Goal: Task Accomplishment & Management: Manage account settings

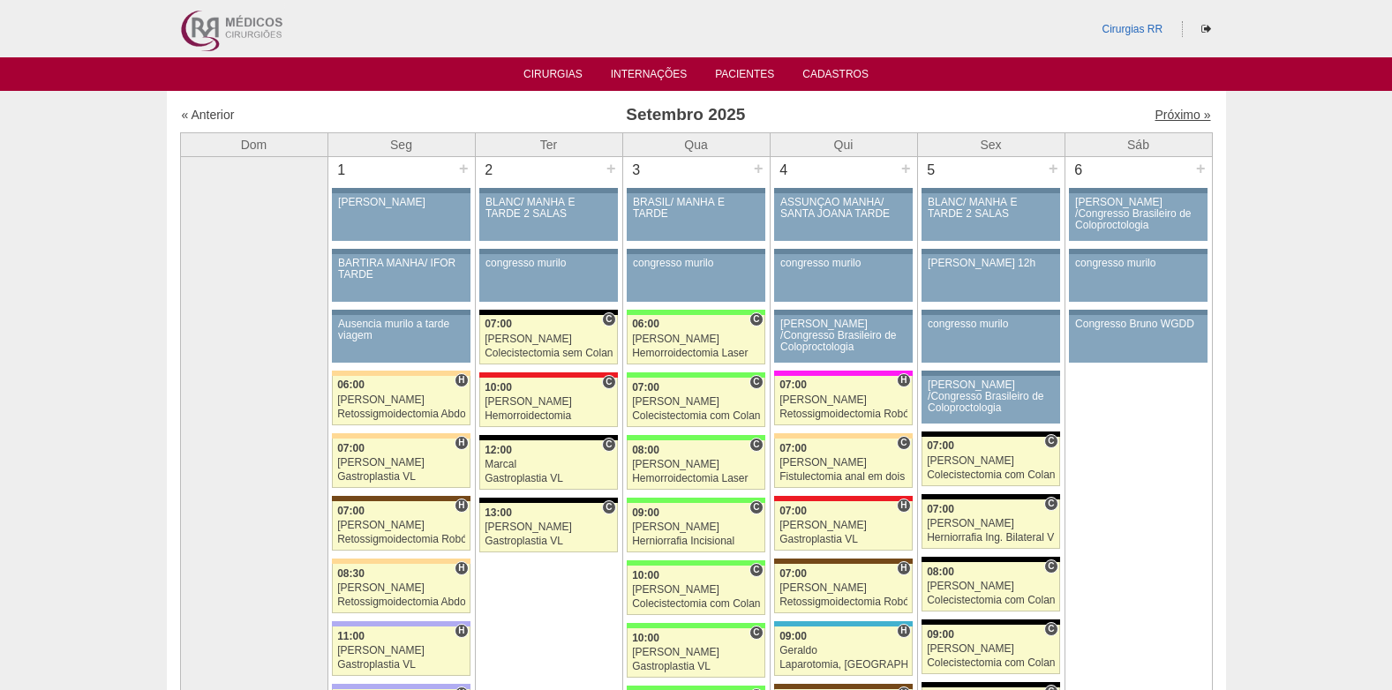
click at [1170, 117] on link "Próximo »" at bounding box center [1182, 115] width 56 height 14
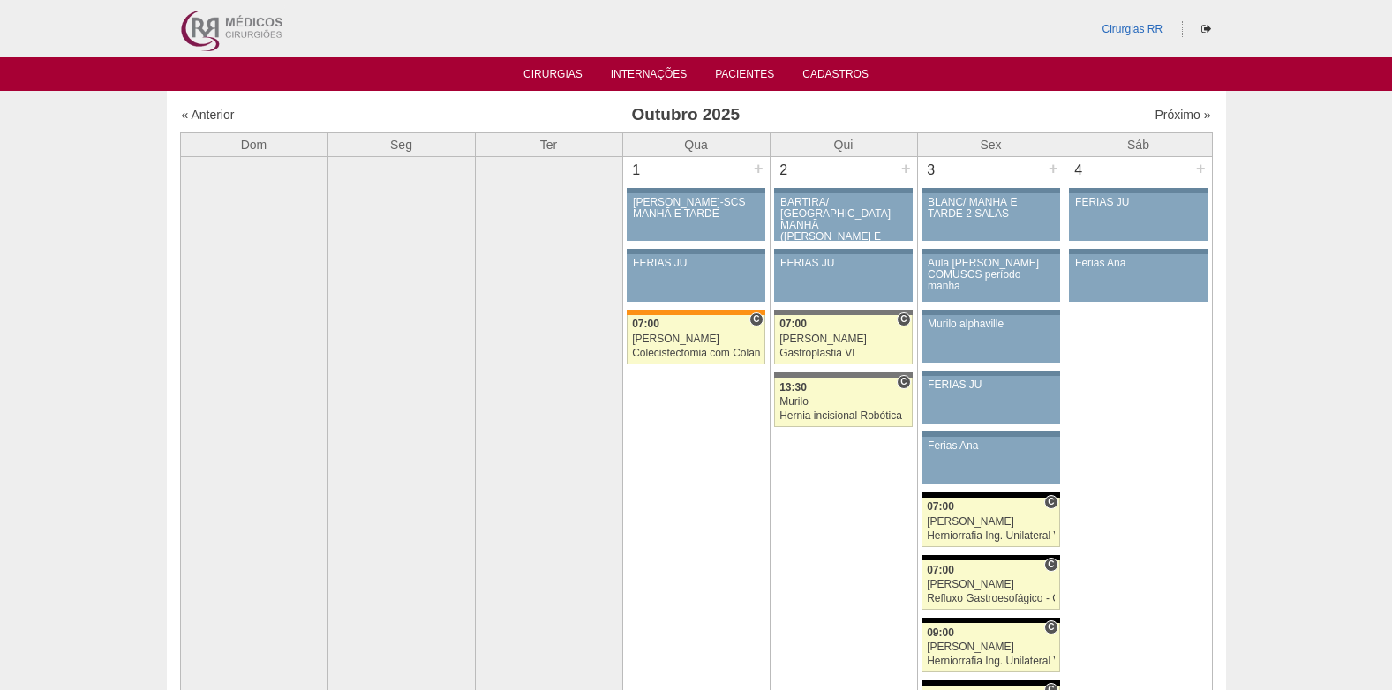
click at [204, 108] on link "« Anterior" at bounding box center [208, 115] width 53 height 14
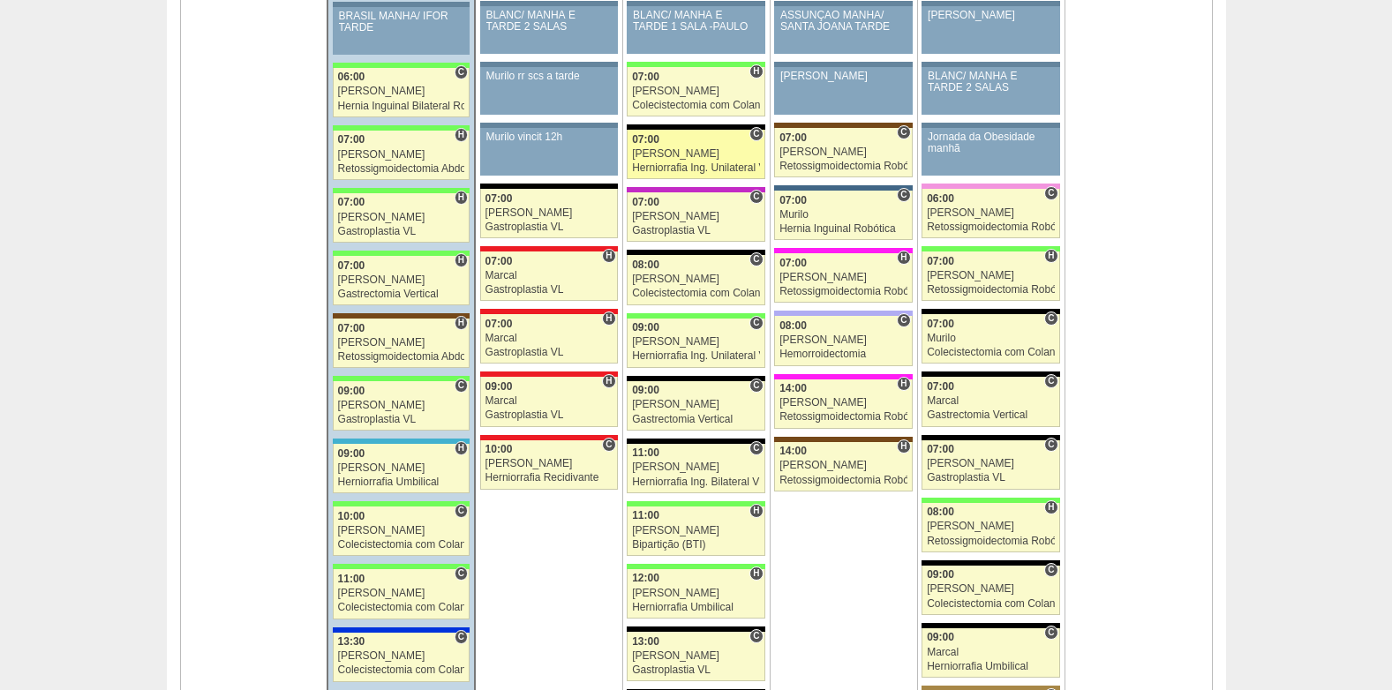
scroll to position [1589, 0]
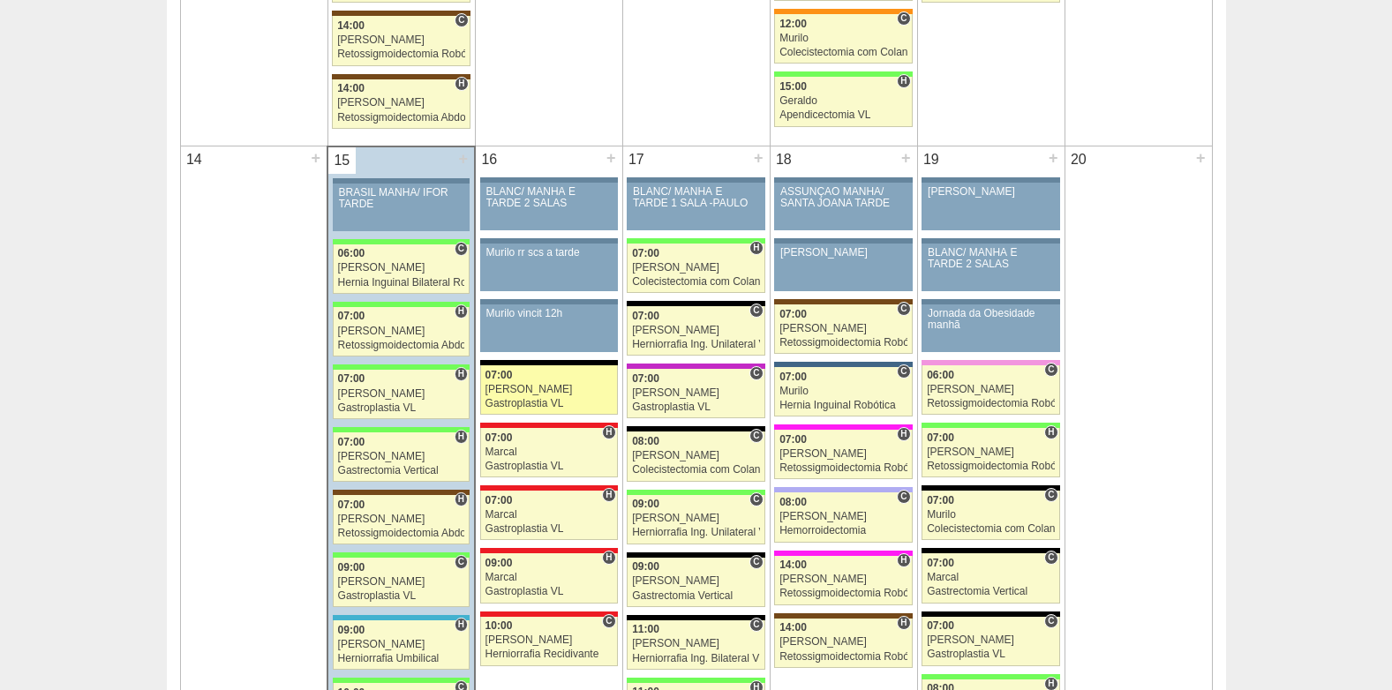
click at [510, 391] on div "[PERSON_NAME]" at bounding box center [548, 389] width 127 height 11
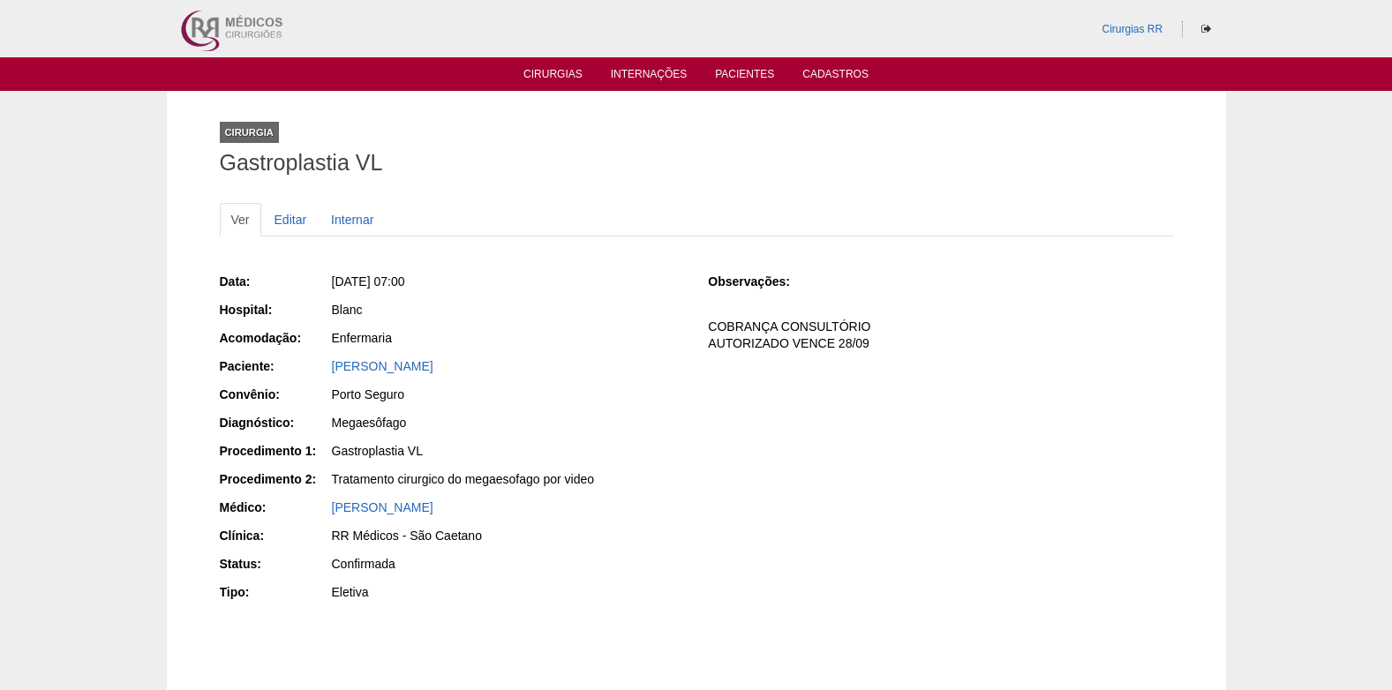
drag, startPoint x: 323, startPoint y: 369, endPoint x: 516, endPoint y: 370, distance: 193.3
click at [516, 370] on div "Paciente: DAYANE GOMES DE OLIVEIRA" at bounding box center [452, 368] width 464 height 22
copy div "Paciente: DAYANE GOMES DE OLIVEIRA"
click at [289, 216] on link "Editar" at bounding box center [291, 220] width 56 height 34
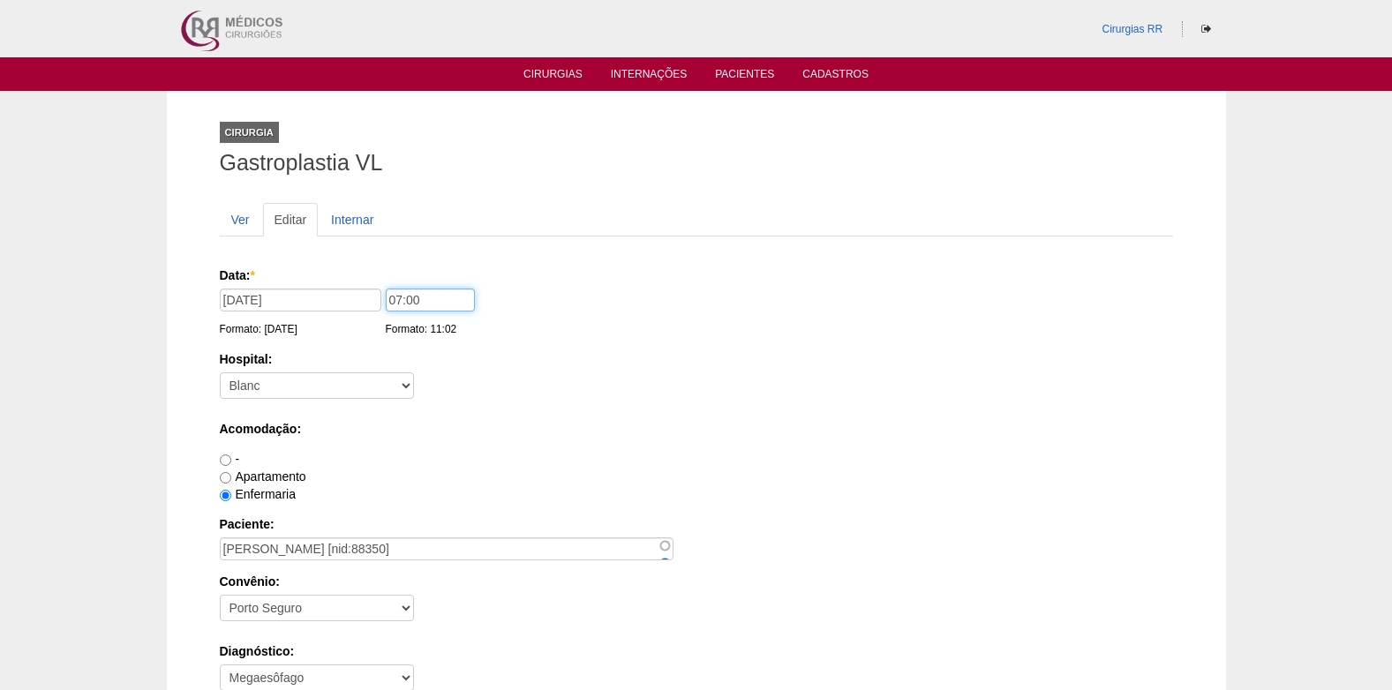
drag, startPoint x: 438, startPoint y: 304, endPoint x: 377, endPoint y: 309, distance: 61.1
click at [377, 284] on div "Data: * 16/09/2025 Formato: 15/09/2025 07:00 Formato: 11:02" at bounding box center [693, 276] width 947 height 18
type input "13:00"
click at [1116, 471] on div "Apartamento" at bounding box center [696, 477] width 953 height 18
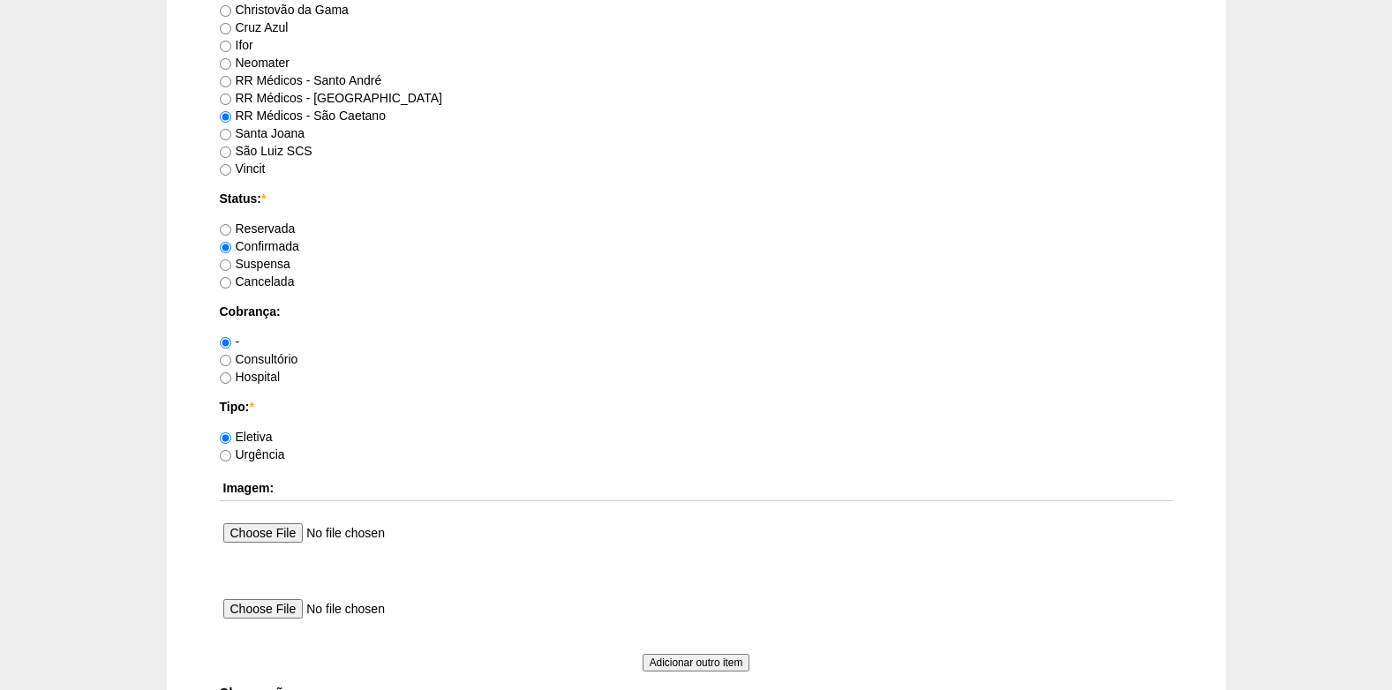
scroll to position [1584, 0]
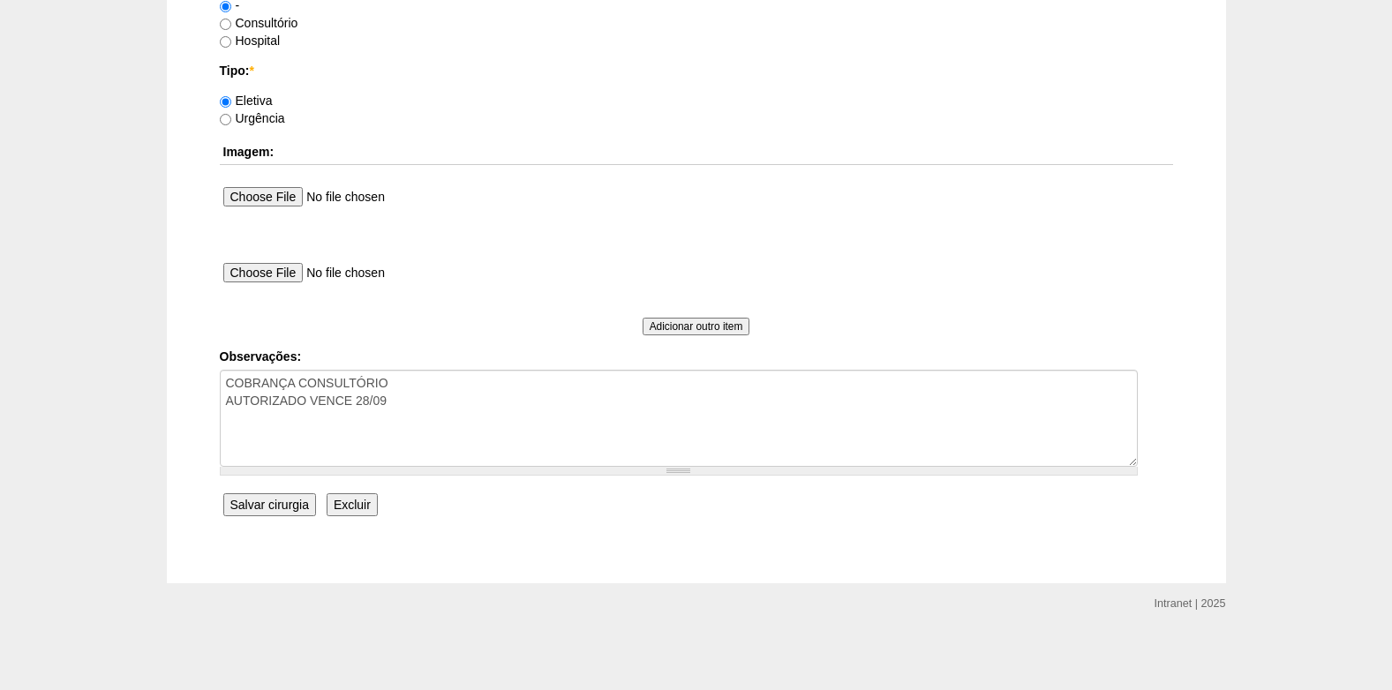
click at [275, 511] on input "Salvar cirurgia" at bounding box center [269, 504] width 93 height 23
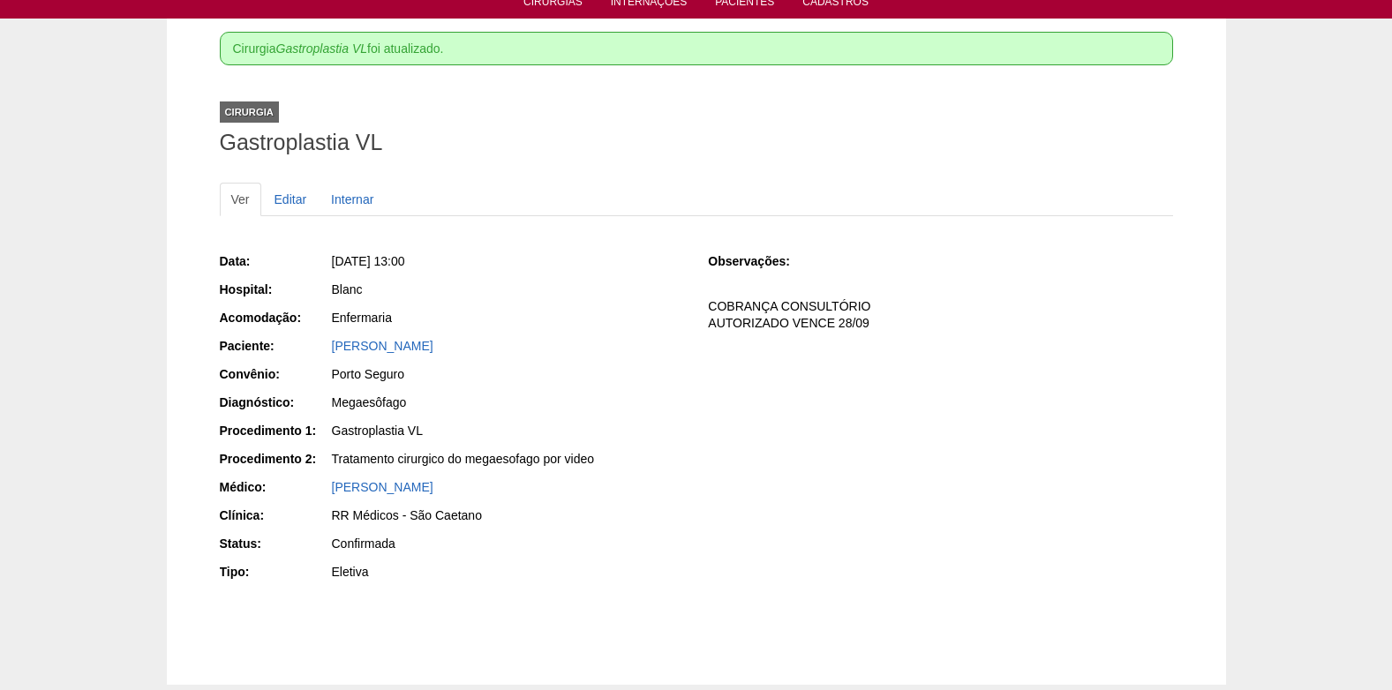
scroll to position [174, 0]
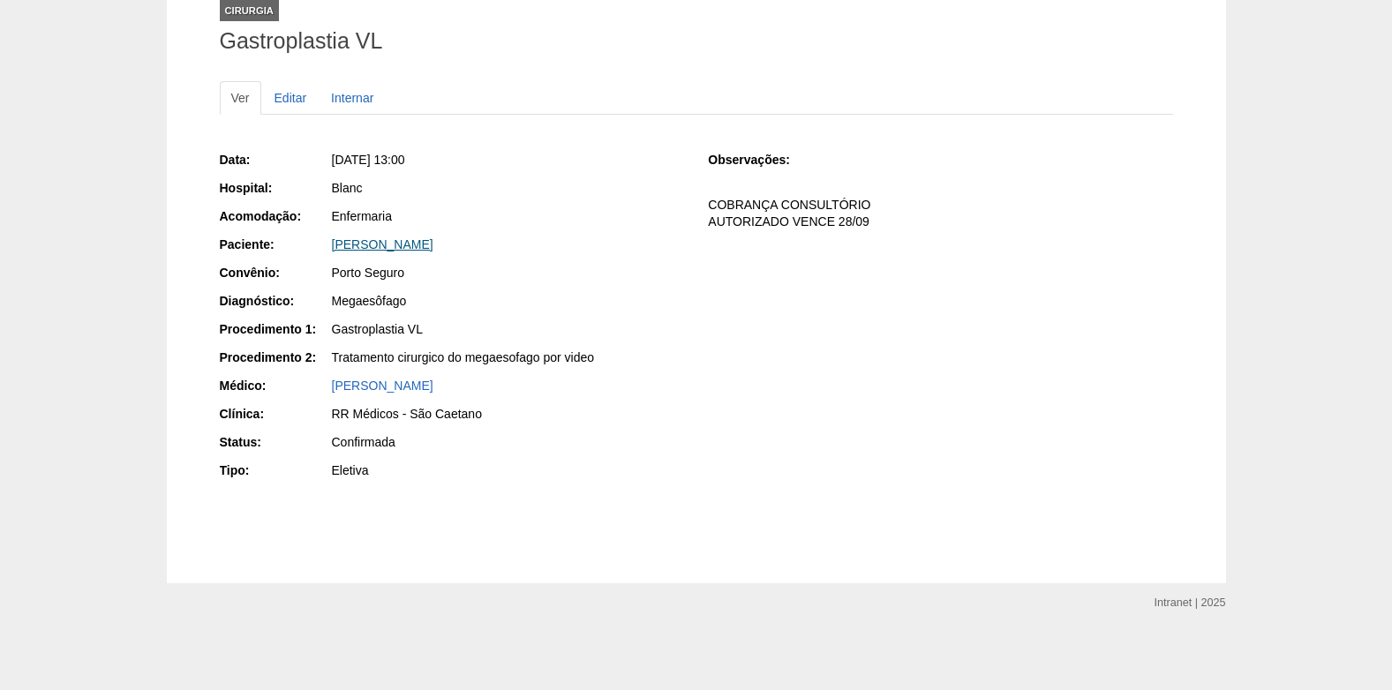
click at [432, 244] on link "DAYANE GOMES DE OLIVEIRA" at bounding box center [382, 244] width 101 height 14
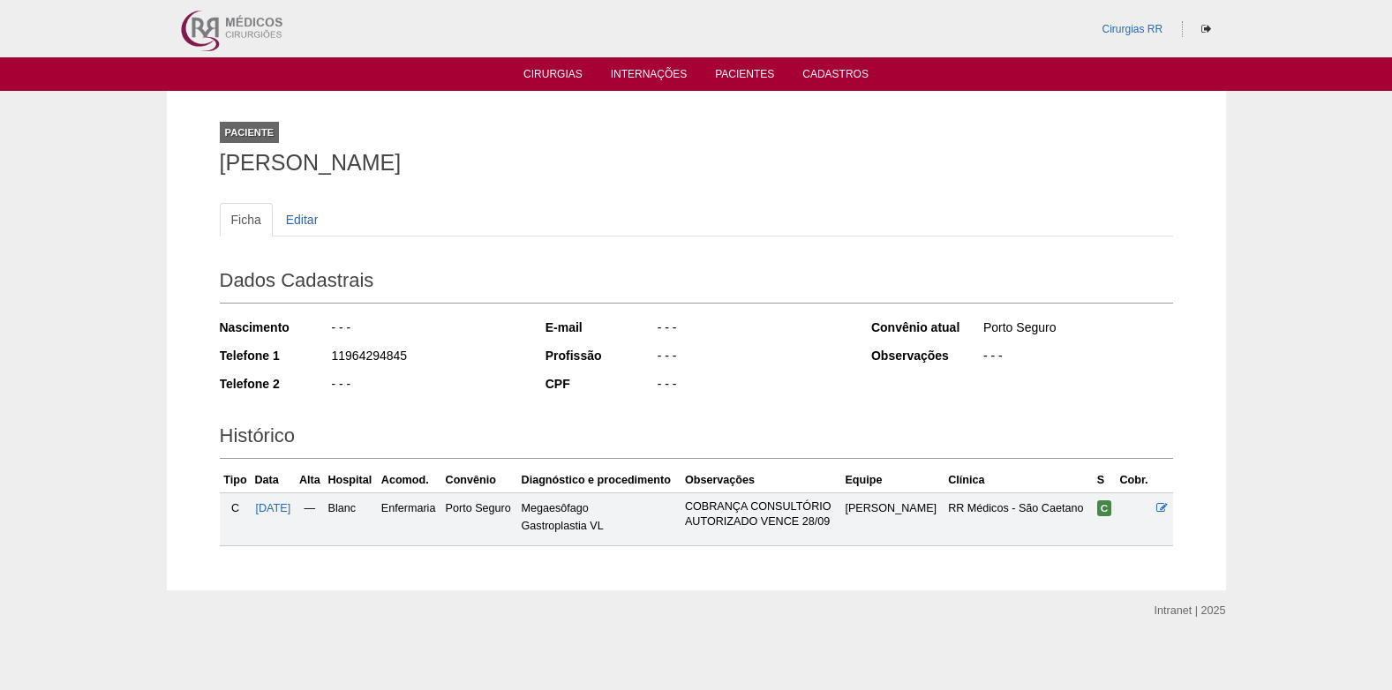
drag, startPoint x: 330, startPoint y: 357, endPoint x: 413, endPoint y: 359, distance: 83.0
click at [413, 359] on div "11964294845" at bounding box center [426, 358] width 192 height 22
copy div "11964294845"
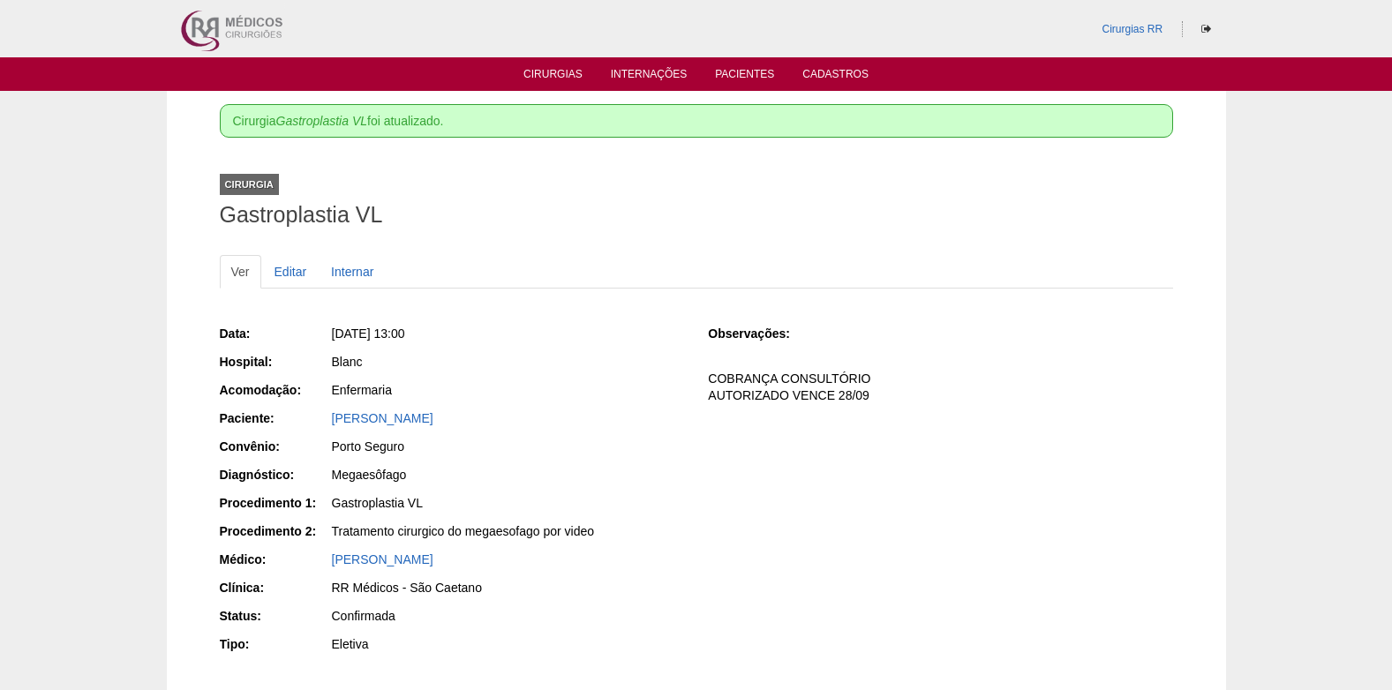
click at [548, 86] on ul "Cirurgias Internações Pacientes Cadastros" at bounding box center [696, 74] width 1392 height 34
click at [560, 72] on link "Cirurgias" at bounding box center [552, 75] width 59 height 15
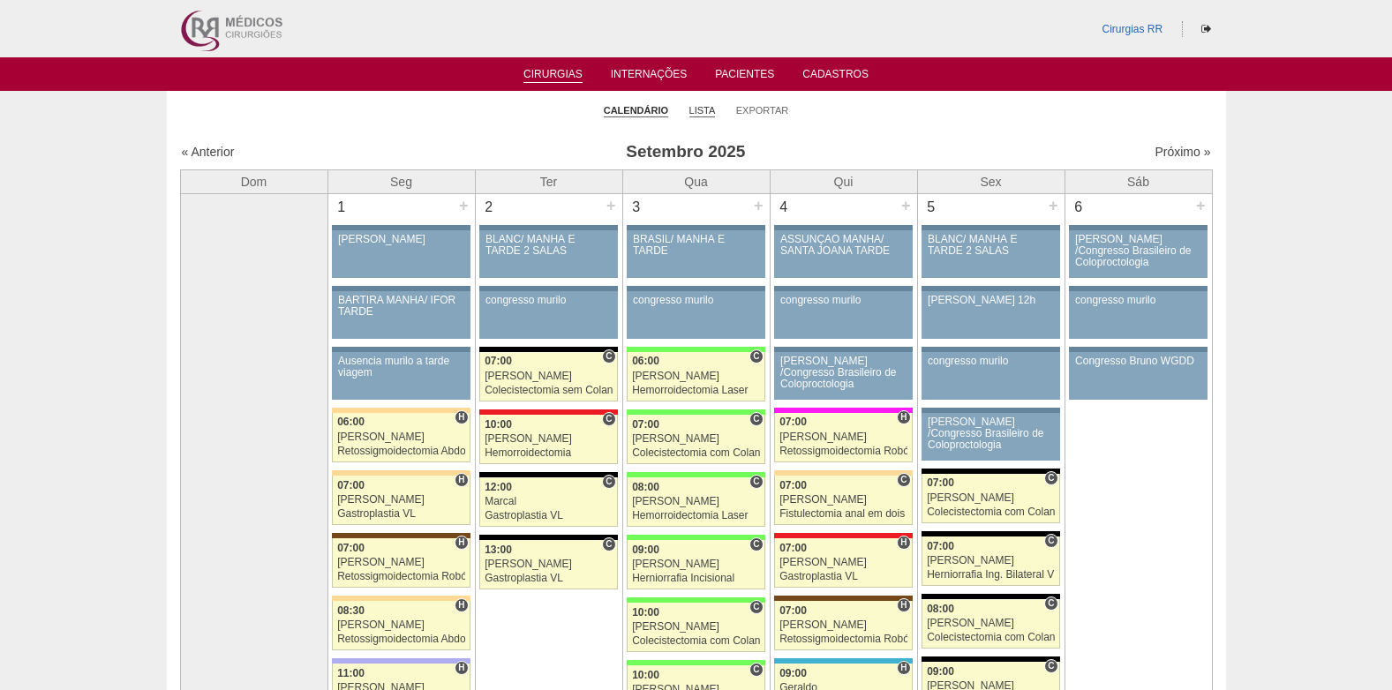
click at [700, 110] on link "Lista" at bounding box center [702, 110] width 26 height 13
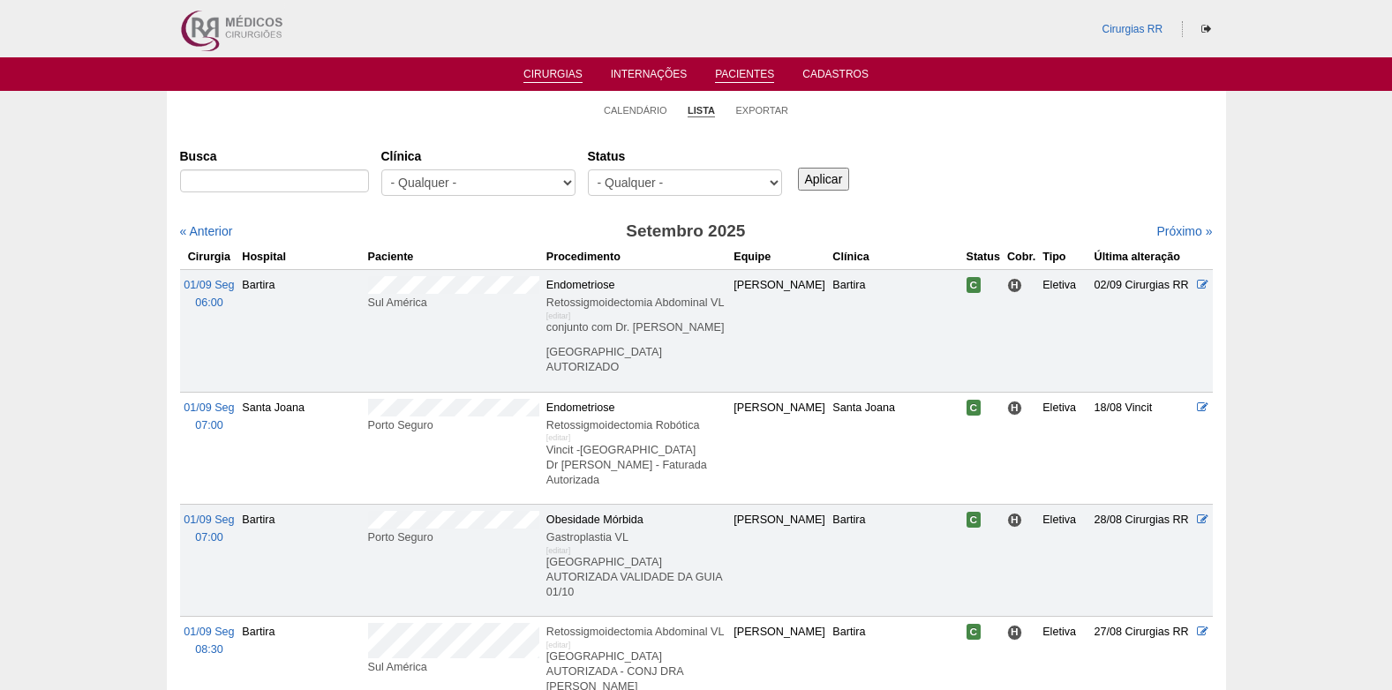
click at [741, 74] on link "Pacientes" at bounding box center [744, 75] width 59 height 15
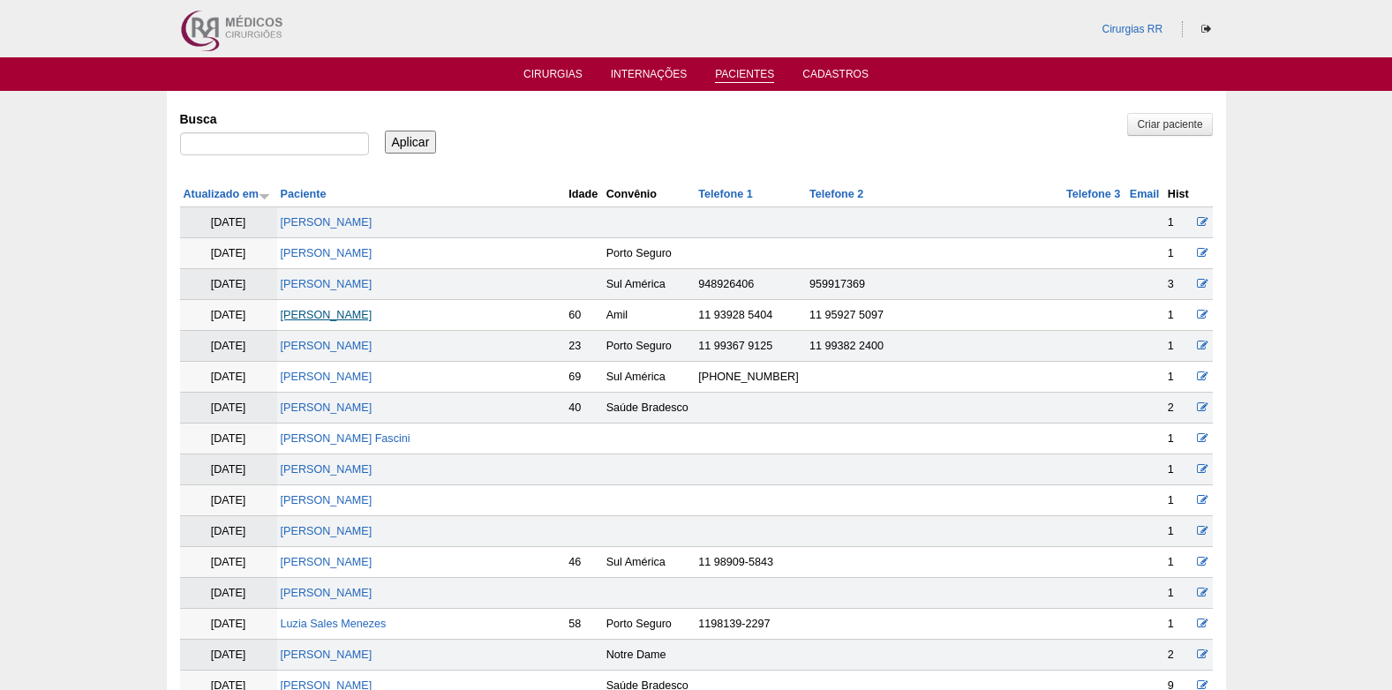
click at [307, 316] on link "[PERSON_NAME]" at bounding box center [327, 315] width 92 height 12
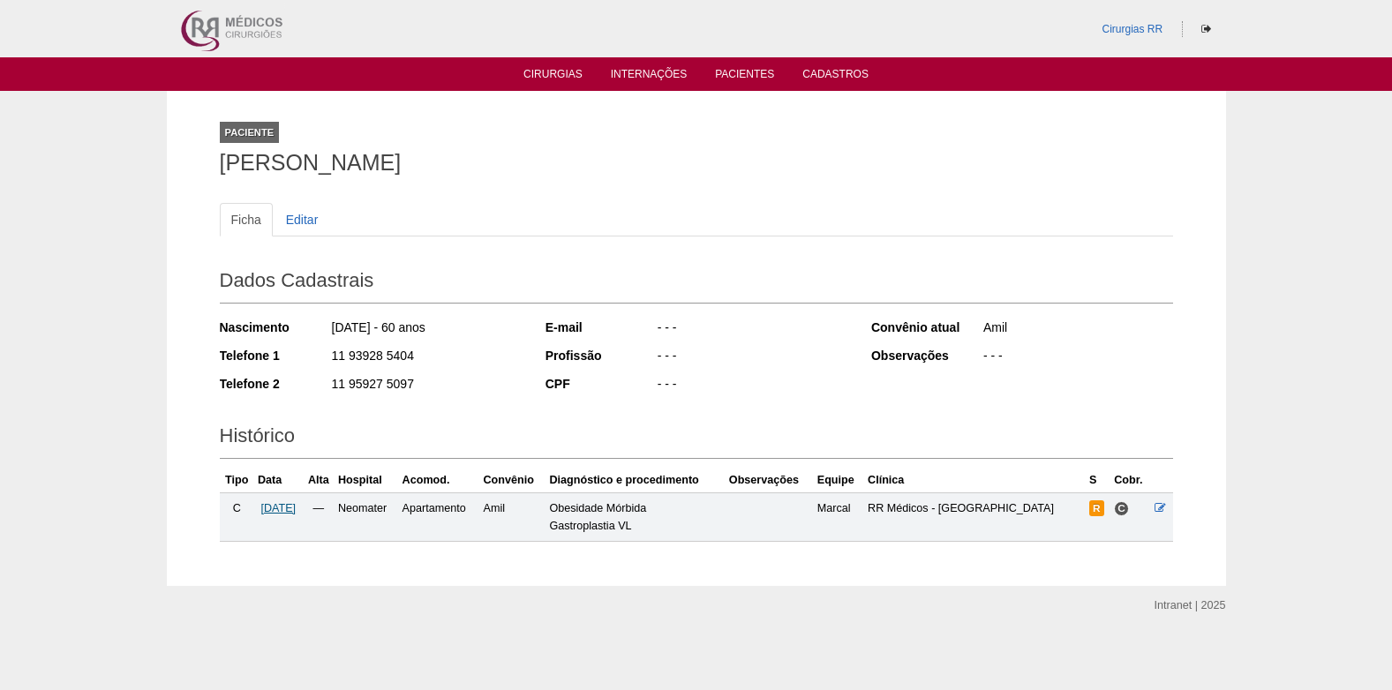
click at [287, 507] on span "[DATE]" at bounding box center [277, 508] width 35 height 12
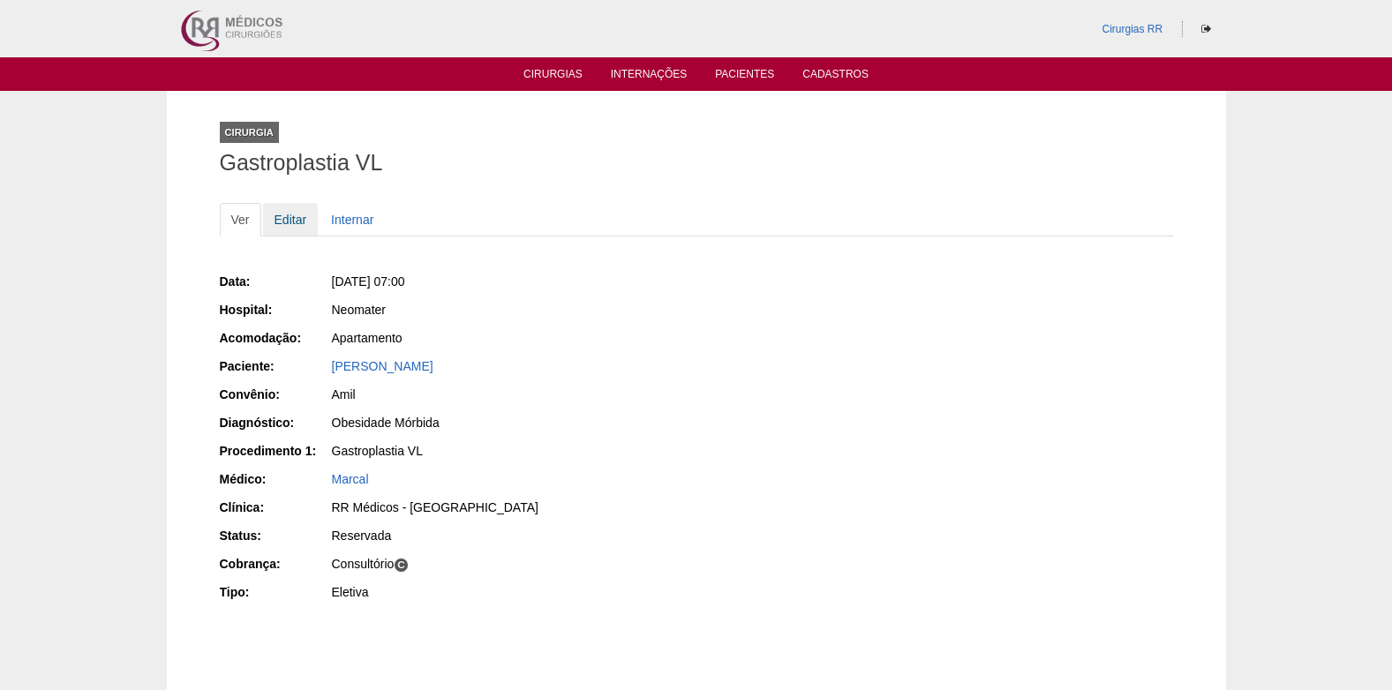
click at [279, 226] on link "Editar" at bounding box center [291, 220] width 56 height 34
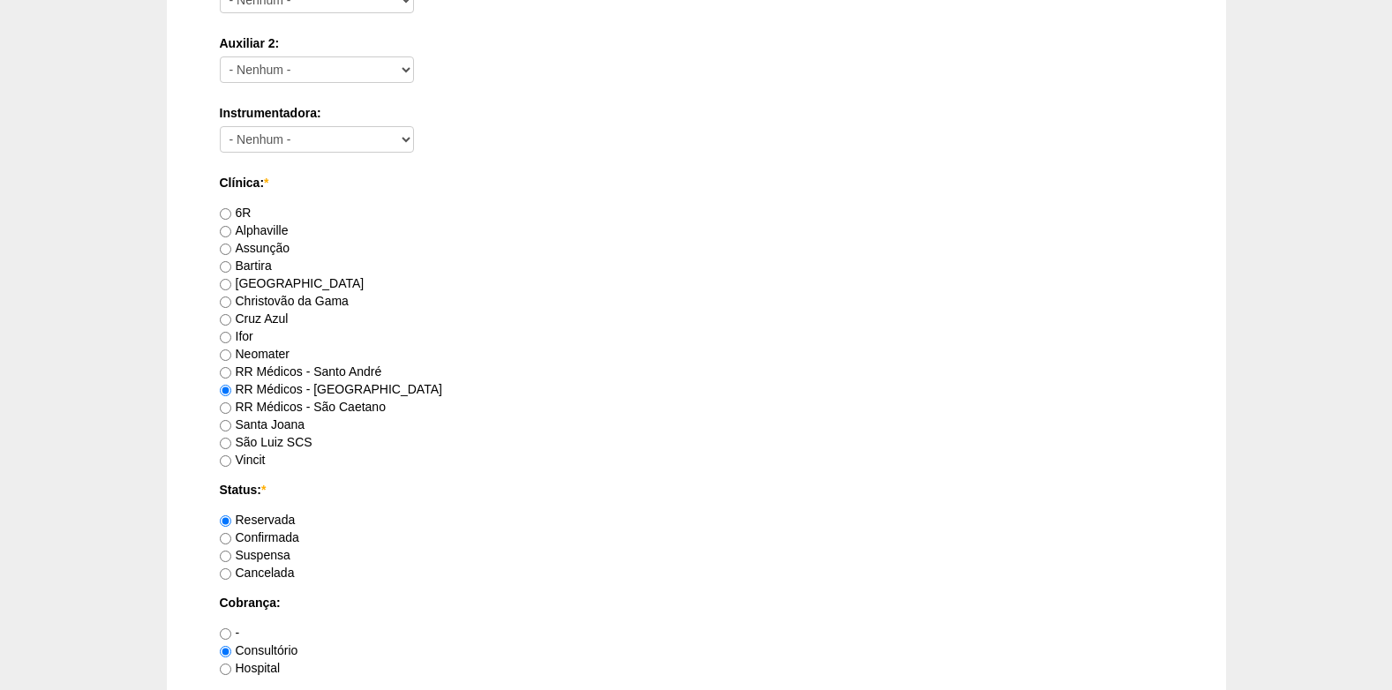
scroll to position [1059, 0]
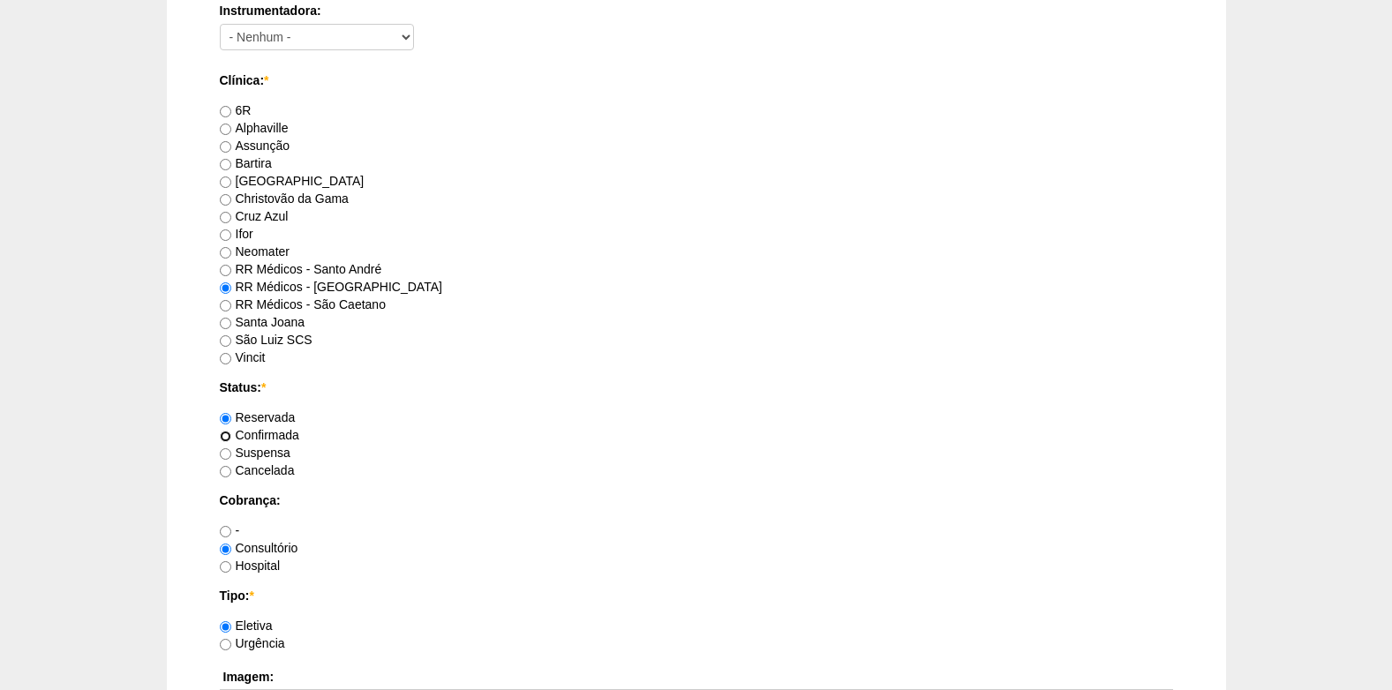
click at [229, 434] on input "Confirmada" at bounding box center [225, 436] width 11 height 11
radio input "true"
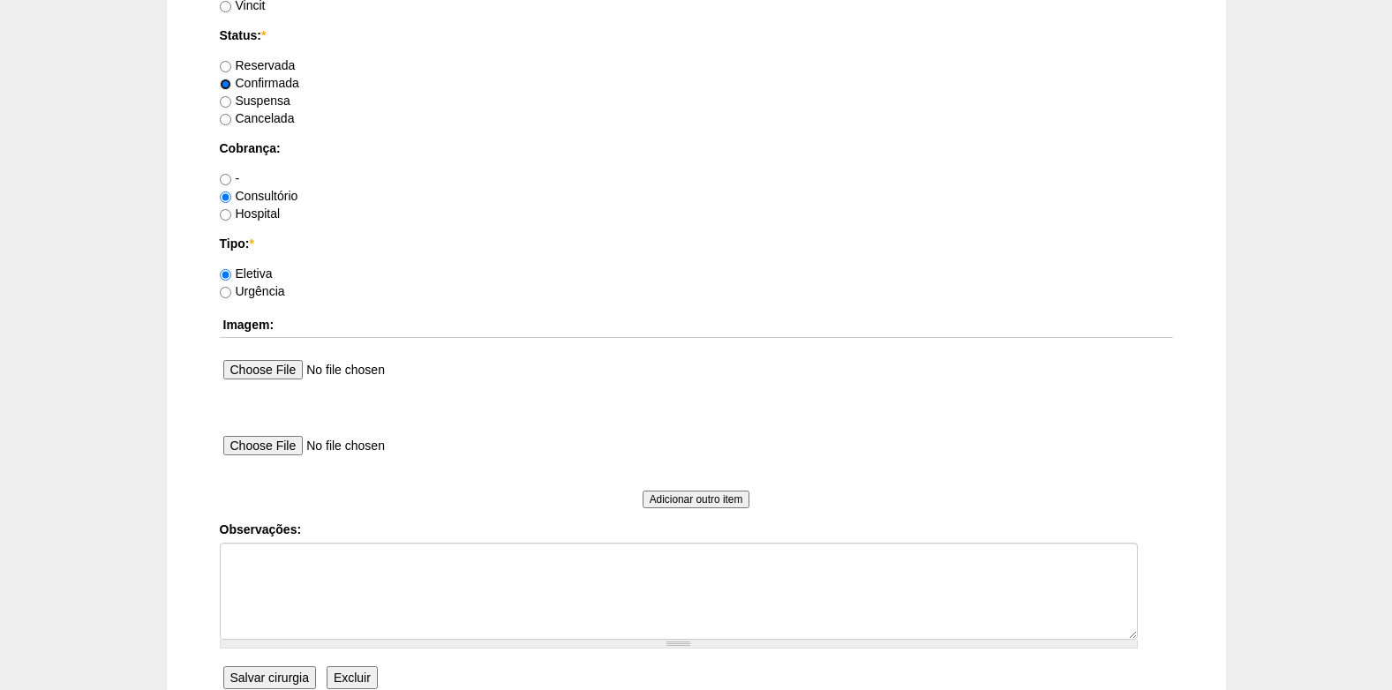
scroll to position [1412, 0]
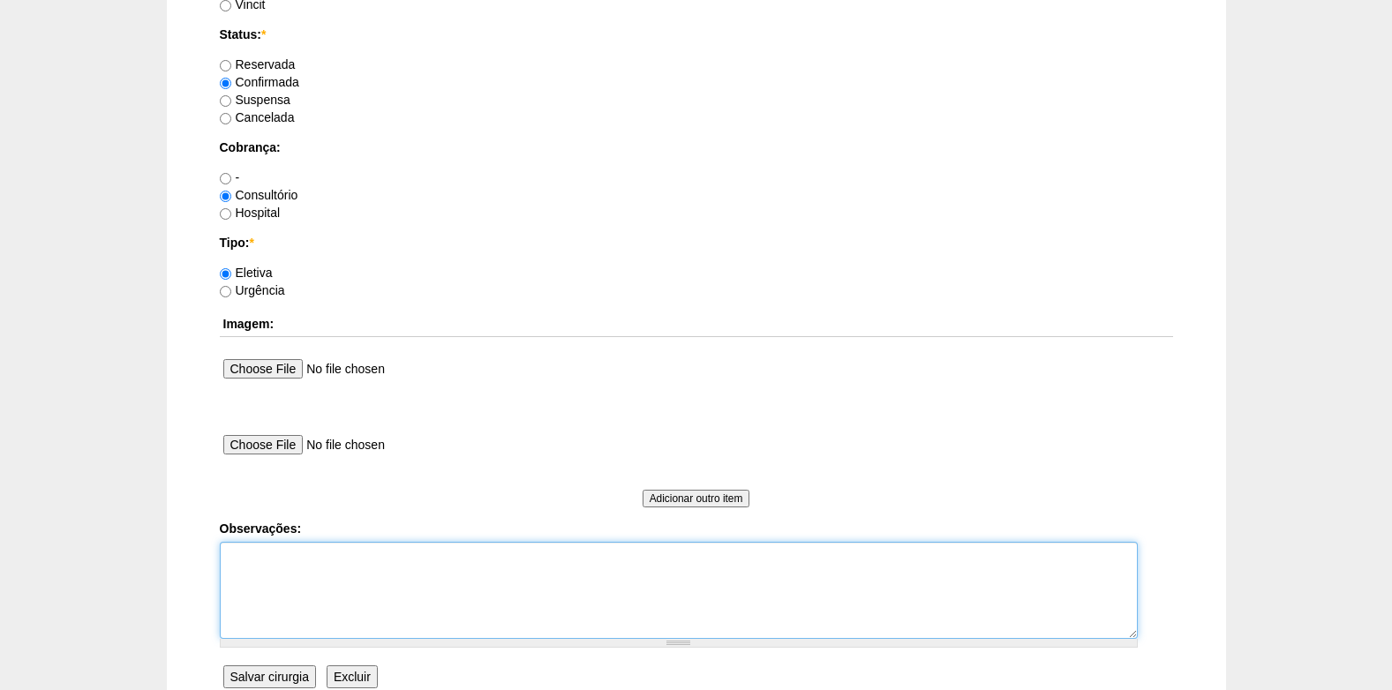
click at [260, 575] on textarea "Observações:" at bounding box center [679, 590] width 918 height 97
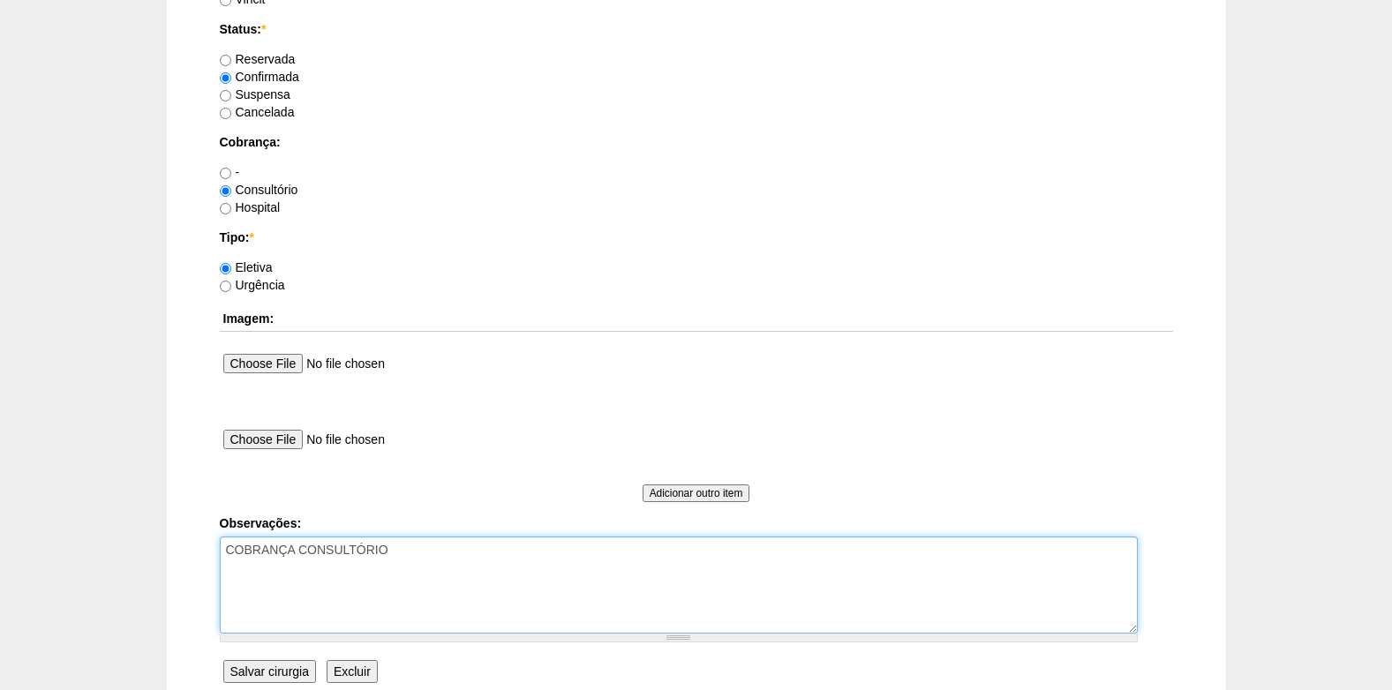
scroll to position [1584, 0]
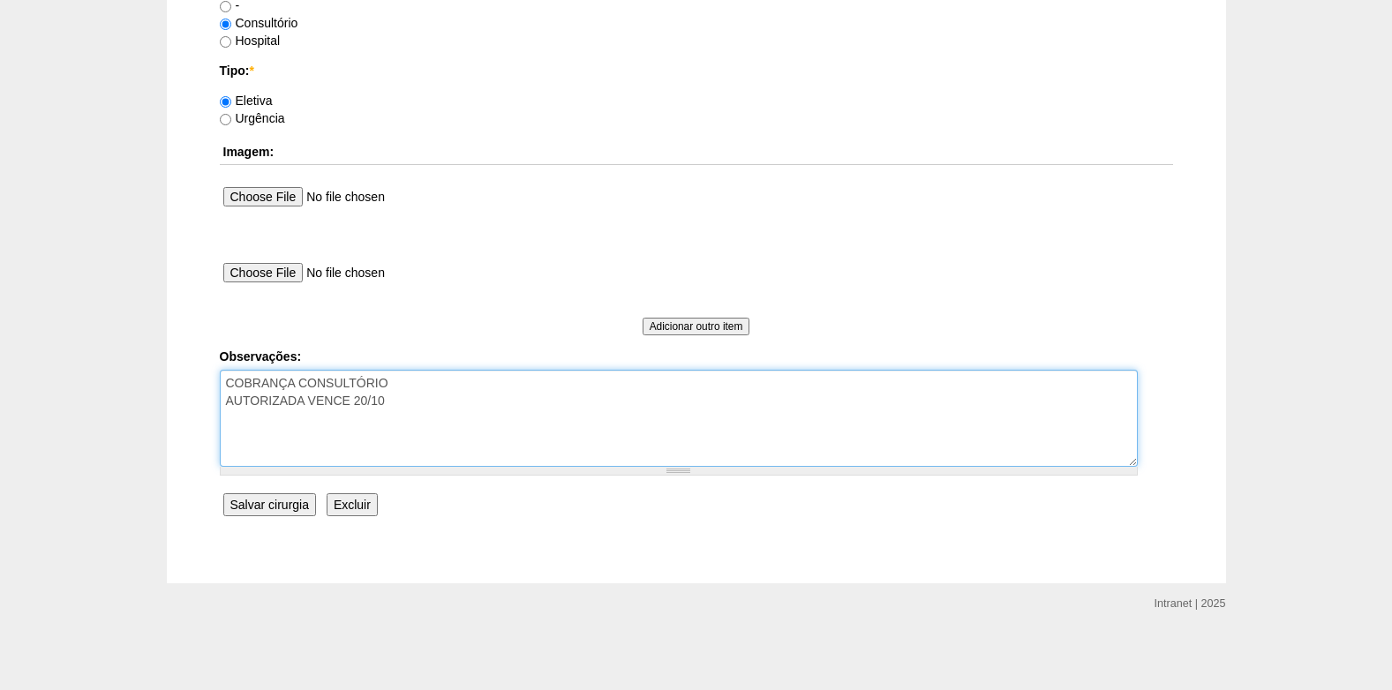
type textarea "COBRANÇA CONSULTÓRIO AUTORIZADA VENCE 20/10"
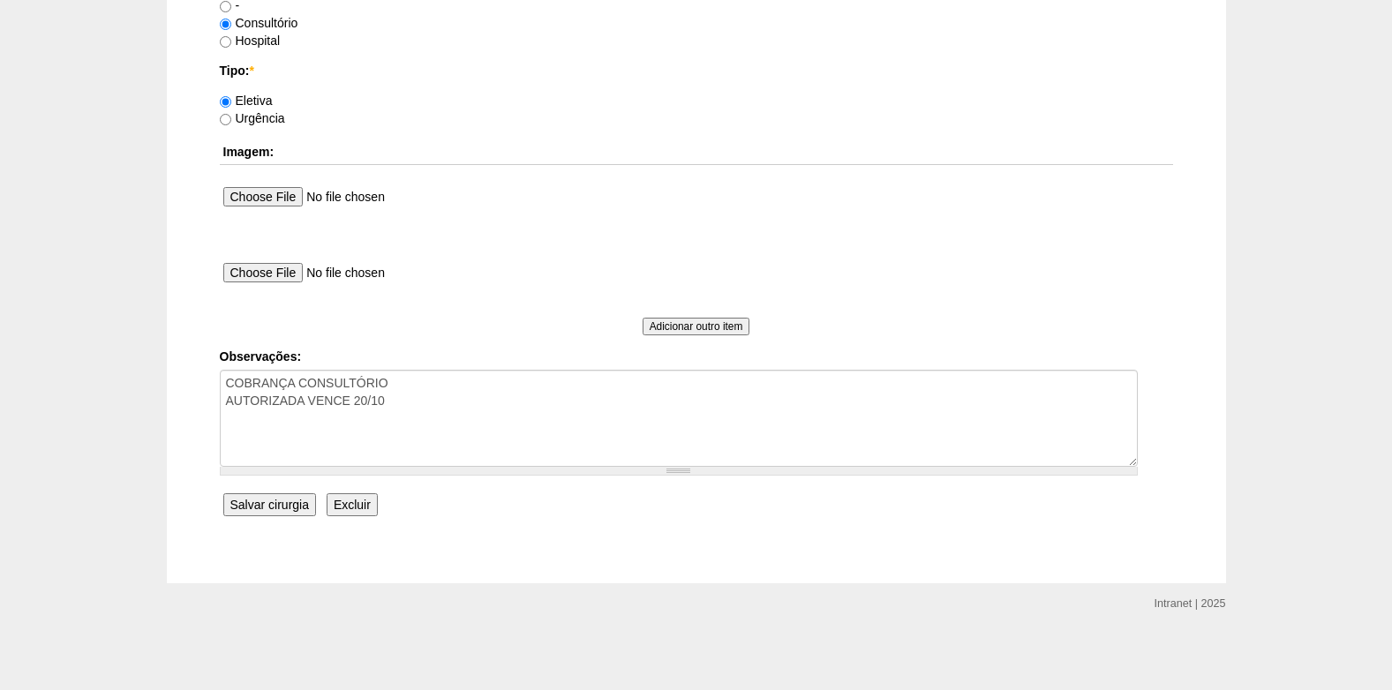
click at [268, 502] on input "Salvar cirurgia" at bounding box center [269, 504] width 93 height 23
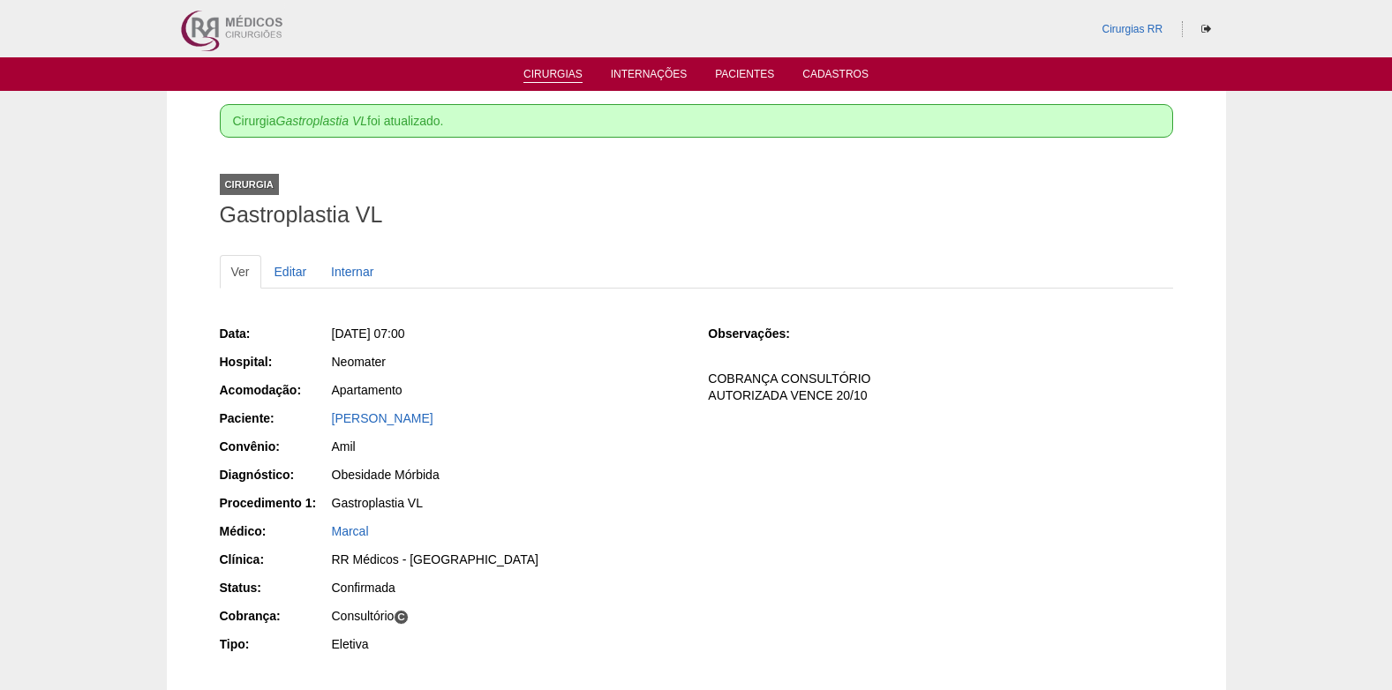
click at [548, 71] on link "Cirurgias" at bounding box center [552, 75] width 59 height 15
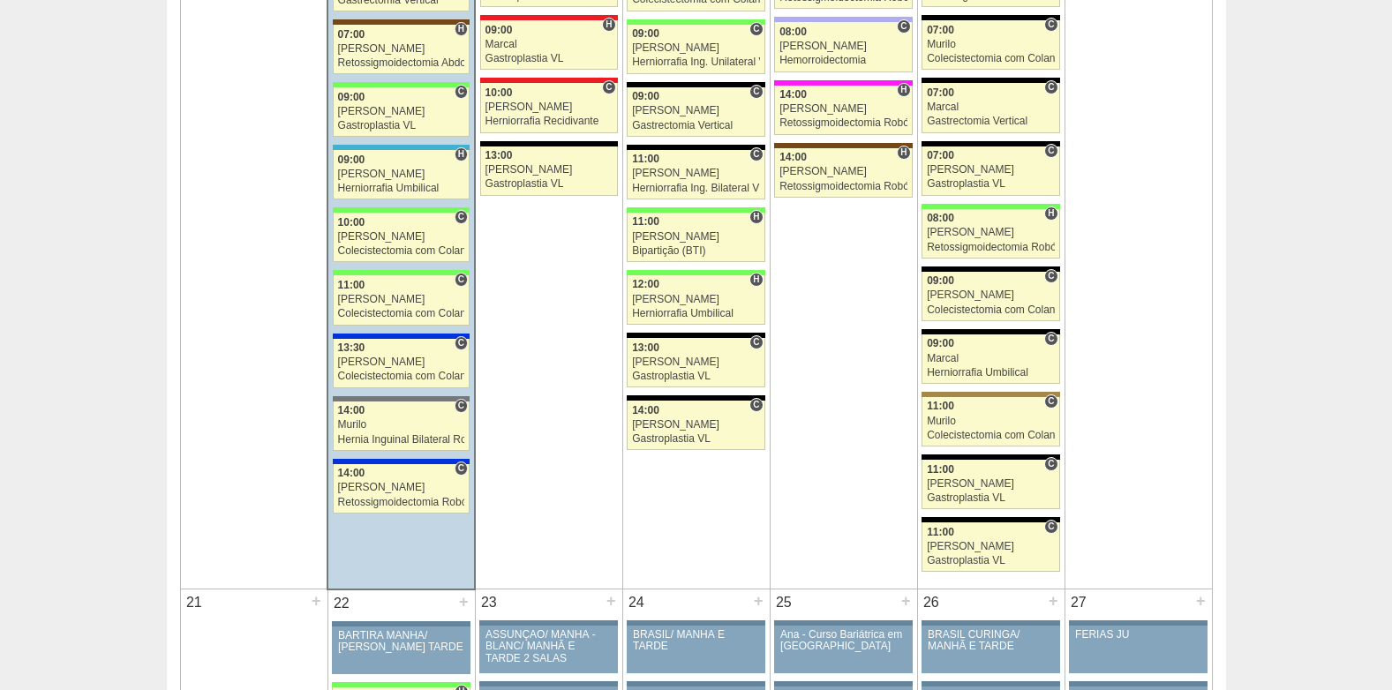
scroll to position [2559, 0]
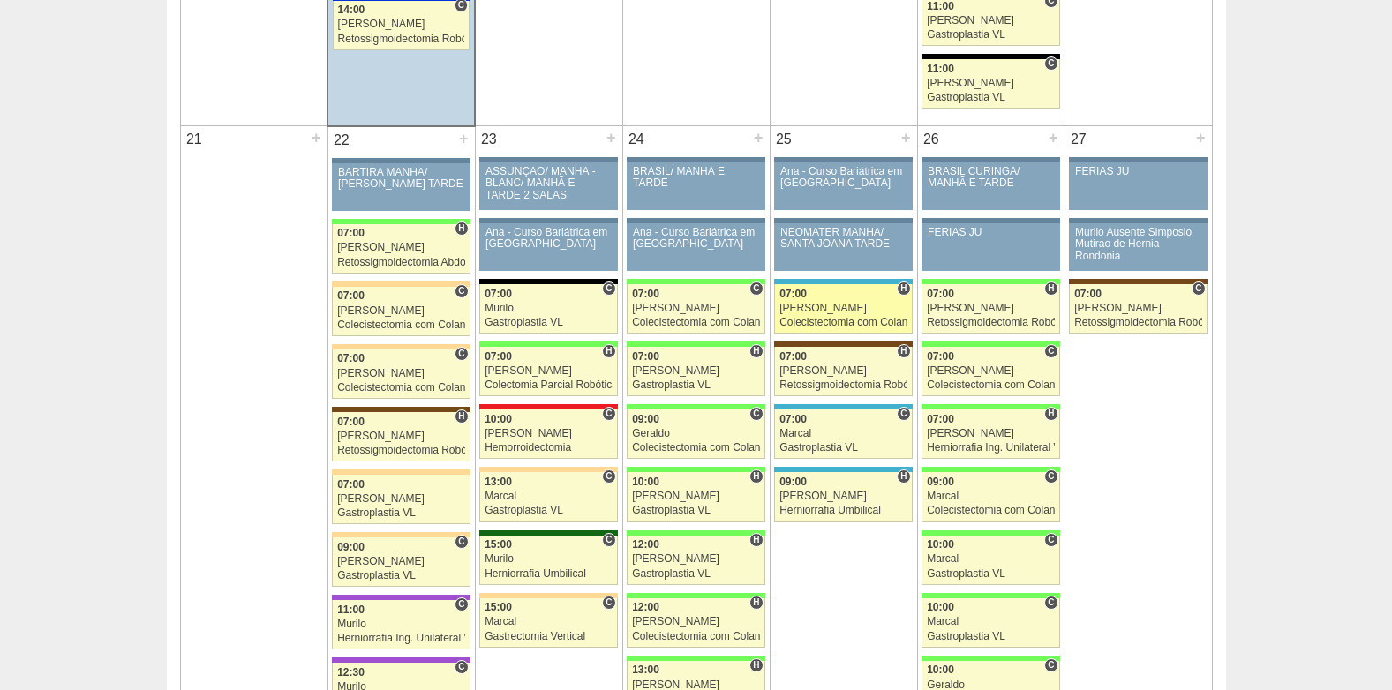
click at [831, 312] on div "[PERSON_NAME]" at bounding box center [843, 308] width 128 height 11
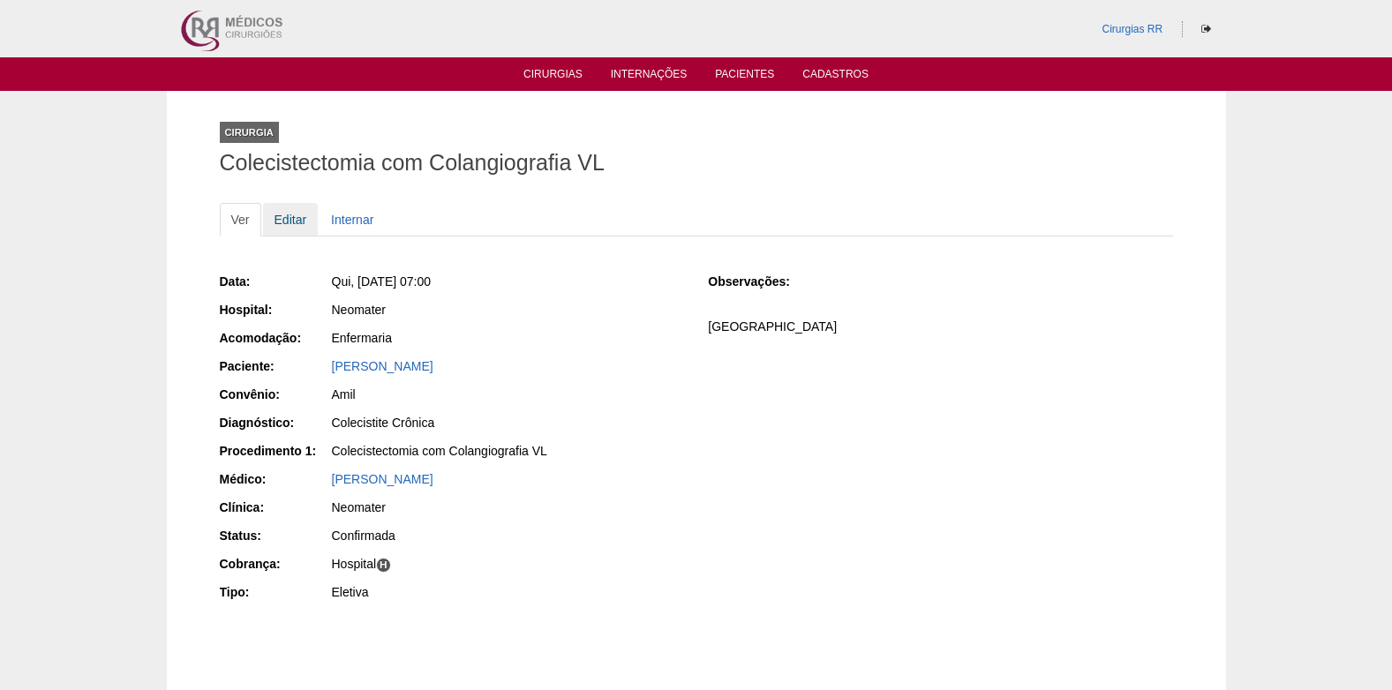
click at [281, 219] on link "Editar" at bounding box center [291, 220] width 56 height 34
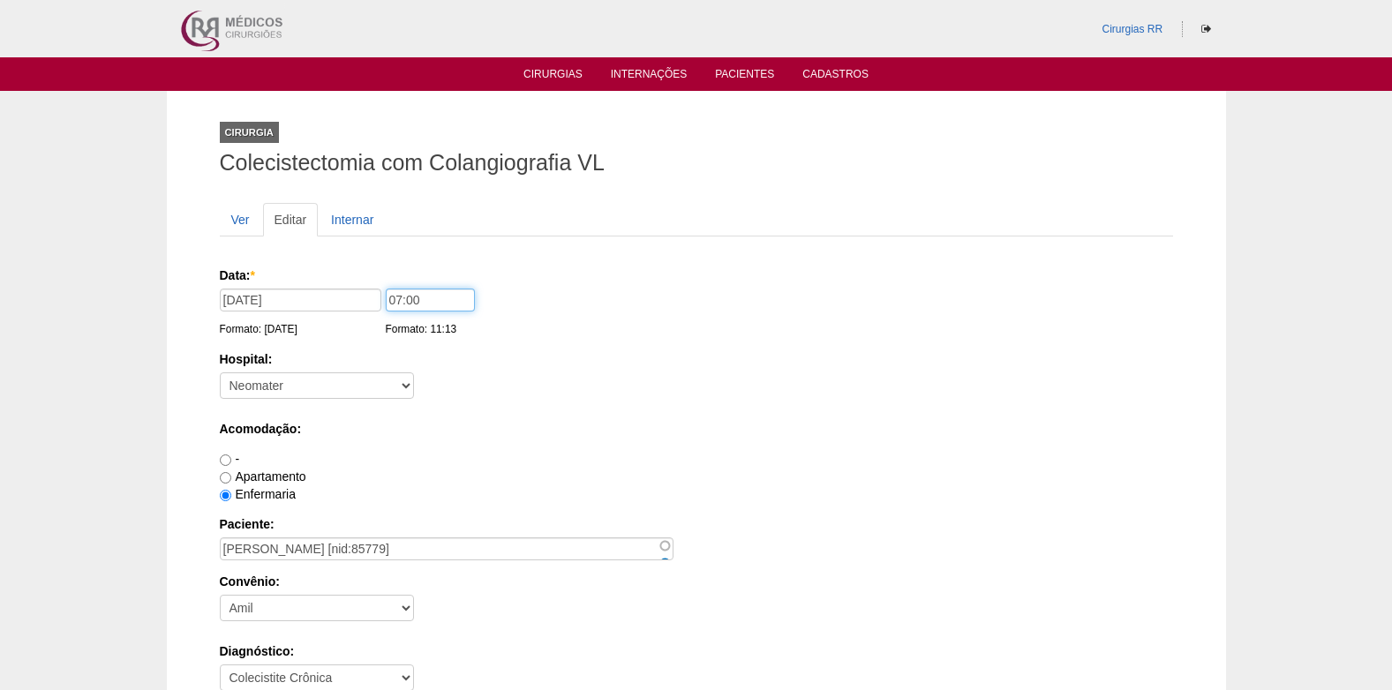
click at [394, 300] on input "07:00" at bounding box center [430, 300] width 89 height 23
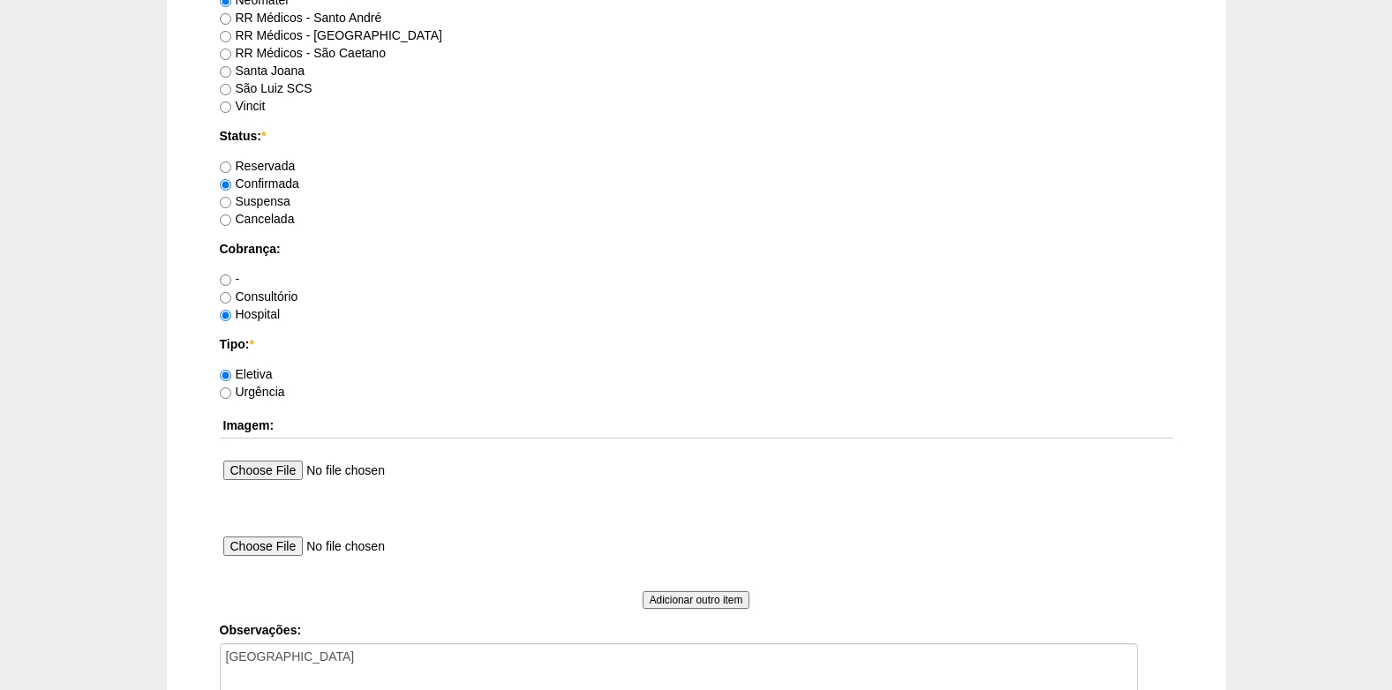
scroll to position [1584, 0]
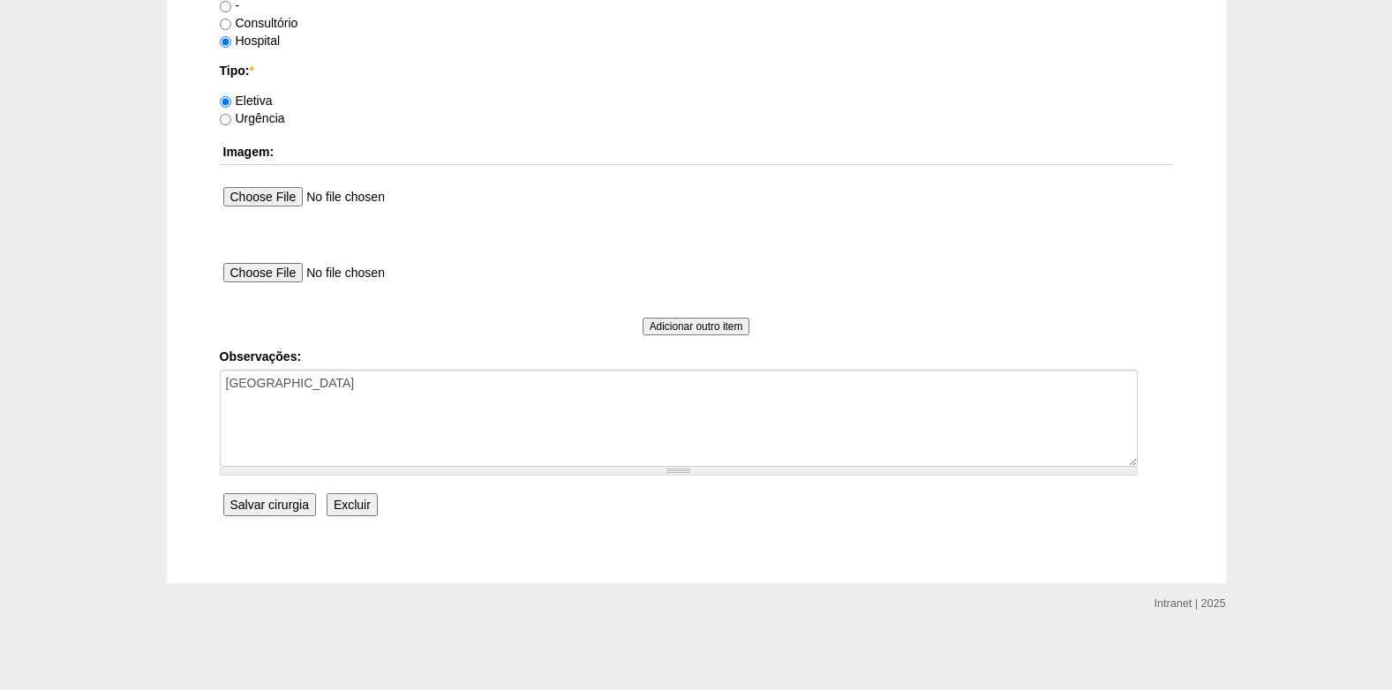
type input "09:00"
click at [284, 511] on input "Salvar cirurgia" at bounding box center [269, 504] width 93 height 23
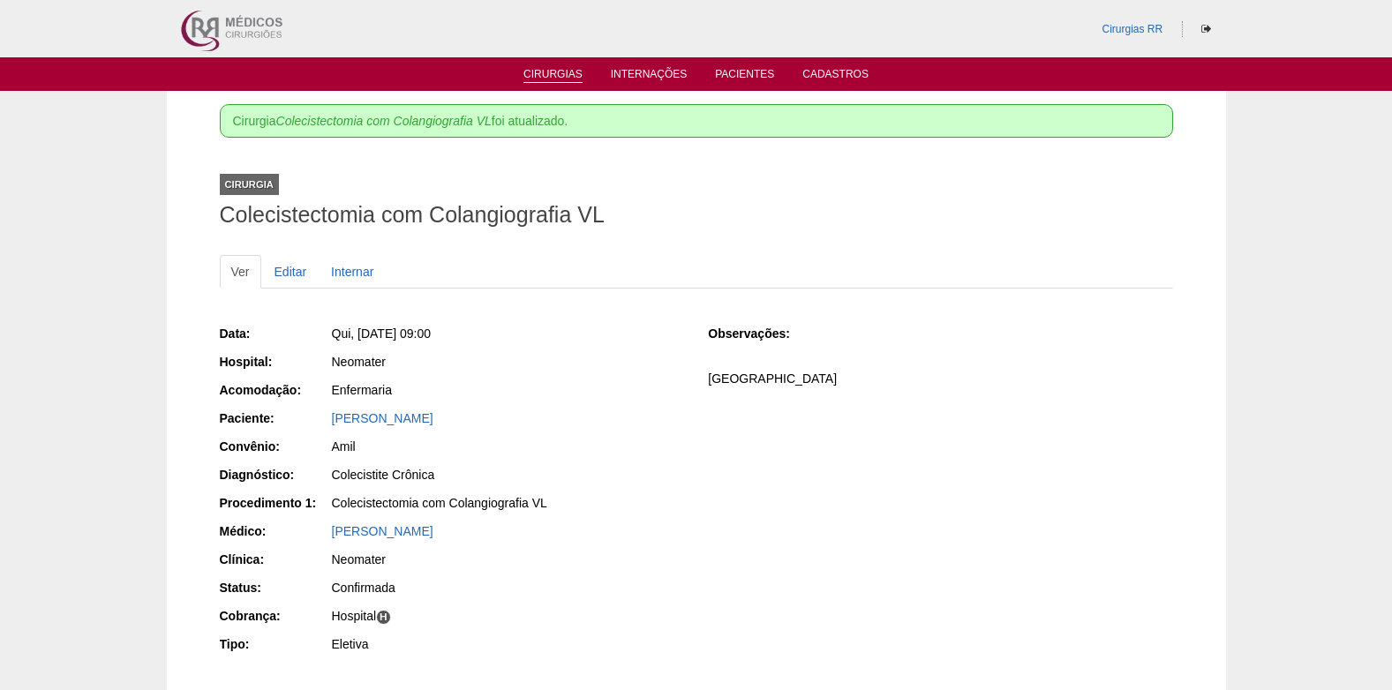
click at [536, 73] on link "Cirurgias" at bounding box center [552, 75] width 59 height 15
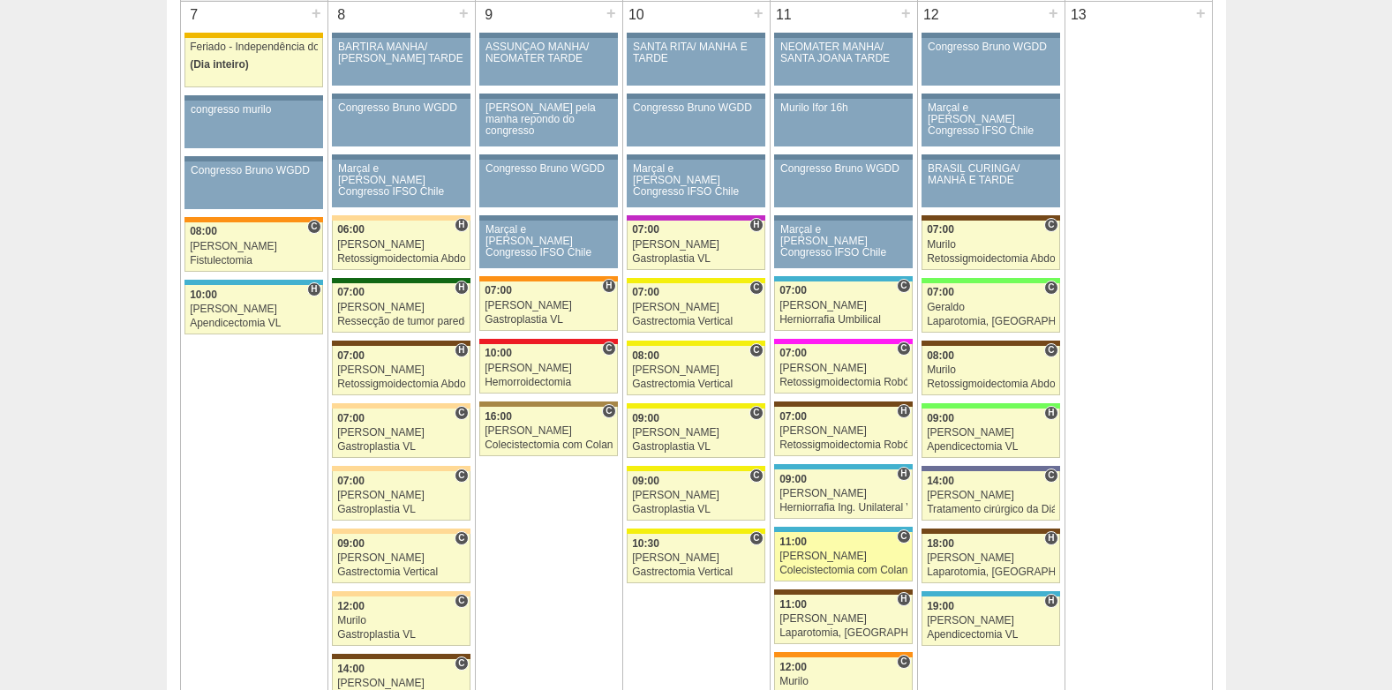
scroll to position [1147, 0]
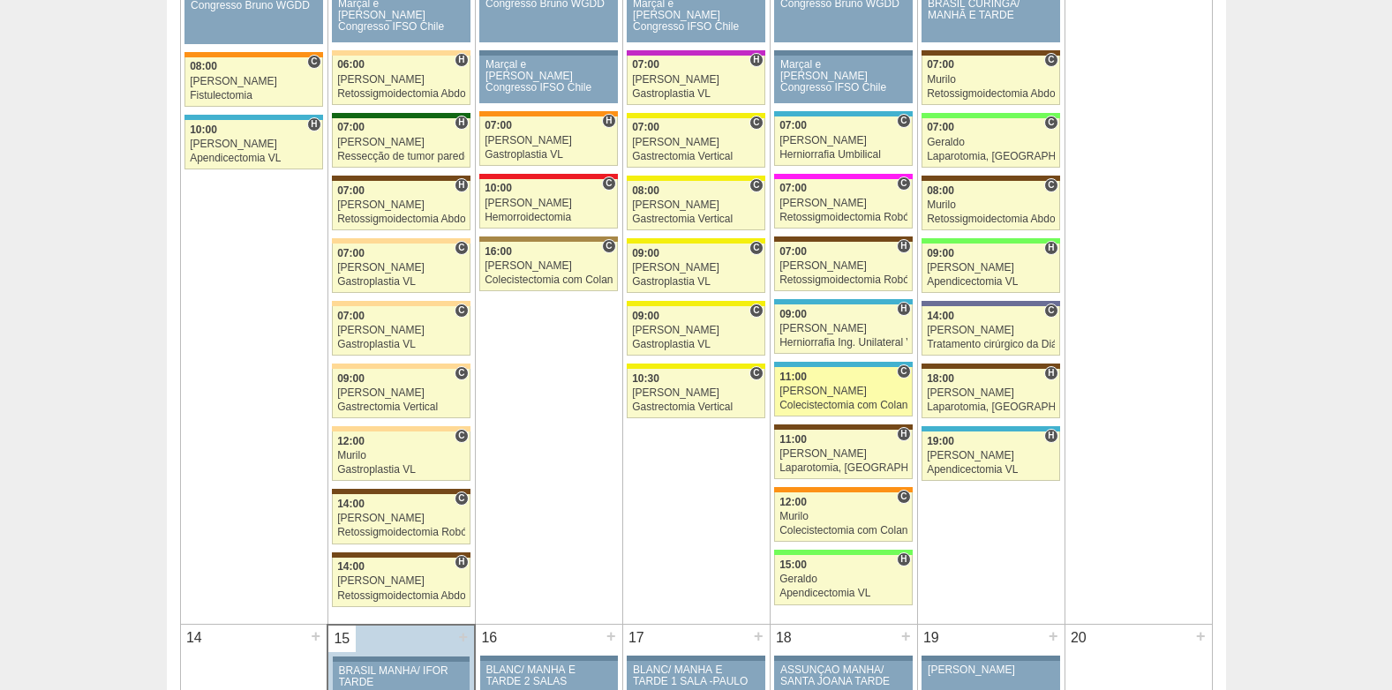
click at [845, 398] on link "88081 Ricardo Fernandes C 11:00 Ricardo Fernandes Colecistectomia com Colangiog…" at bounding box center [843, 391] width 138 height 49
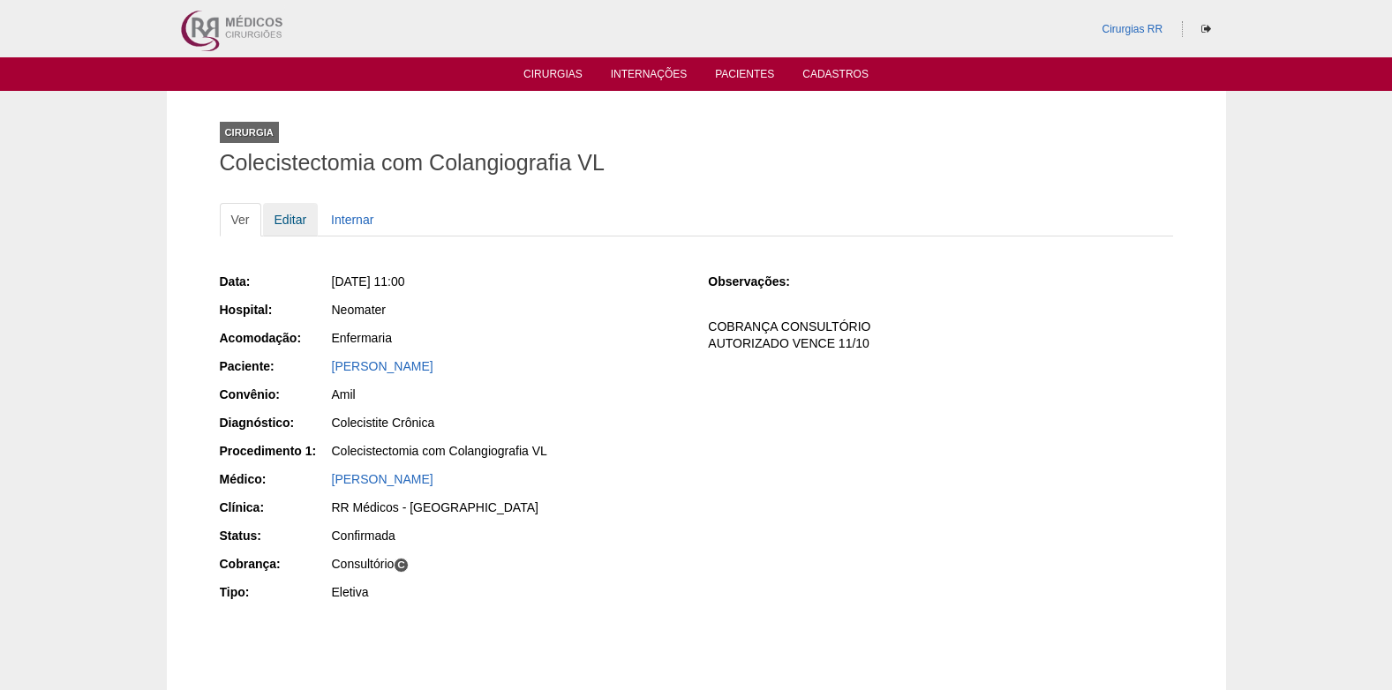
click at [280, 215] on link "Editar" at bounding box center [291, 220] width 56 height 34
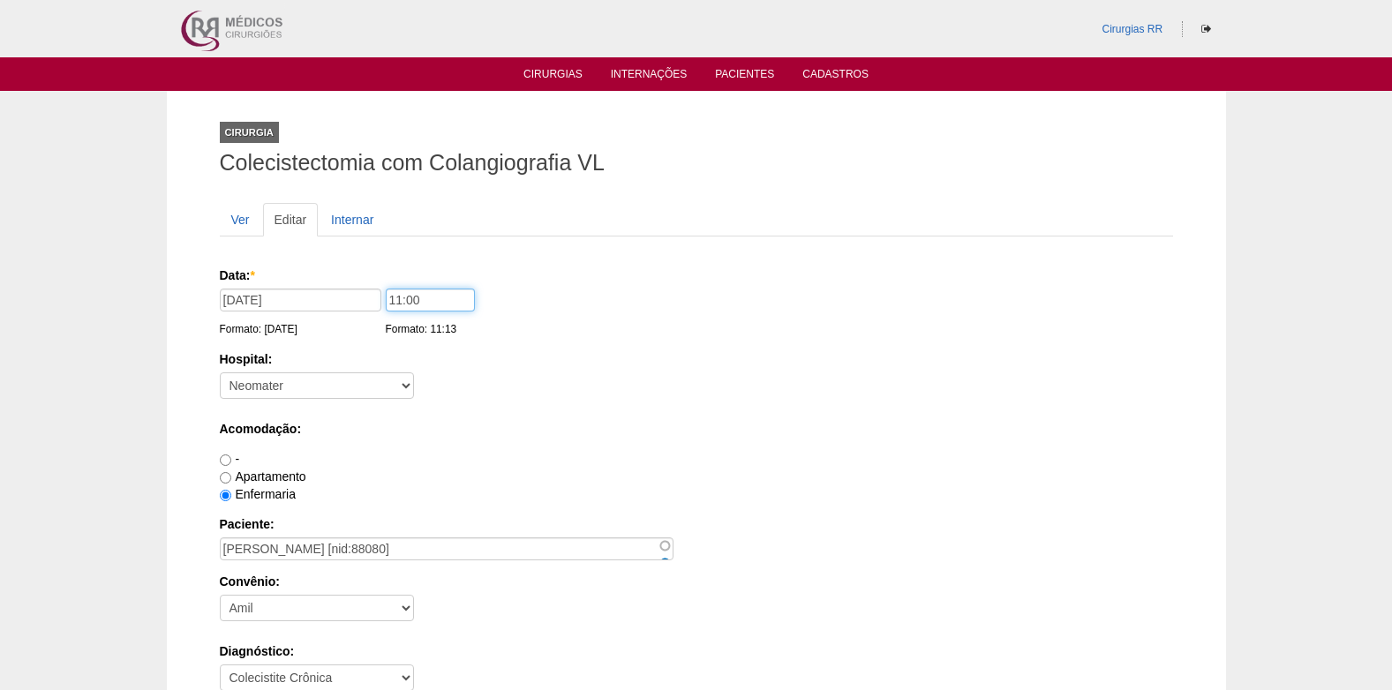
drag, startPoint x: 398, startPoint y: 299, endPoint x: 402, endPoint y: 425, distance: 125.4
click at [397, 299] on input "11:00" at bounding box center [430, 300] width 89 height 23
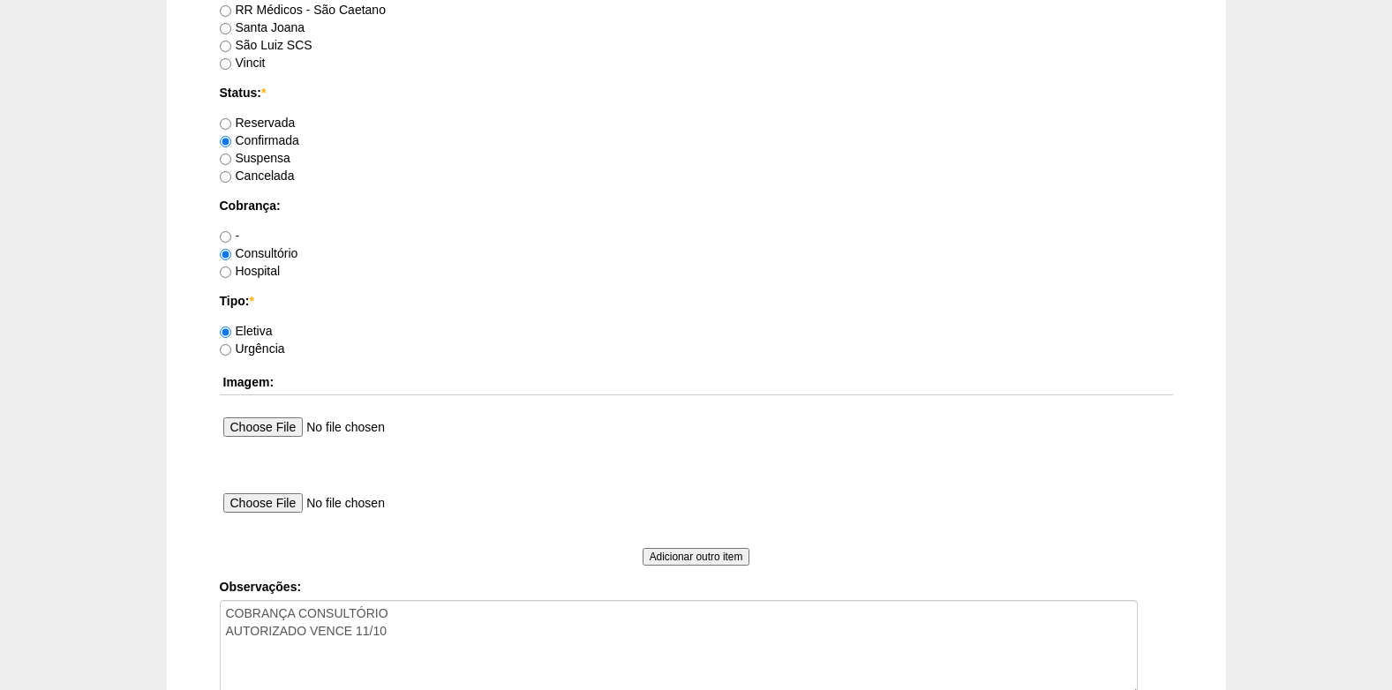
scroll to position [1584, 0]
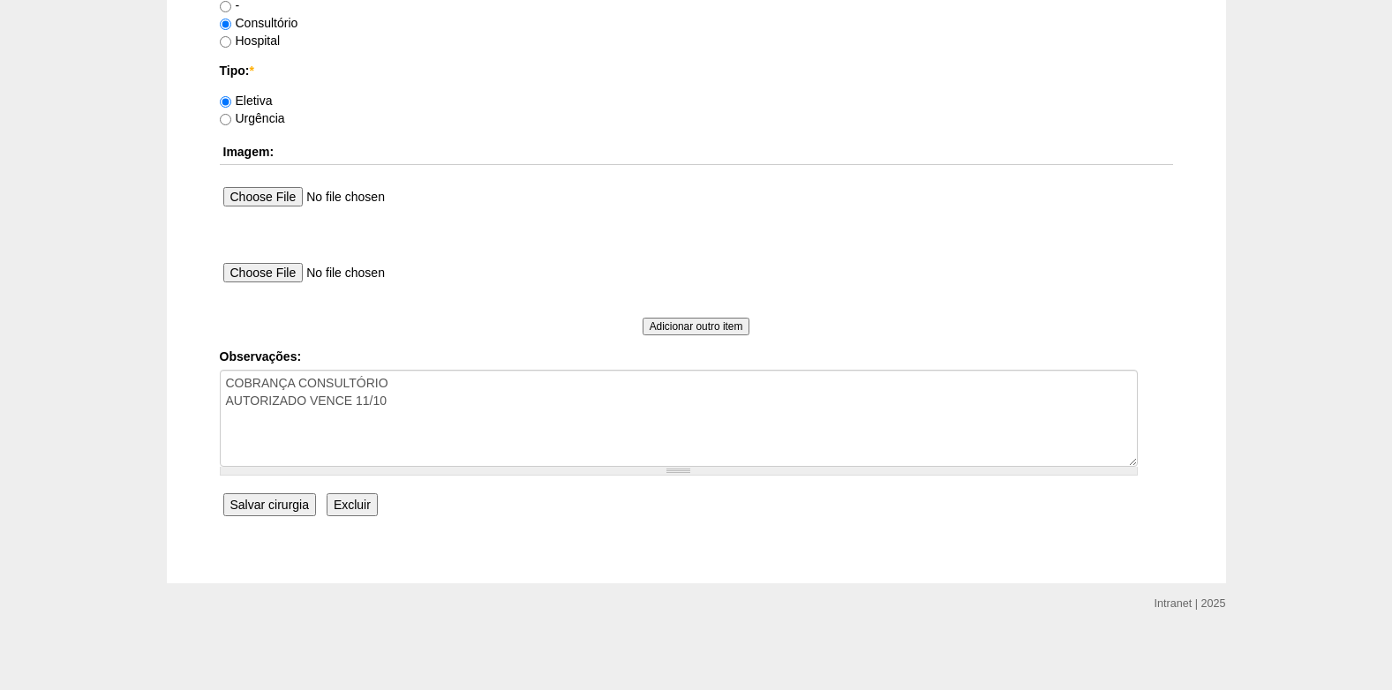
type input "10:00"
click at [245, 507] on input "Salvar cirurgia" at bounding box center [269, 504] width 93 height 23
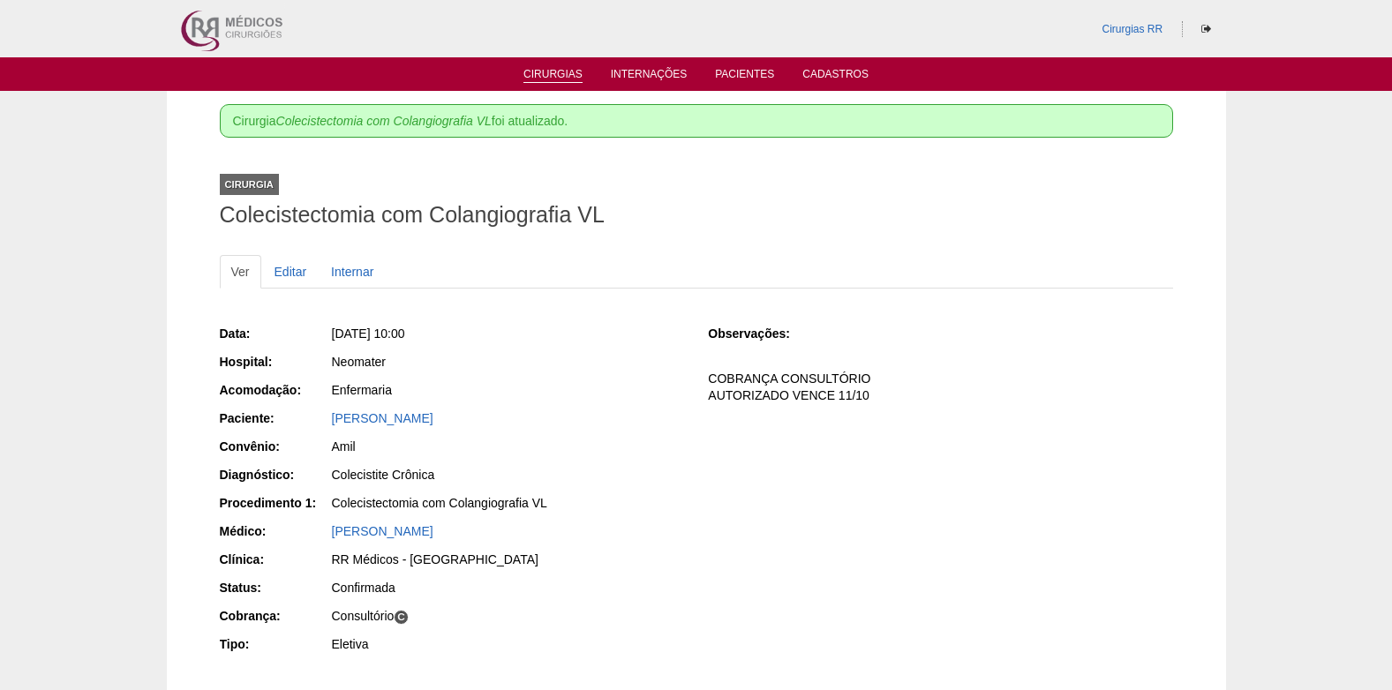
click at [552, 72] on link "Cirurgias" at bounding box center [552, 75] width 59 height 15
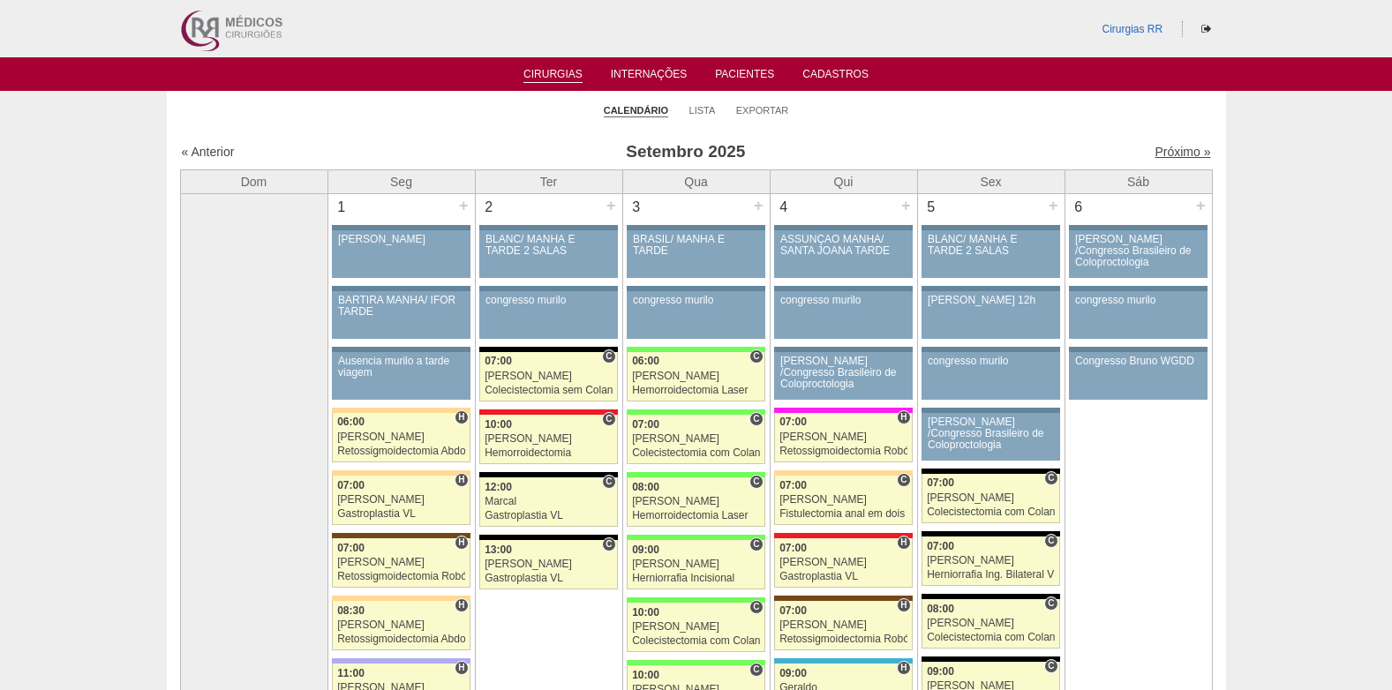
click at [1160, 156] on link "Próximo »" at bounding box center [1182, 152] width 56 height 14
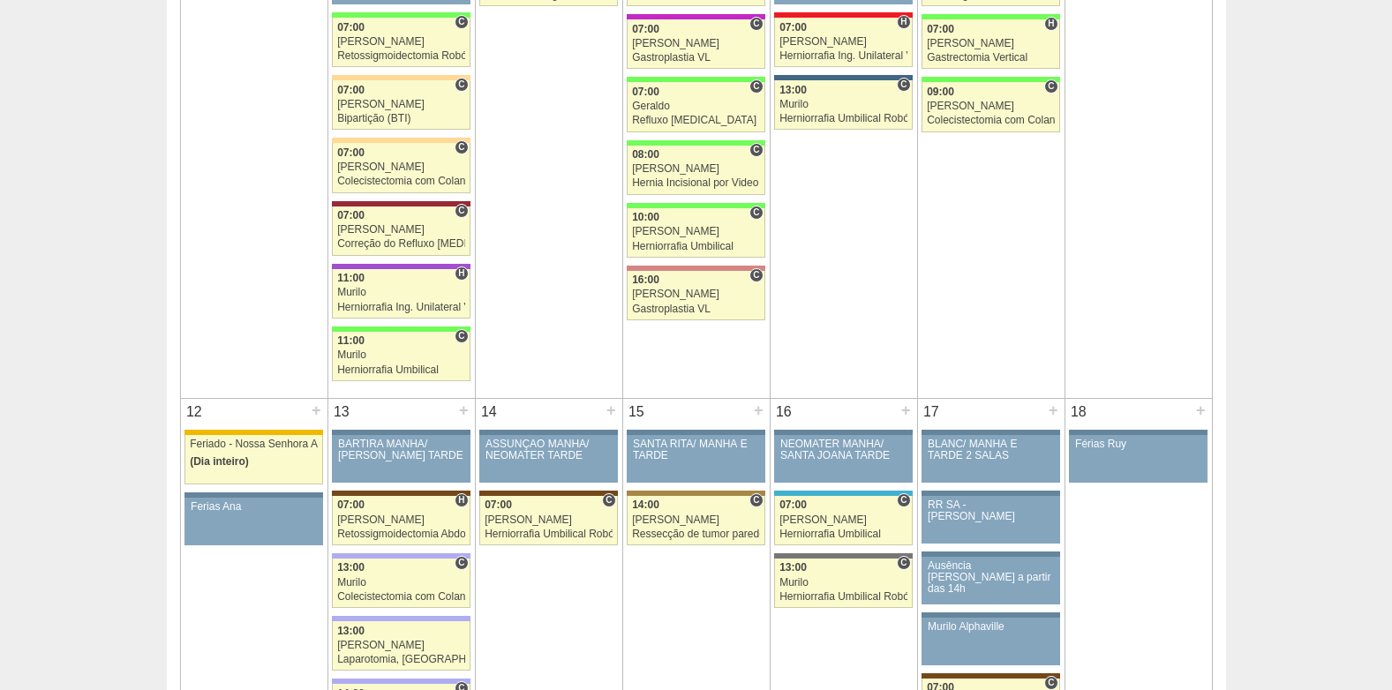
scroll to position [1147, 0]
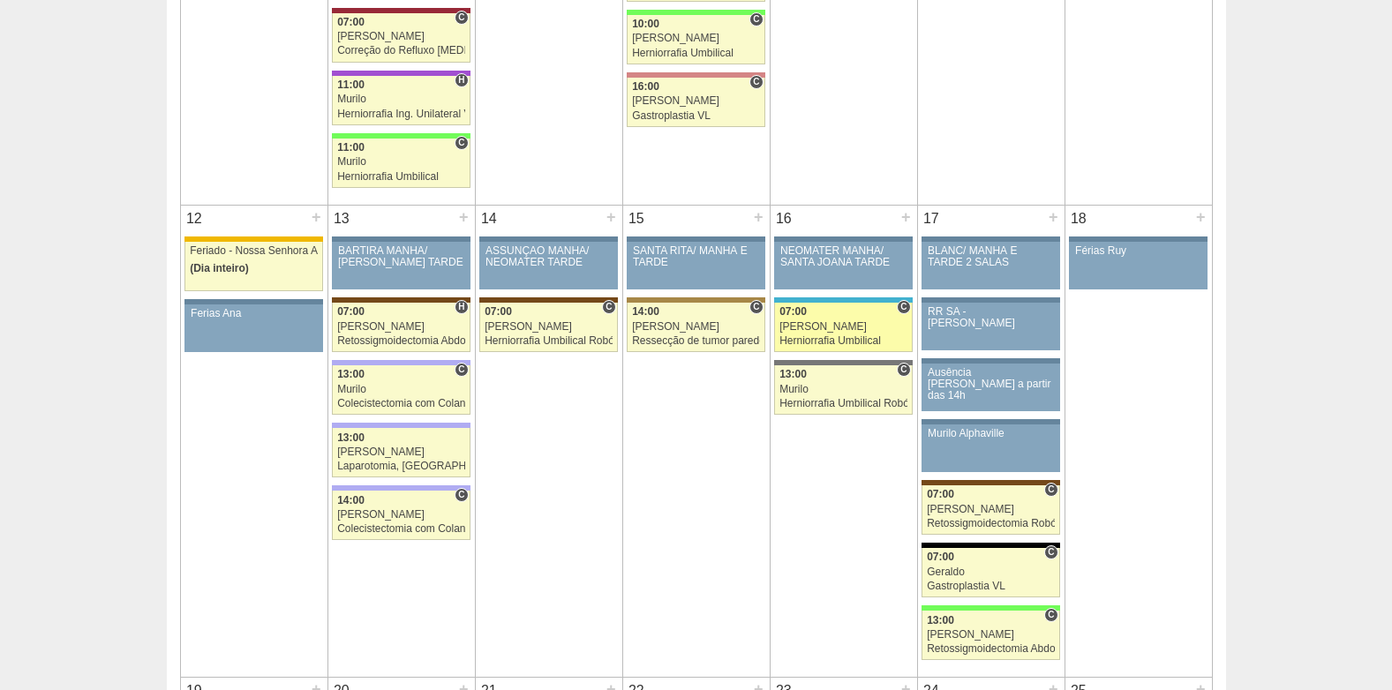
click at [811, 324] on div "[PERSON_NAME]" at bounding box center [843, 326] width 128 height 11
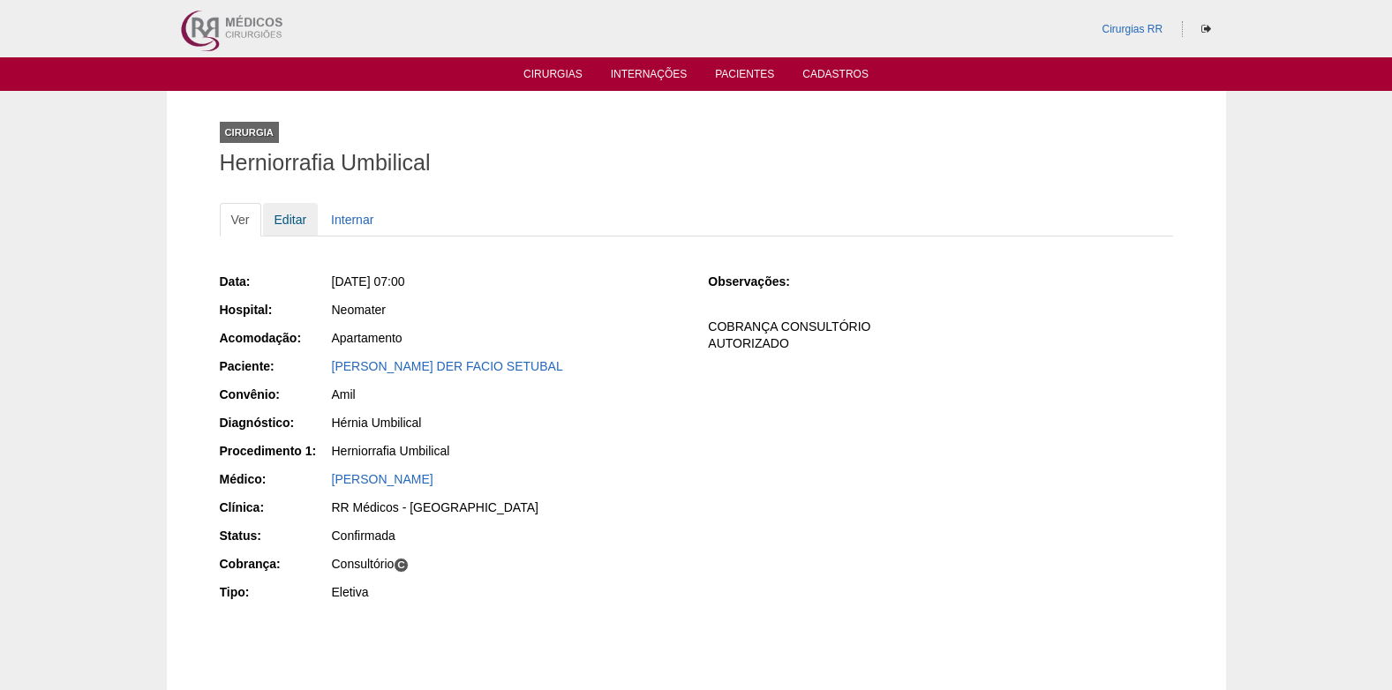
click at [292, 223] on link "Editar" at bounding box center [291, 220] width 56 height 34
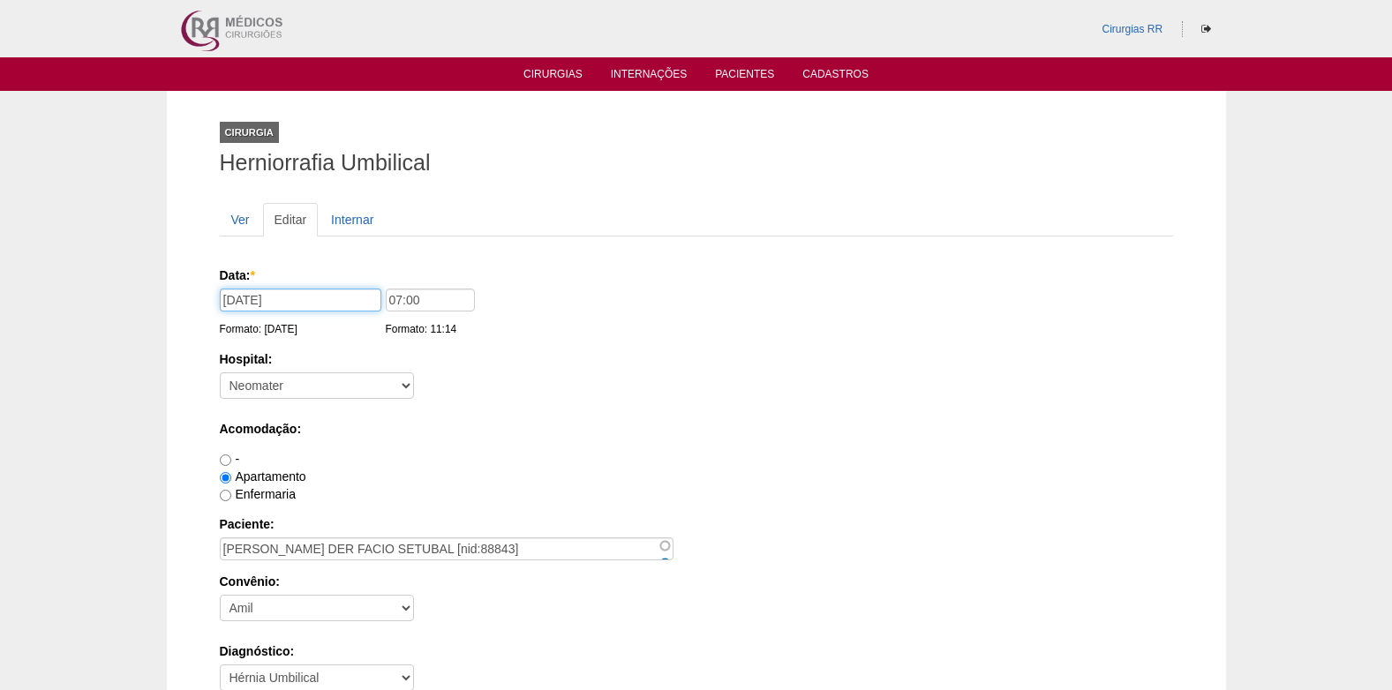
click at [310, 299] on input "16/10/2025" at bounding box center [301, 300] width 162 height 23
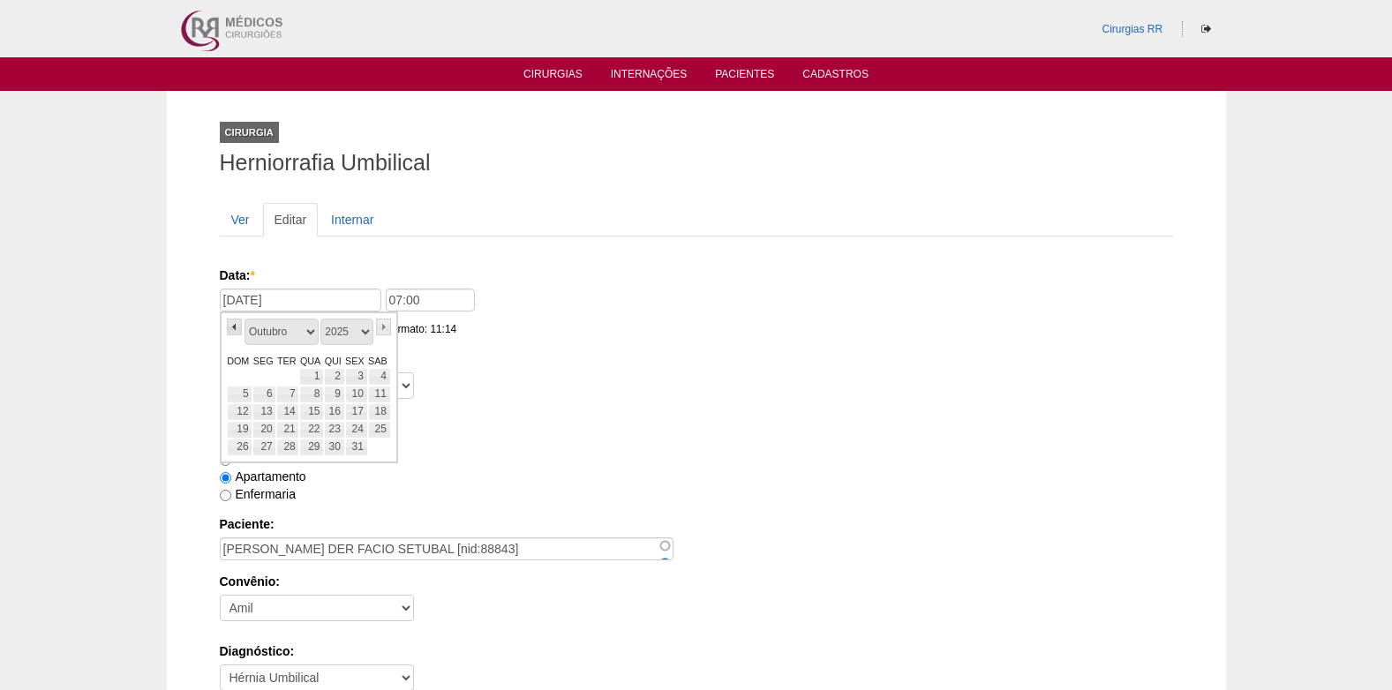
click at [233, 326] on link "«" at bounding box center [235, 327] width 16 height 17
click at [336, 427] on link "25" at bounding box center [334, 430] width 20 height 18
type input "25/09/2025"
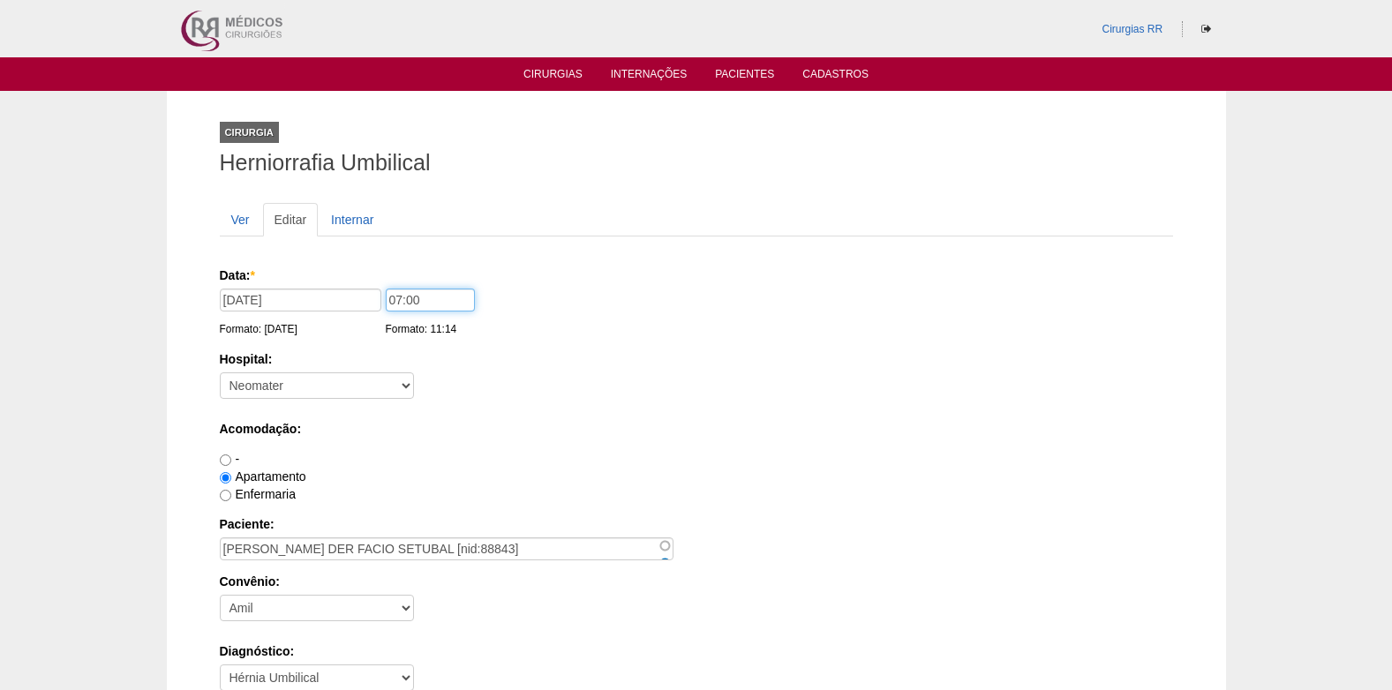
drag, startPoint x: 395, startPoint y: 297, endPoint x: 386, endPoint y: 365, distance: 67.8
click at [395, 302] on input "07:00" at bounding box center [430, 300] width 89 height 23
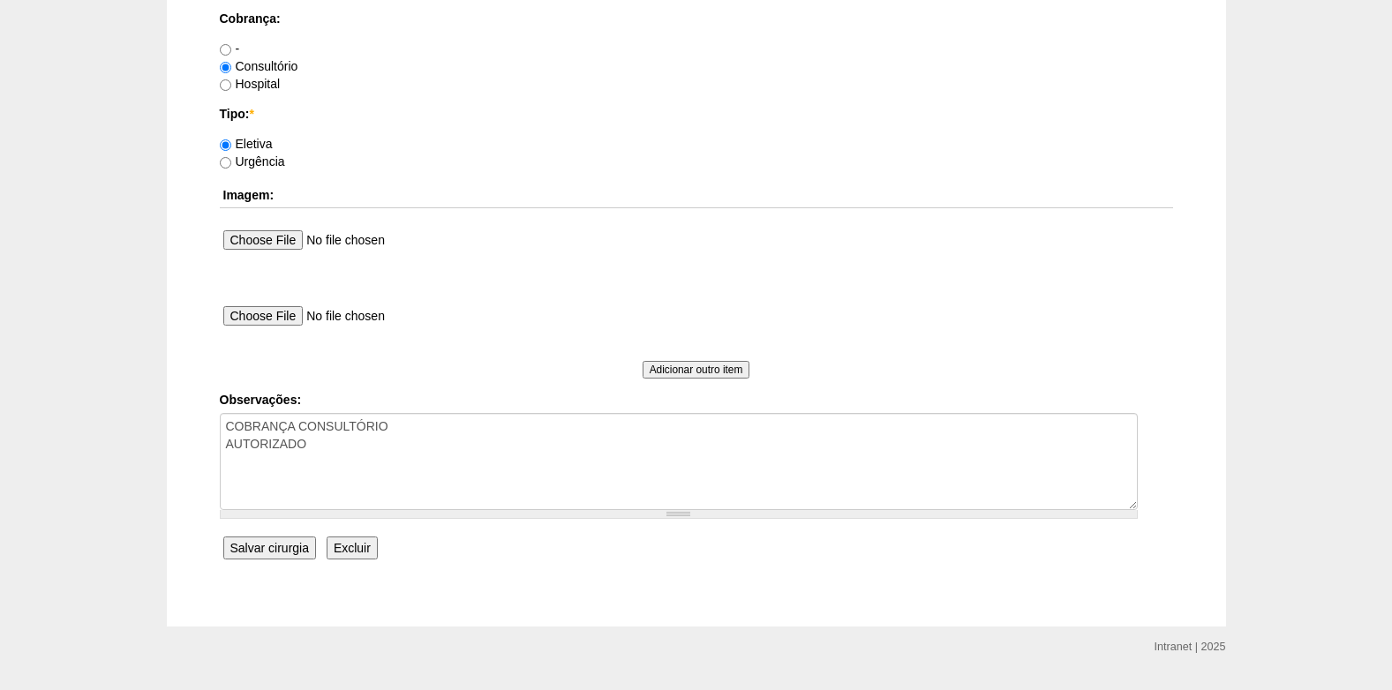
scroll to position [1584, 0]
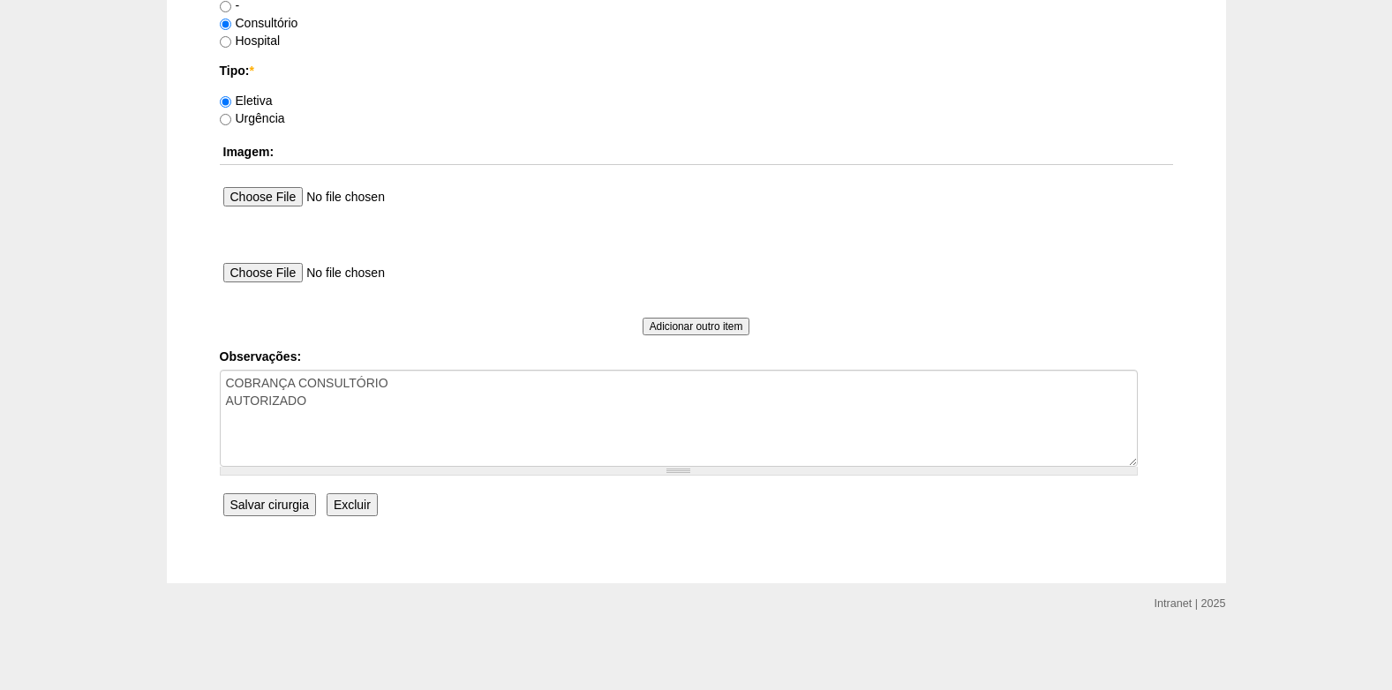
type input "11:00"
click at [269, 507] on input "Salvar cirurgia" at bounding box center [269, 504] width 93 height 23
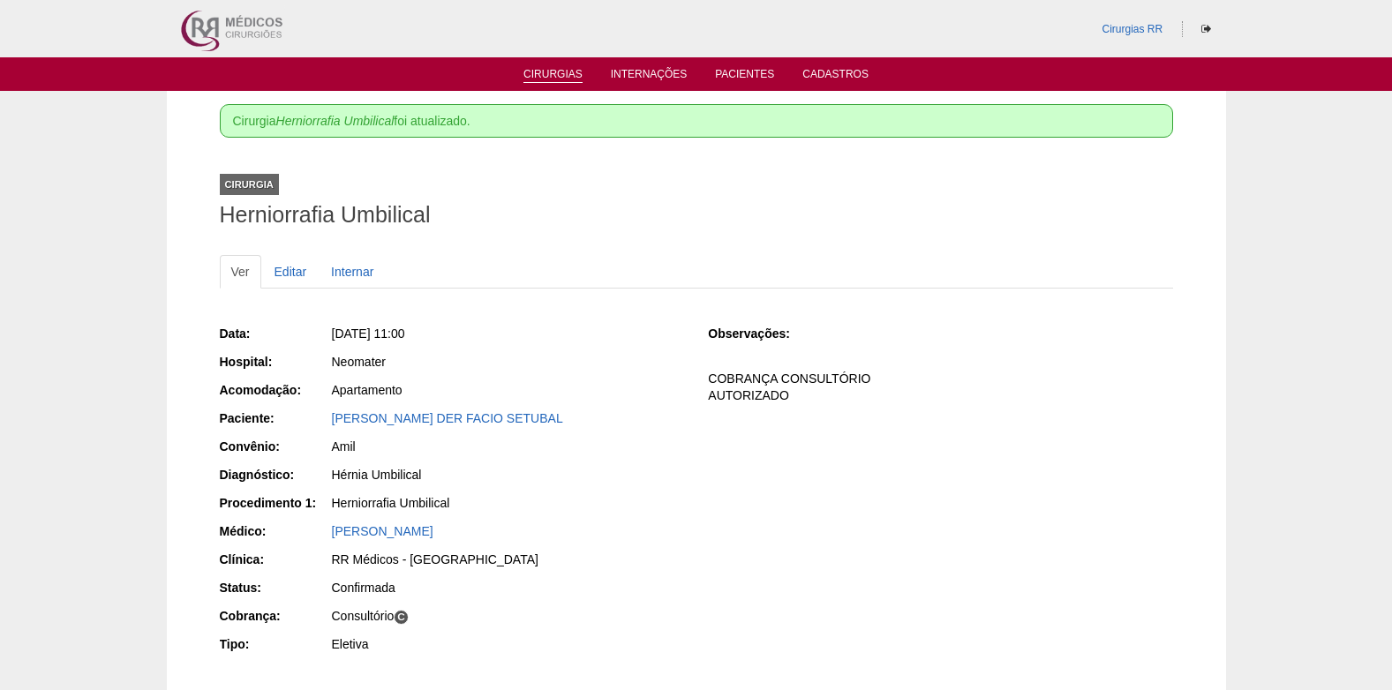
click at [560, 70] on link "Cirurgias" at bounding box center [552, 75] width 59 height 15
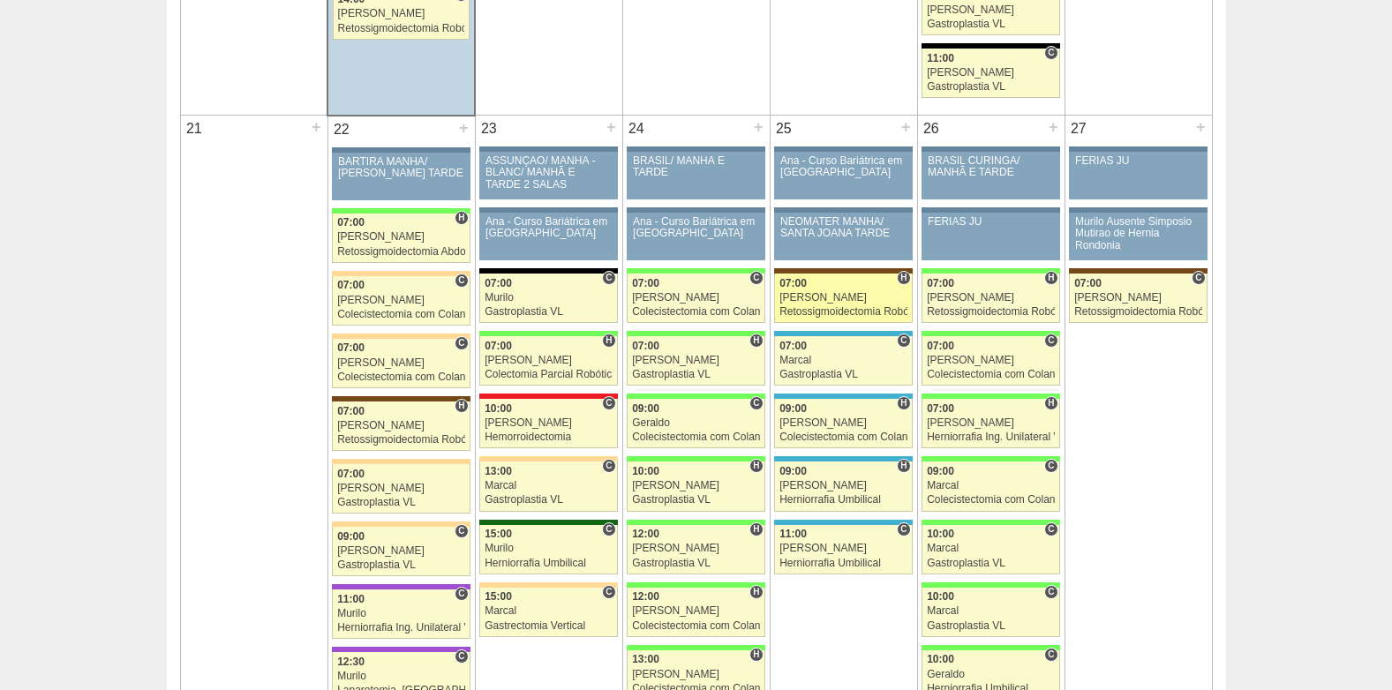
scroll to position [2559, 0]
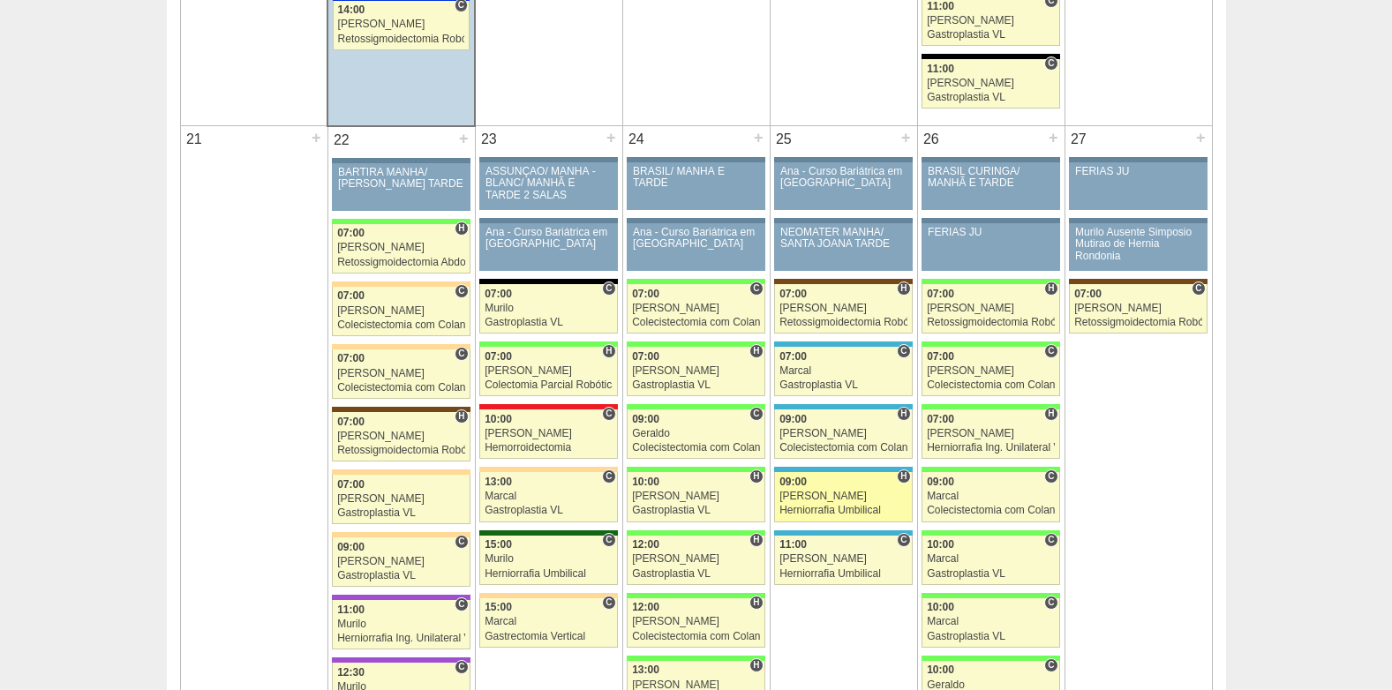
click at [823, 506] on div "Herniorrafia Umbilical" at bounding box center [843, 510] width 128 height 11
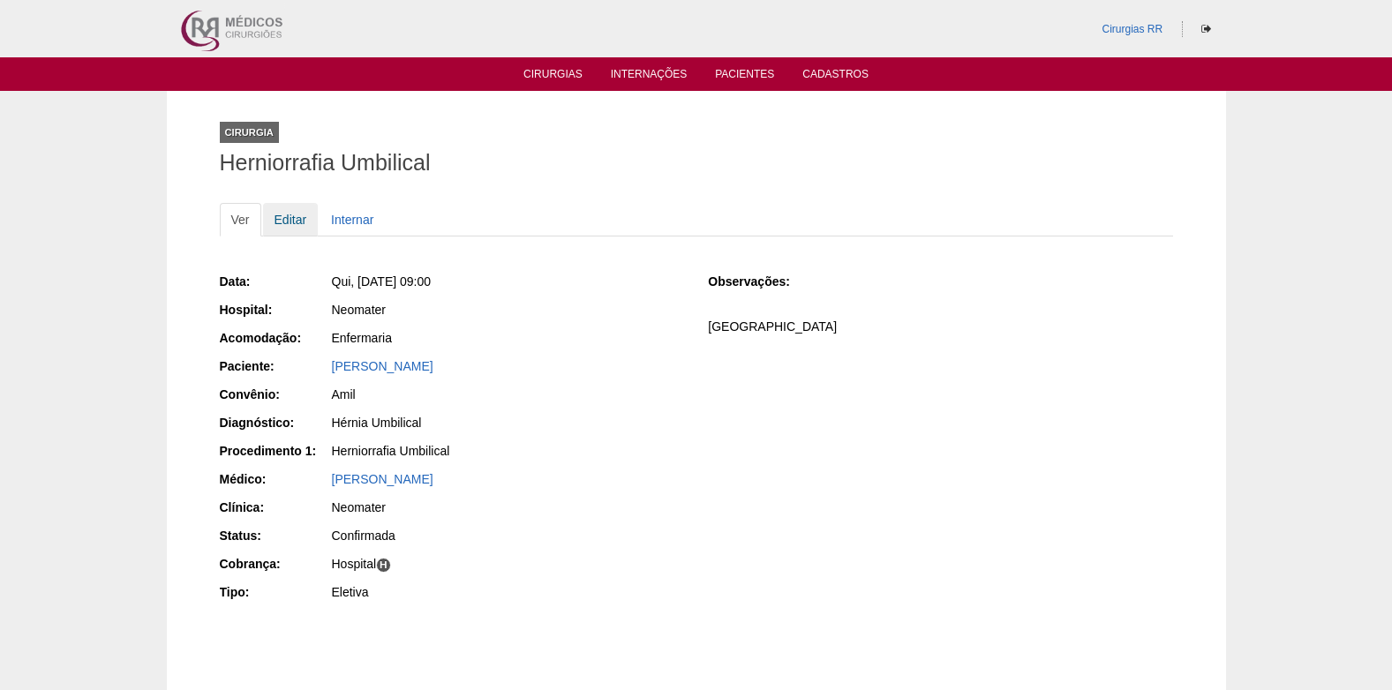
click at [297, 222] on link "Editar" at bounding box center [291, 220] width 56 height 34
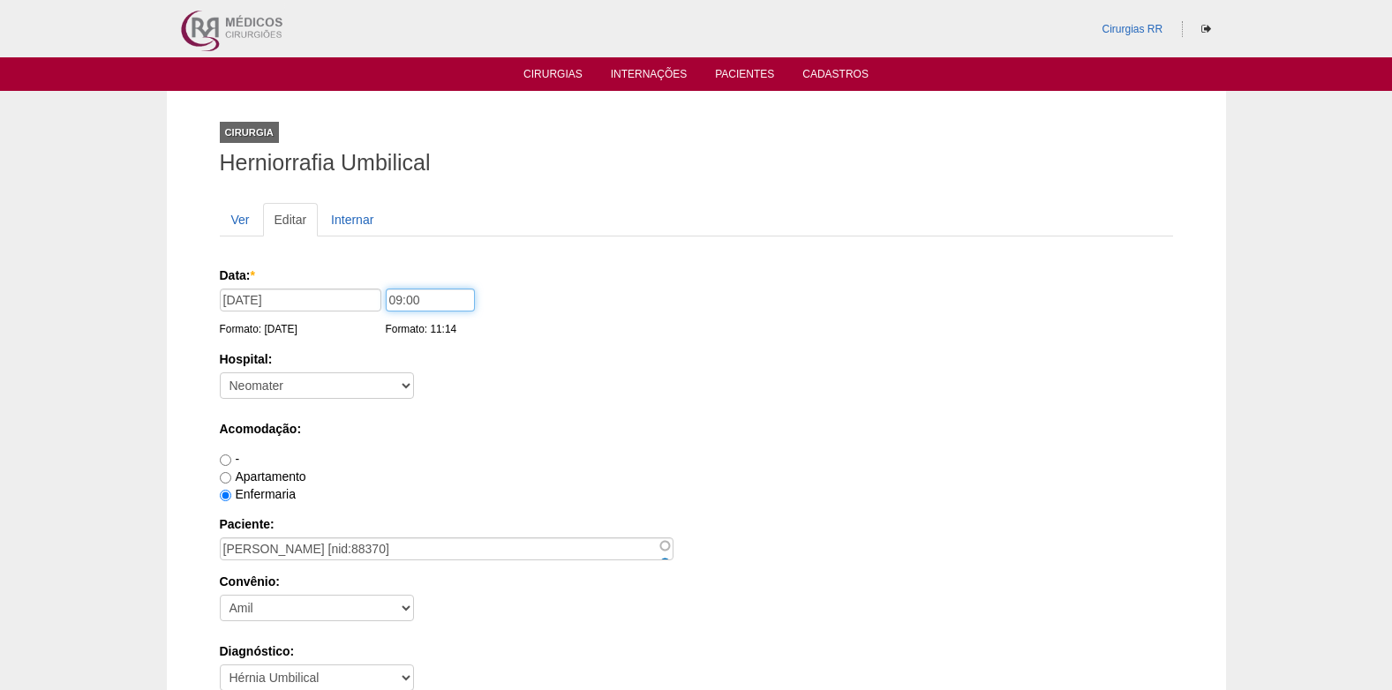
drag, startPoint x: 398, startPoint y: 303, endPoint x: 357, endPoint y: 398, distance: 103.6
click at [397, 303] on input "09:00" at bounding box center [430, 300] width 89 height 23
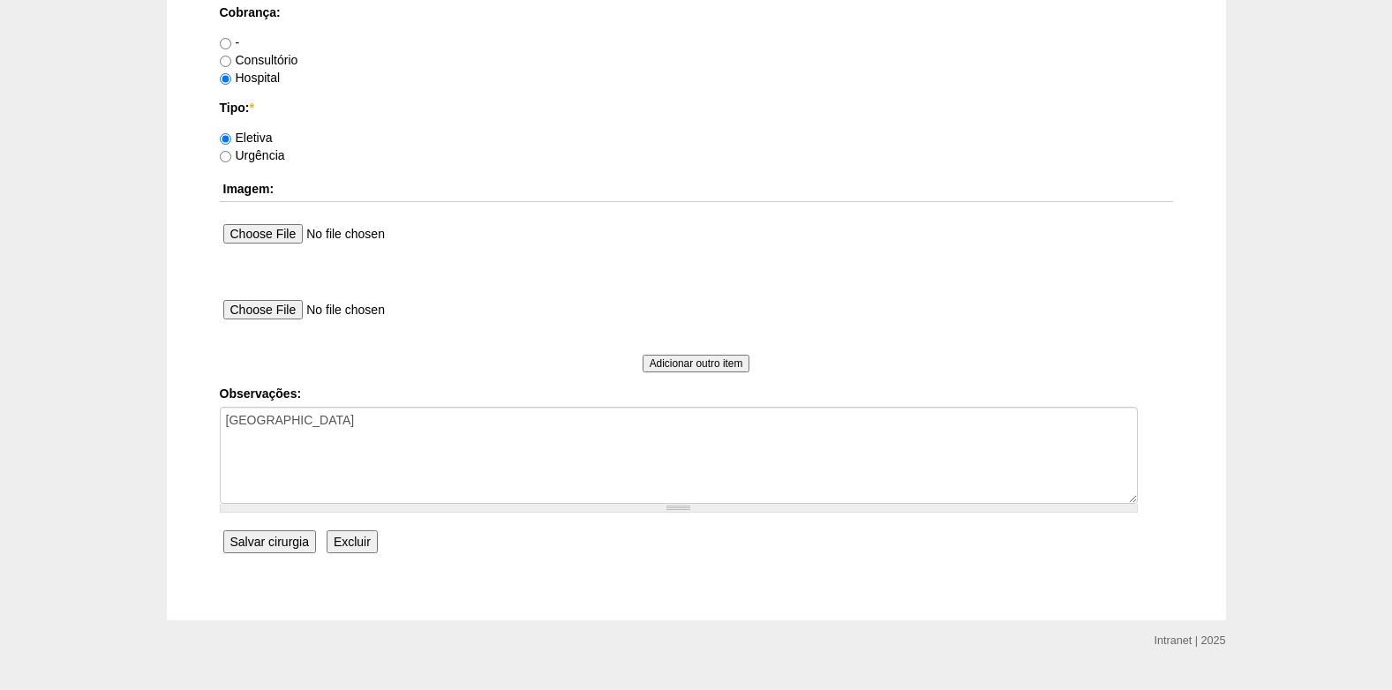
scroll to position [1584, 0]
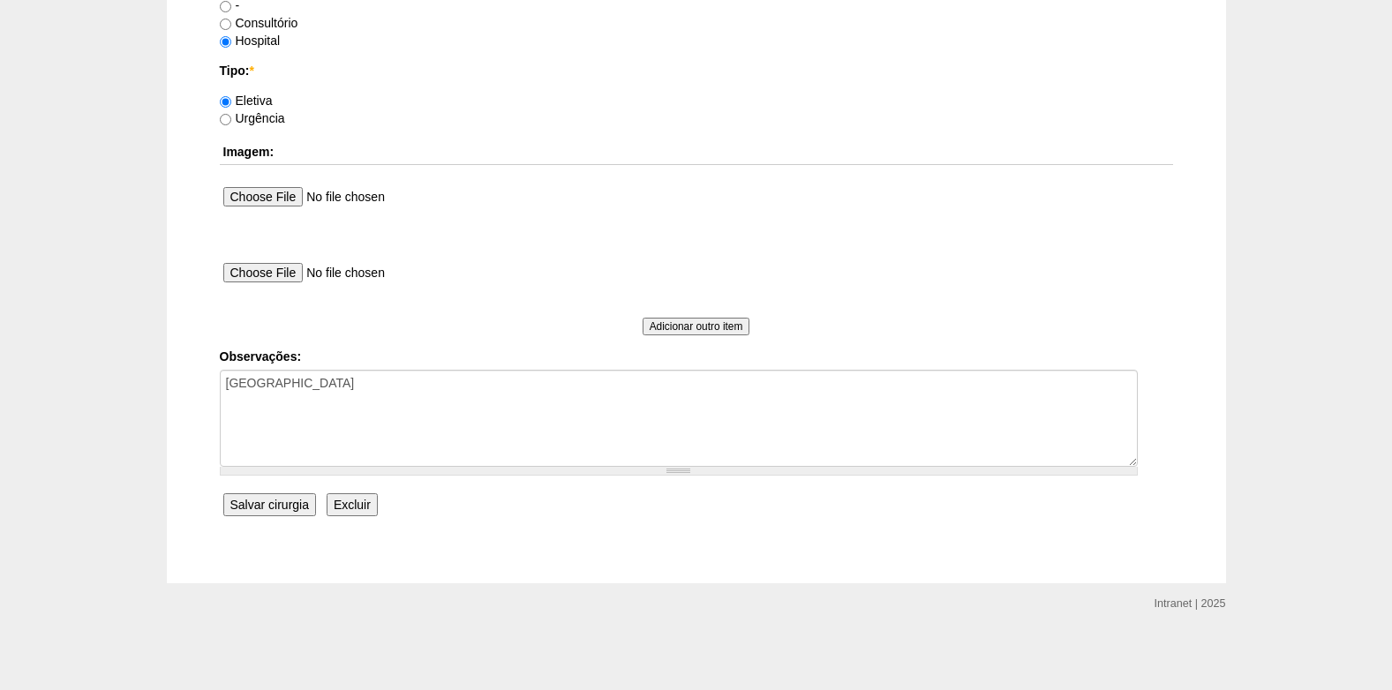
type input "10:00"
click at [287, 507] on input "Salvar cirurgia" at bounding box center [269, 504] width 93 height 23
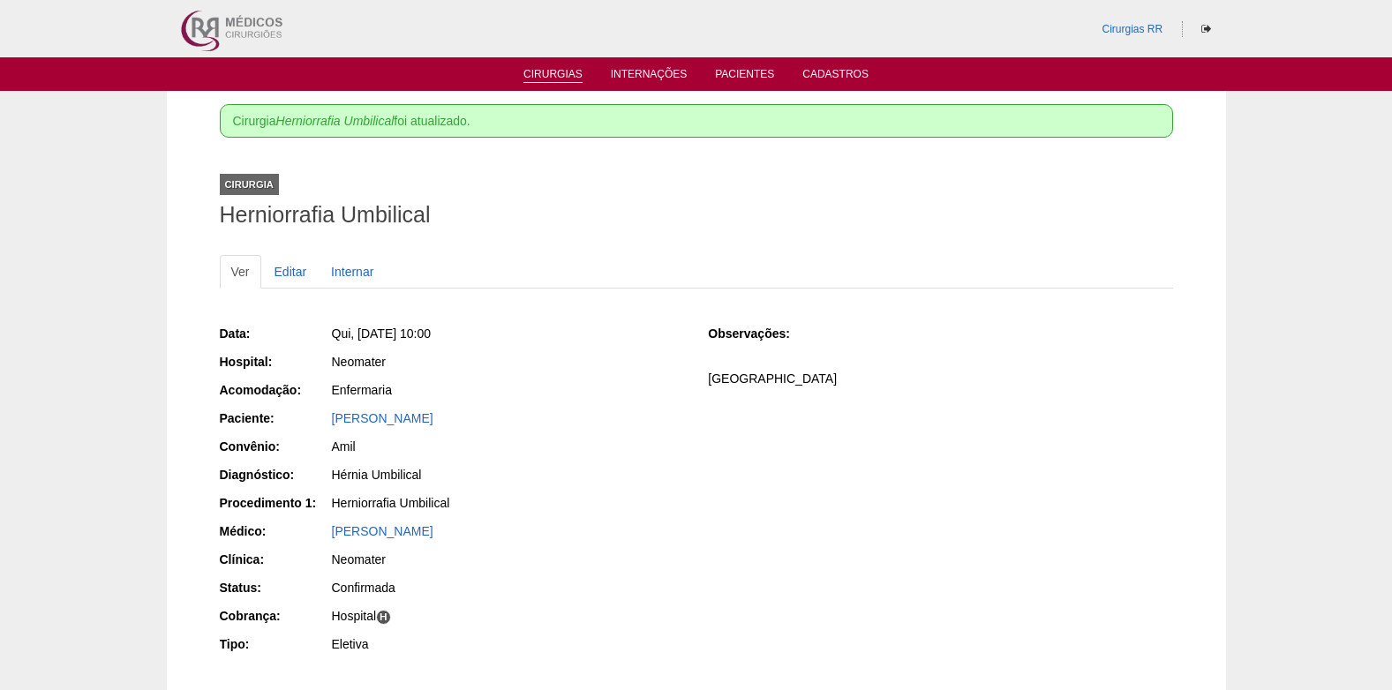
click at [559, 71] on link "Cirurgias" at bounding box center [552, 75] width 59 height 15
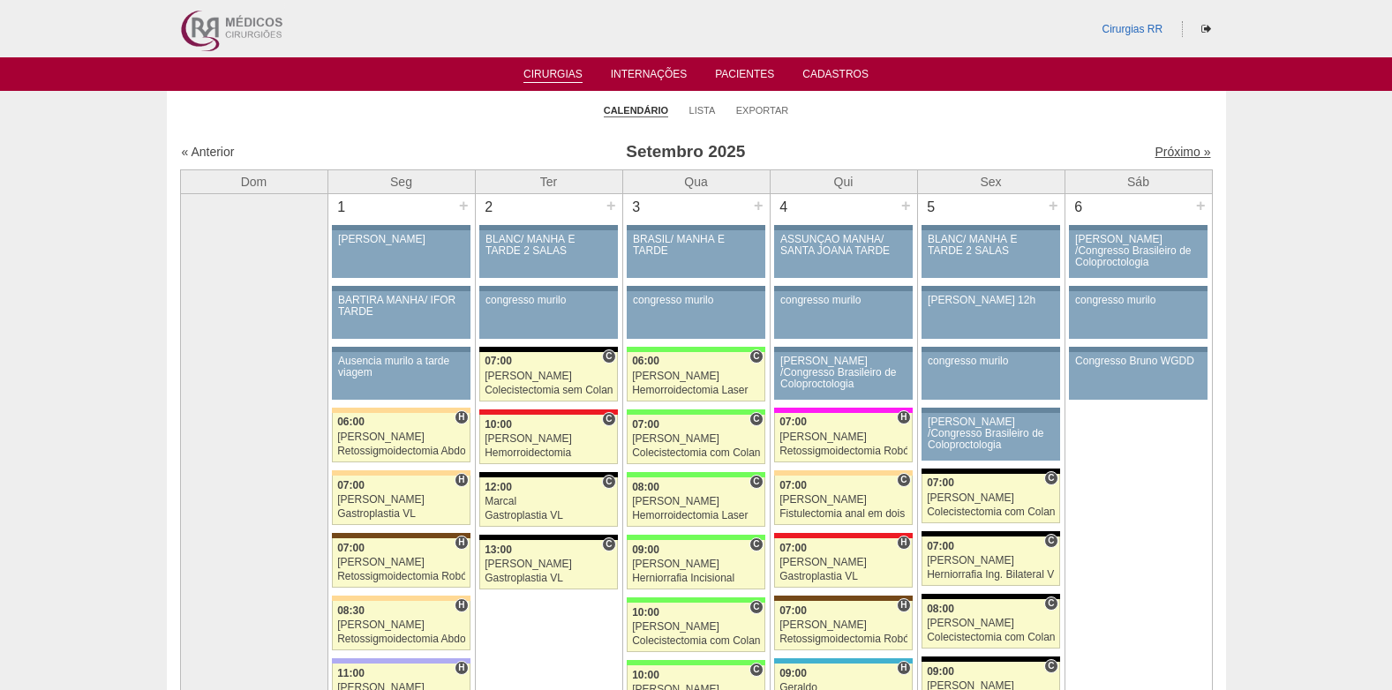
click at [1166, 156] on link "Próximo »" at bounding box center [1182, 152] width 56 height 14
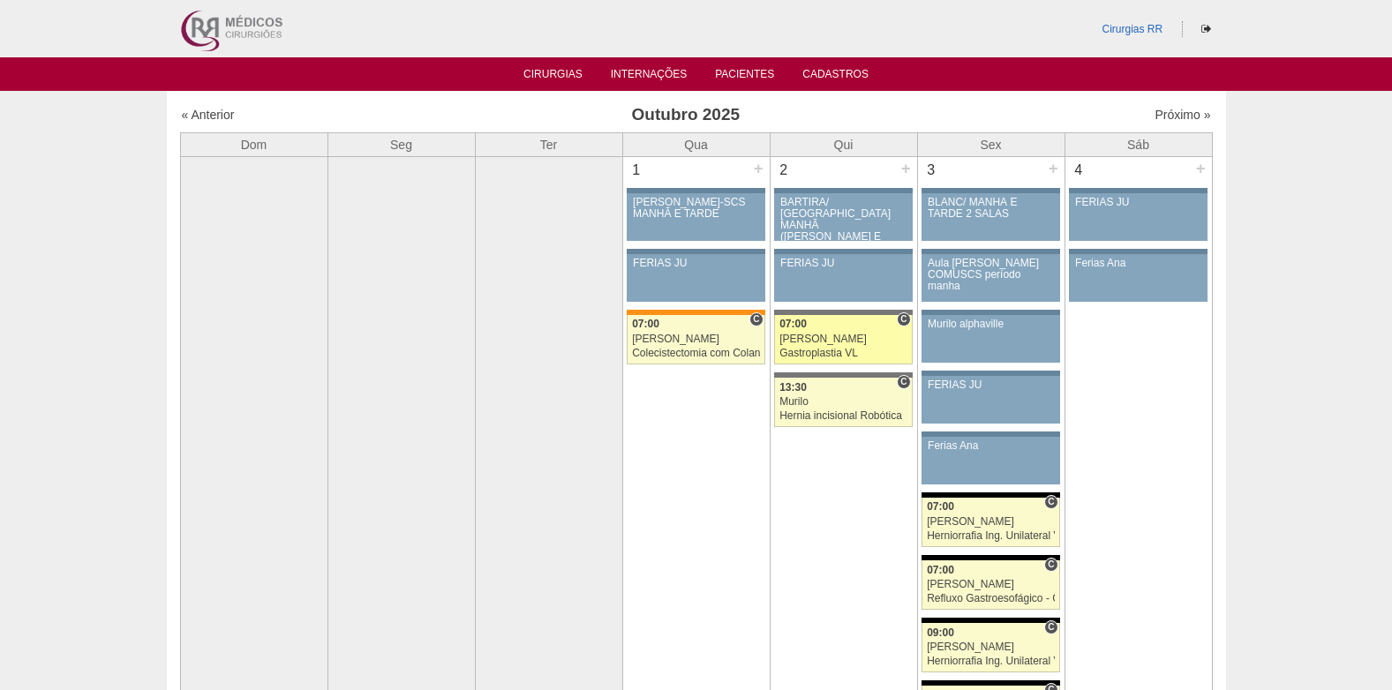
click at [840, 350] on div "Gastroplastia VL" at bounding box center [843, 353] width 128 height 11
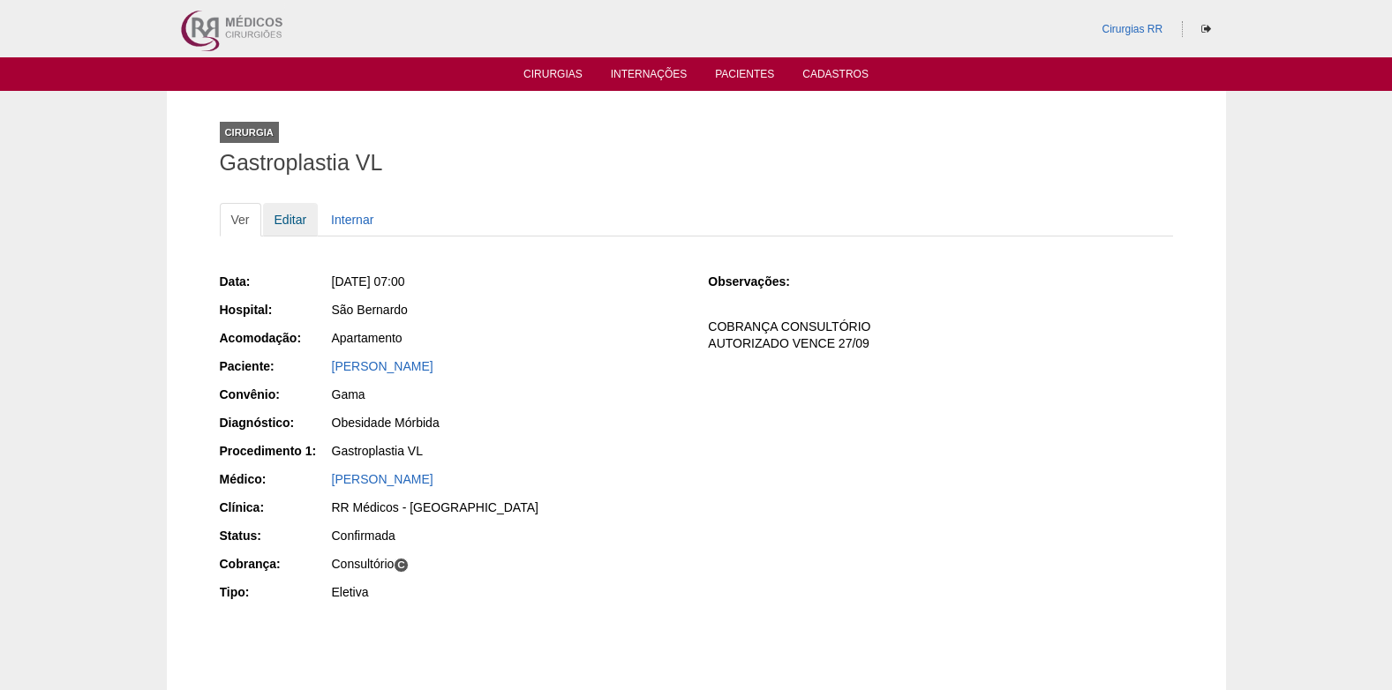
click at [289, 220] on link "Editar" at bounding box center [291, 220] width 56 height 34
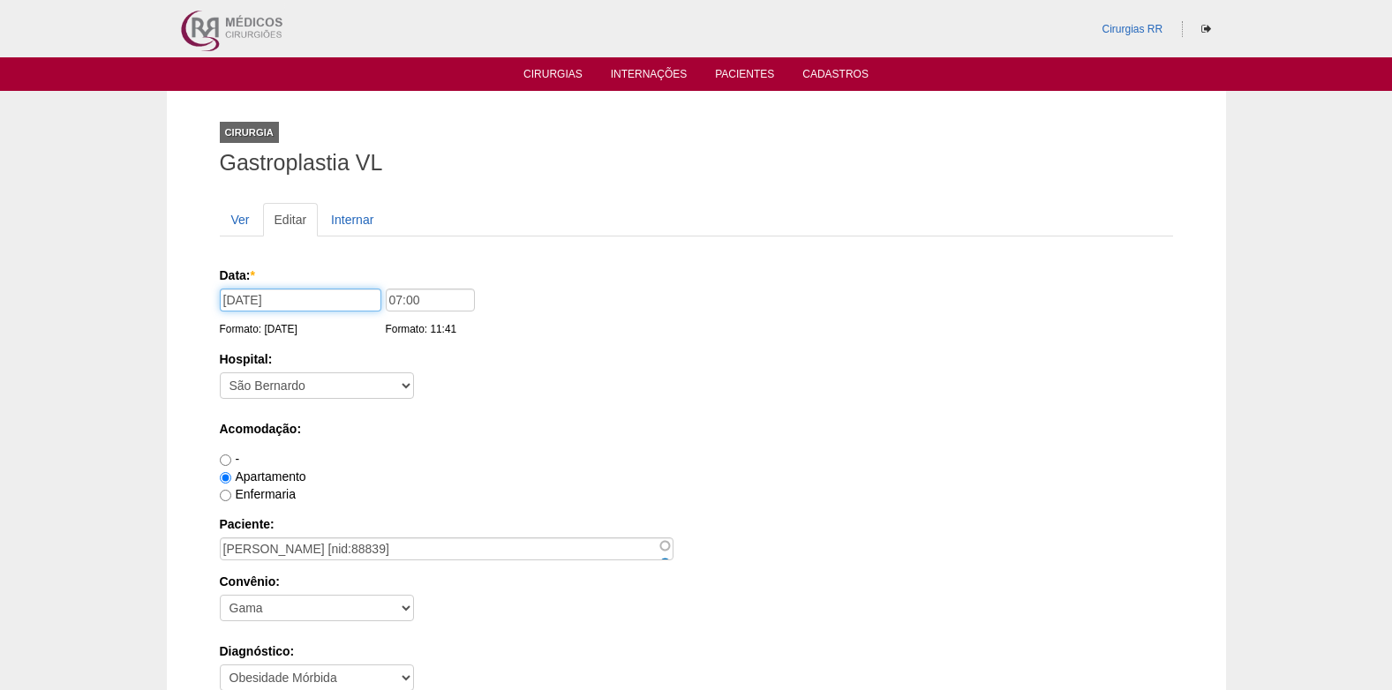
click at [298, 311] on input "02/10/2025" at bounding box center [301, 300] width 162 height 23
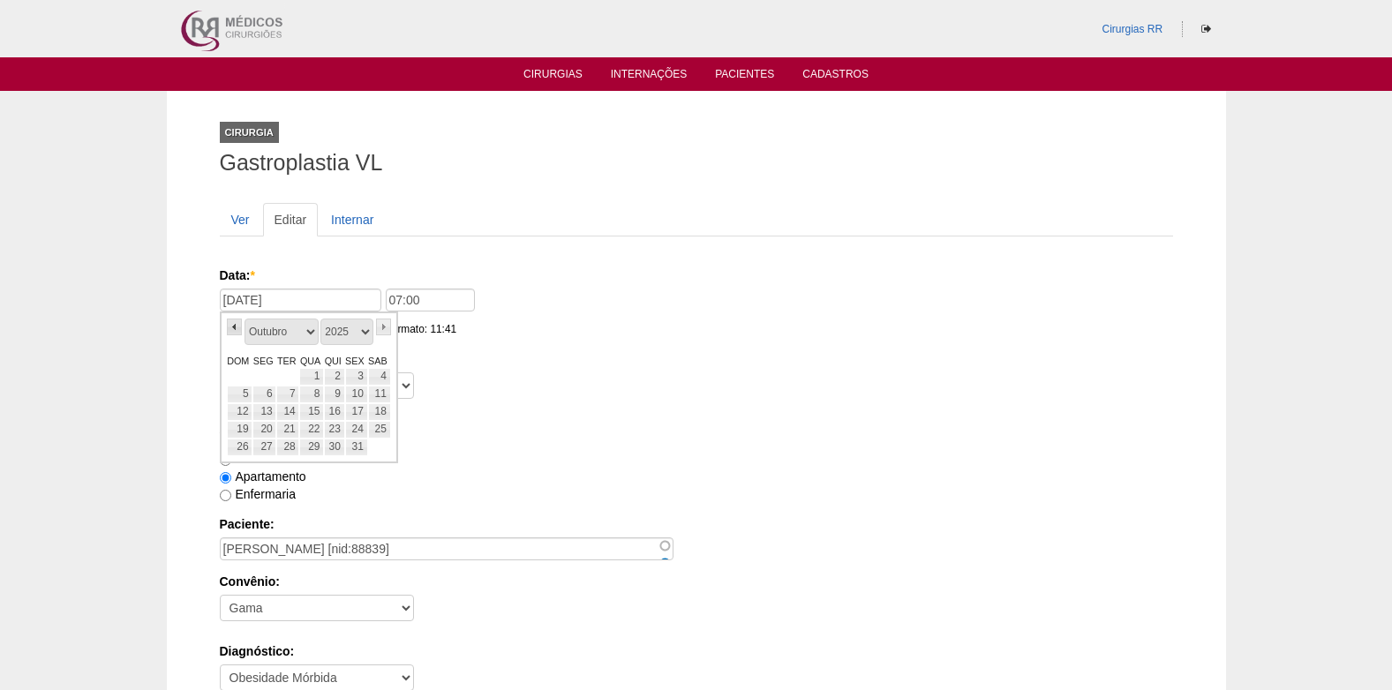
click at [231, 325] on link "«" at bounding box center [235, 327] width 16 height 17
click at [330, 429] on link "25" at bounding box center [334, 430] width 20 height 18
type input "25/09/2025"
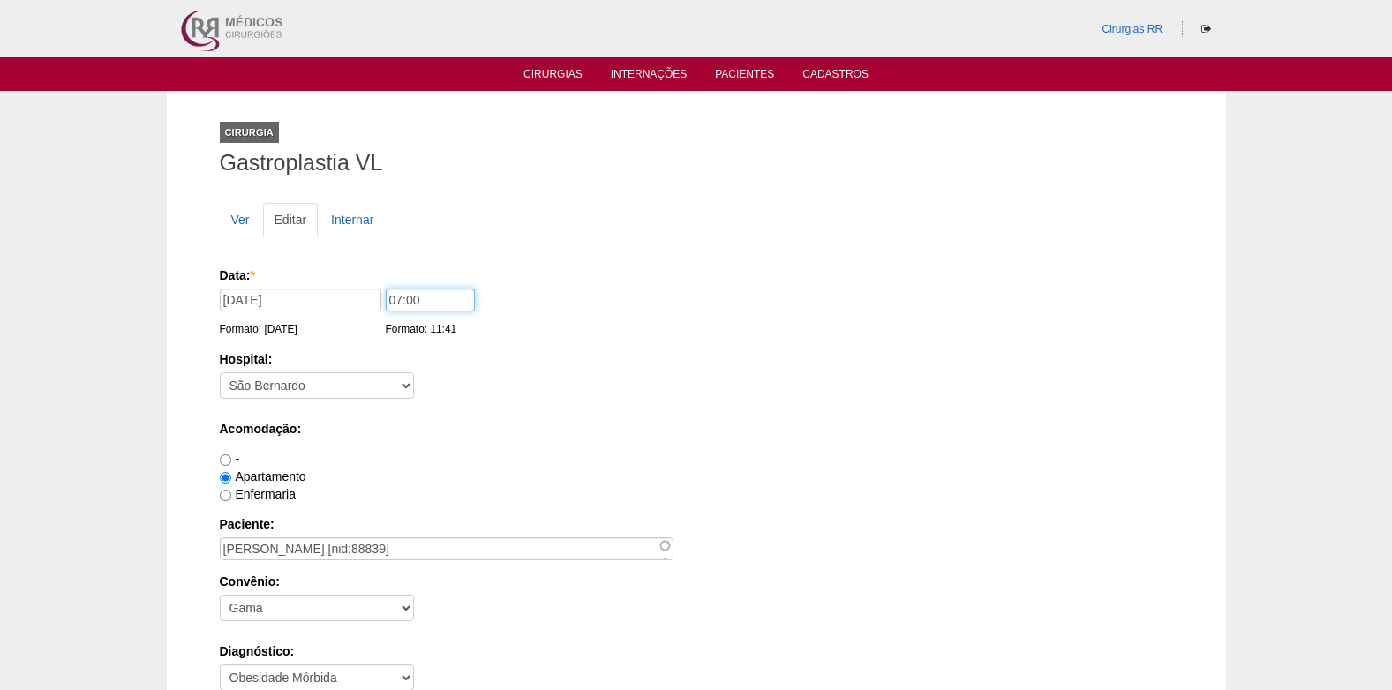
drag, startPoint x: 425, startPoint y: 302, endPoint x: 355, endPoint y: 313, distance: 71.5
click at [355, 284] on div "Data: * 25/09/2025 Formato: 15/09/2025 07:00 Formato: 11:41" at bounding box center [693, 276] width 947 height 18
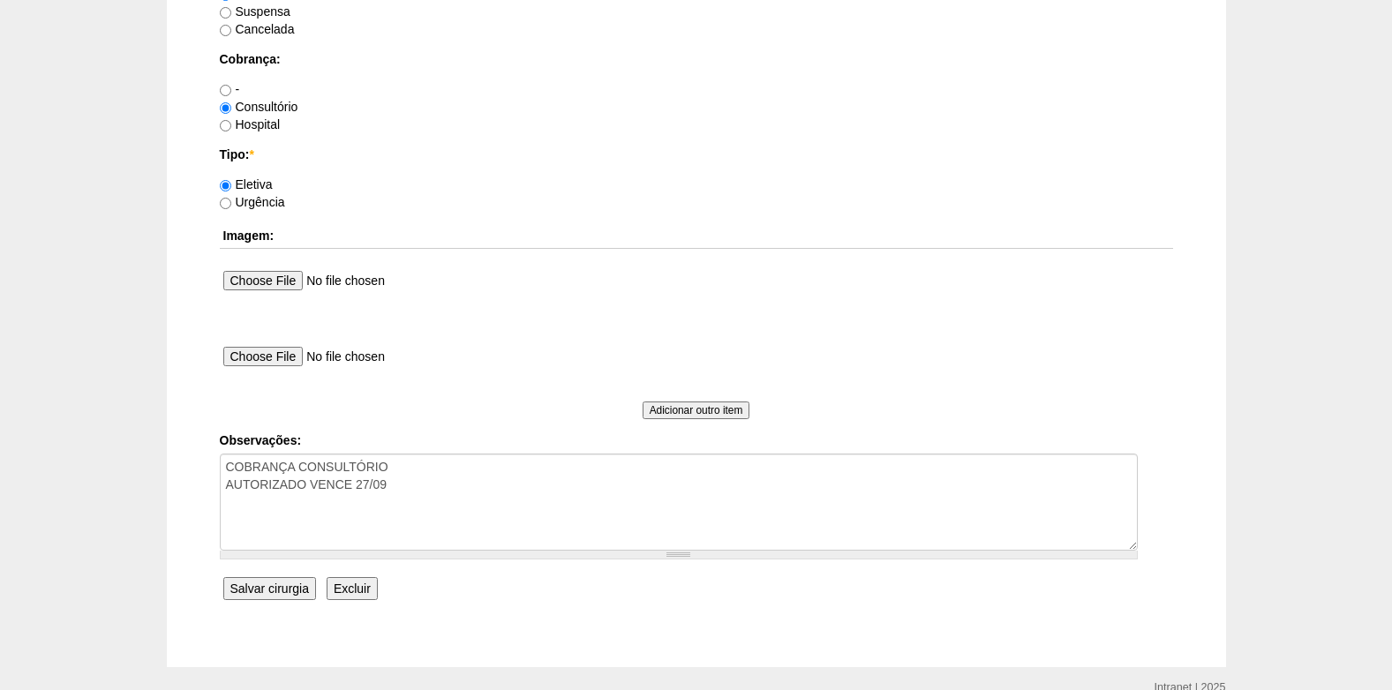
scroll to position [1584, 0]
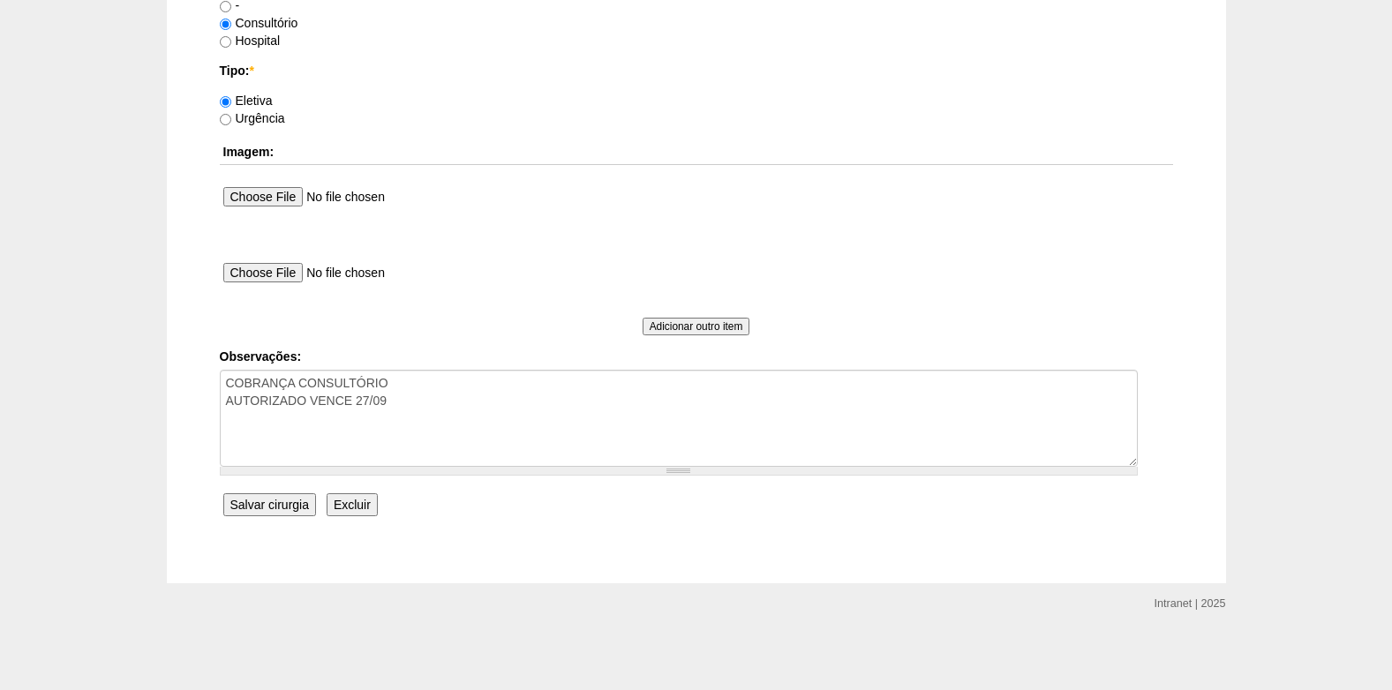
type input "11:00"
click at [271, 508] on input "Salvar cirurgia" at bounding box center [269, 504] width 93 height 23
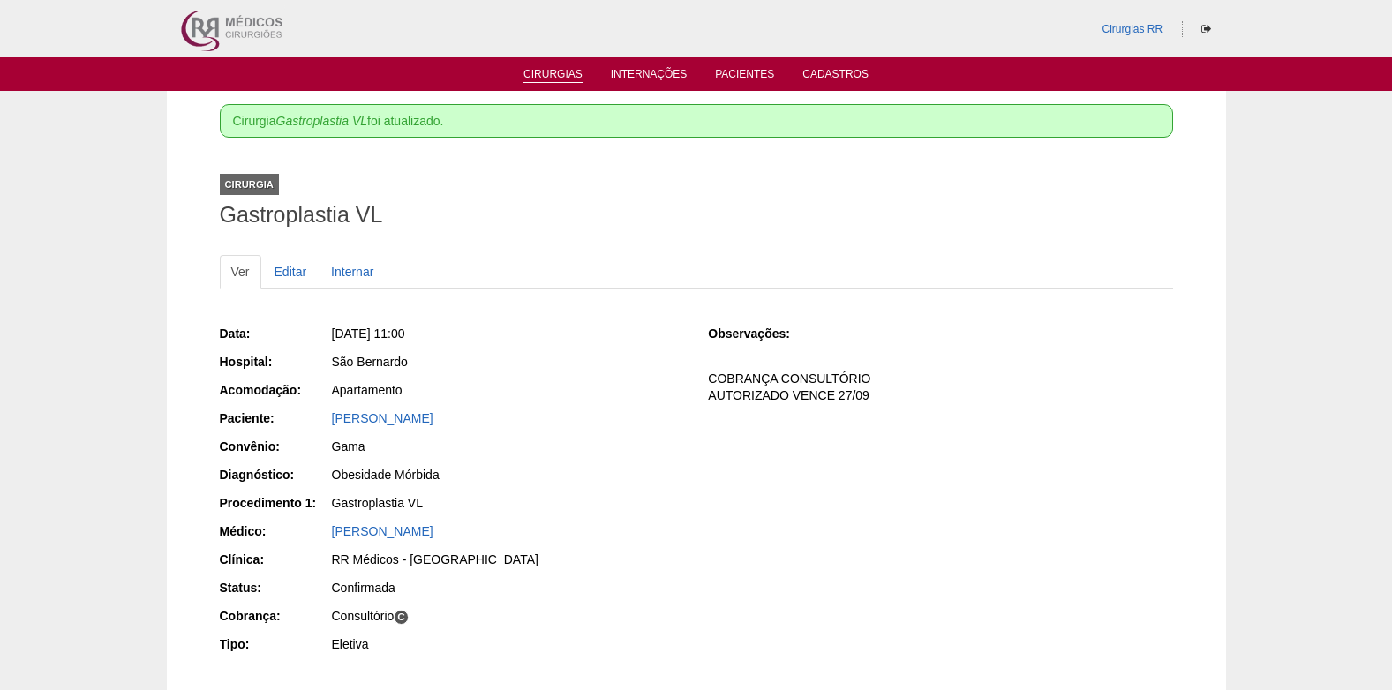
click at [553, 75] on link "Cirurgias" at bounding box center [552, 75] width 59 height 15
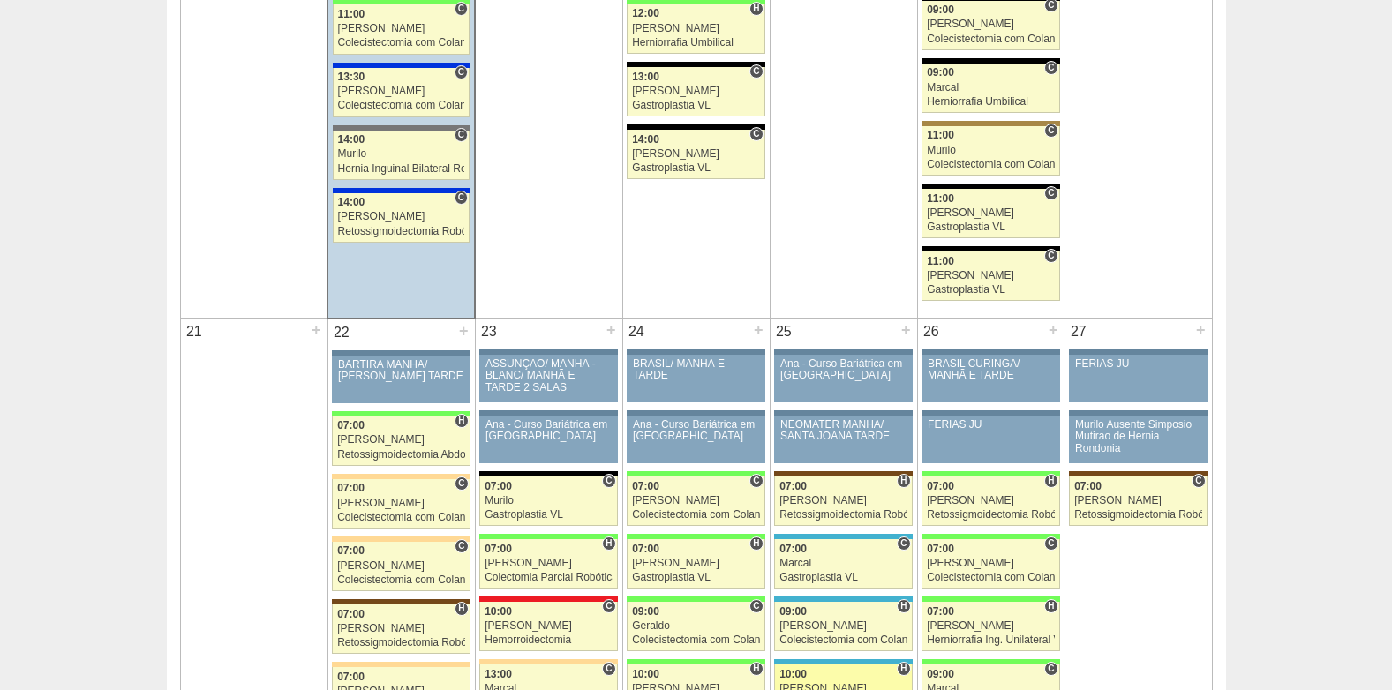
scroll to position [2648, 0]
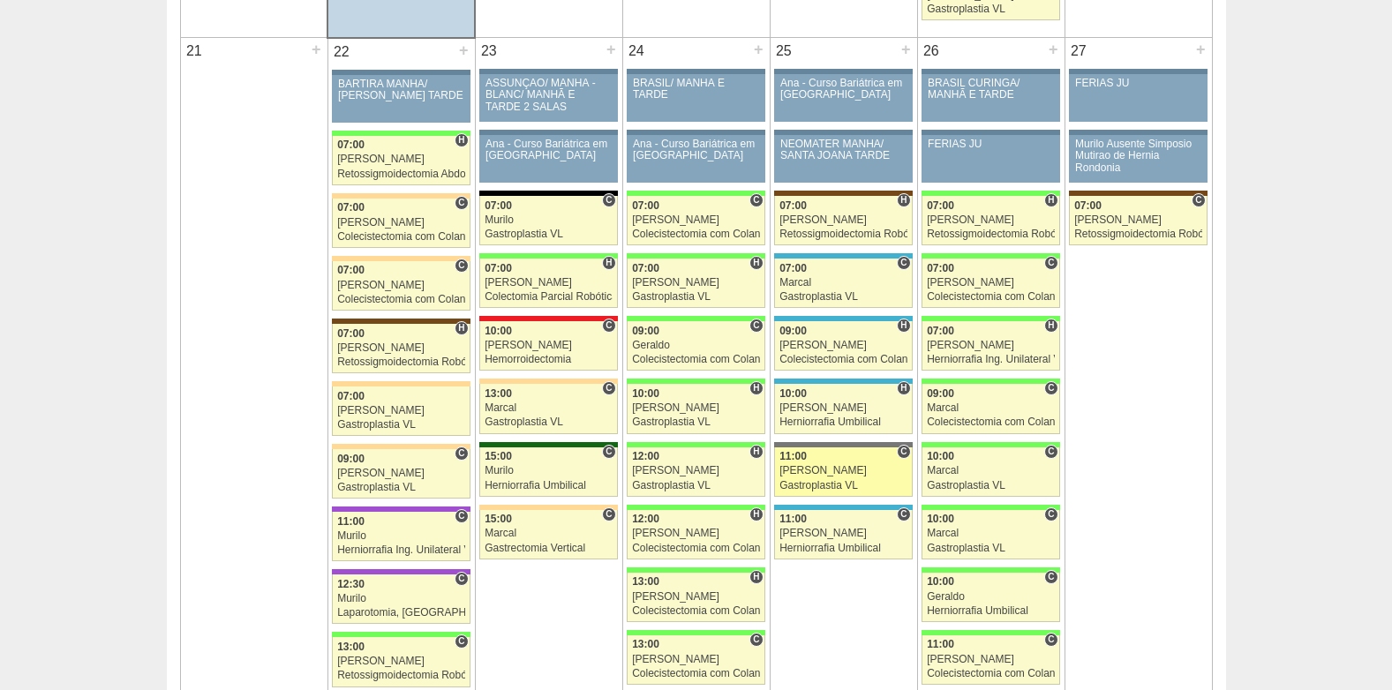
click at [819, 459] on div "11:00" at bounding box center [843, 456] width 128 height 11
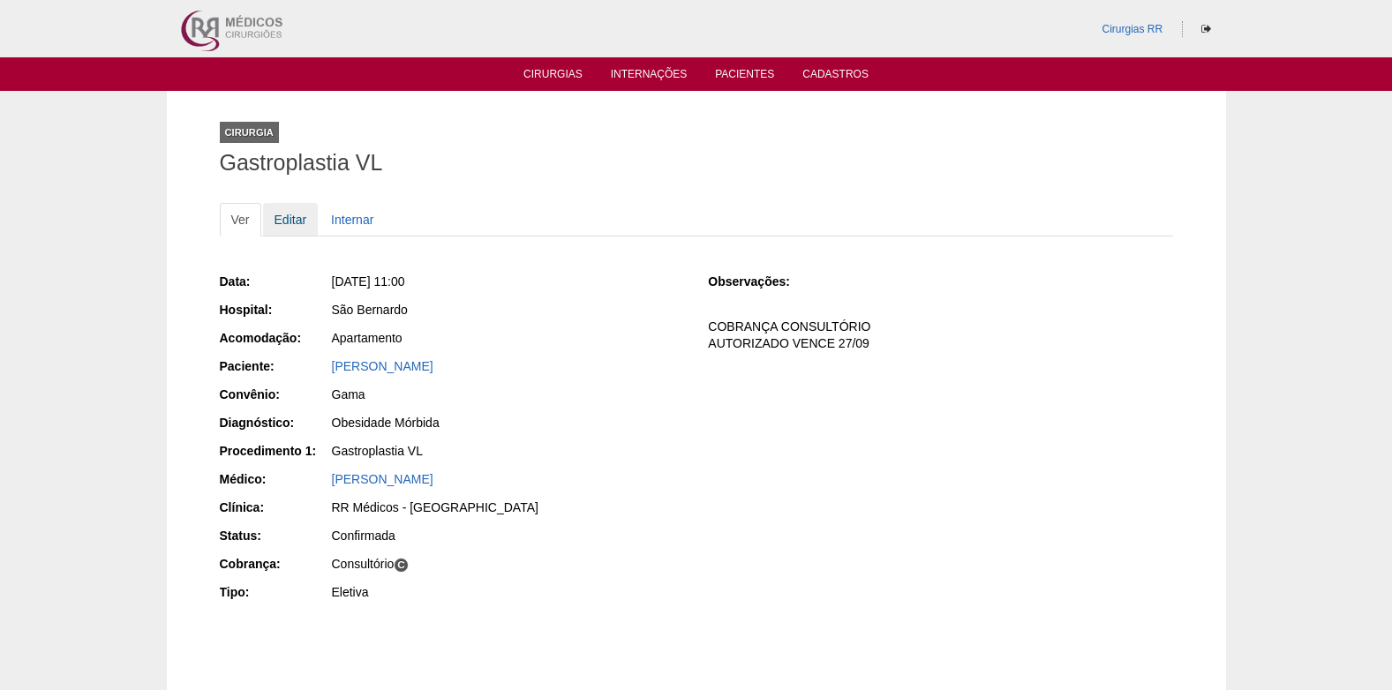
click at [278, 216] on link "Editar" at bounding box center [291, 220] width 56 height 34
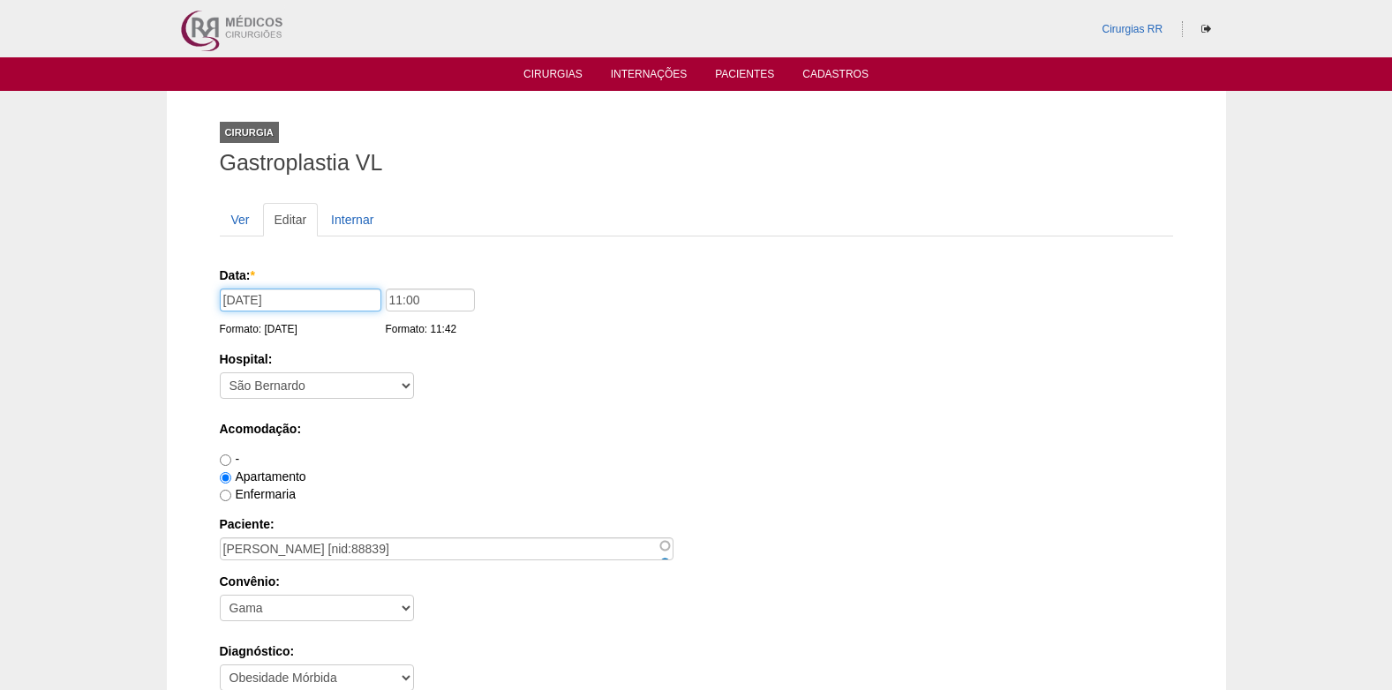
click at [331, 296] on input "25/09/2025" at bounding box center [301, 300] width 162 height 23
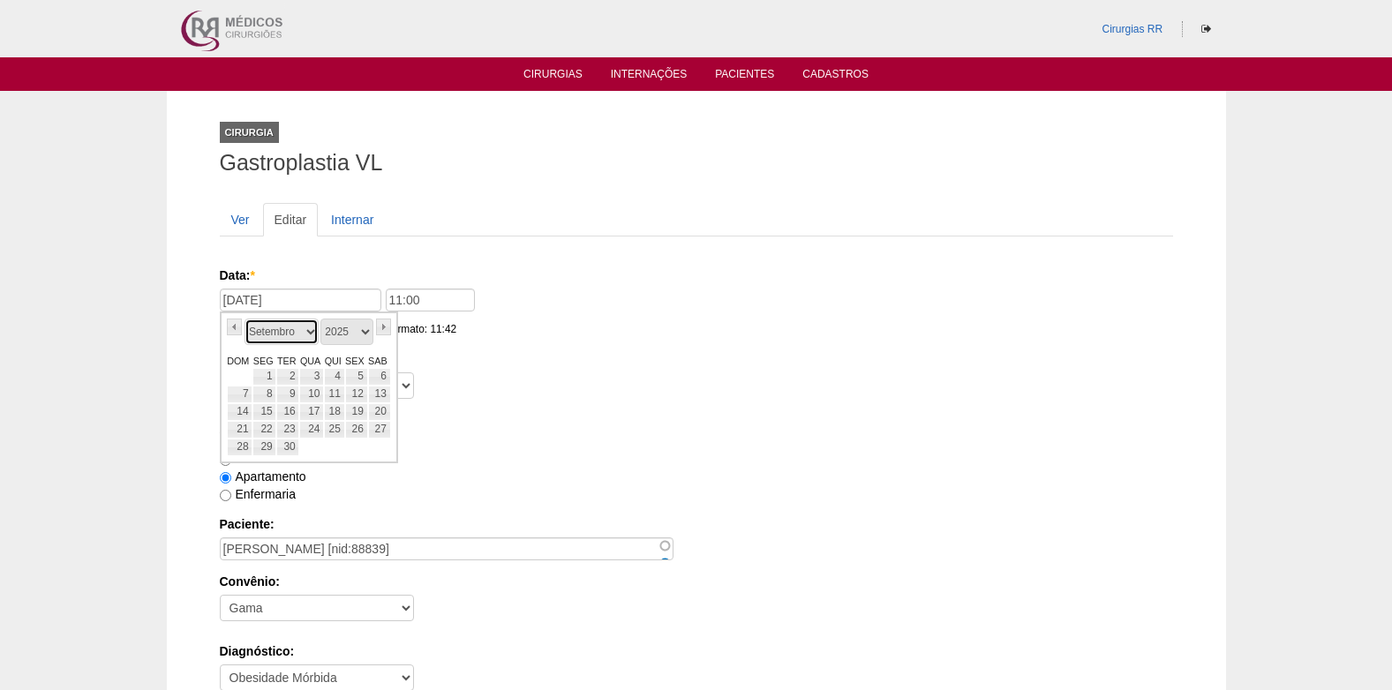
click at [312, 329] on select "Janeiro Fevereiro Março Abril Maio Junho Julho Agosto Setembro Outubro Novembro…" at bounding box center [281, 332] width 74 height 26
click at [383, 331] on link "»" at bounding box center [384, 327] width 16 height 17
click at [340, 374] on link "2" at bounding box center [334, 377] width 20 height 18
type input "02/10/2025"
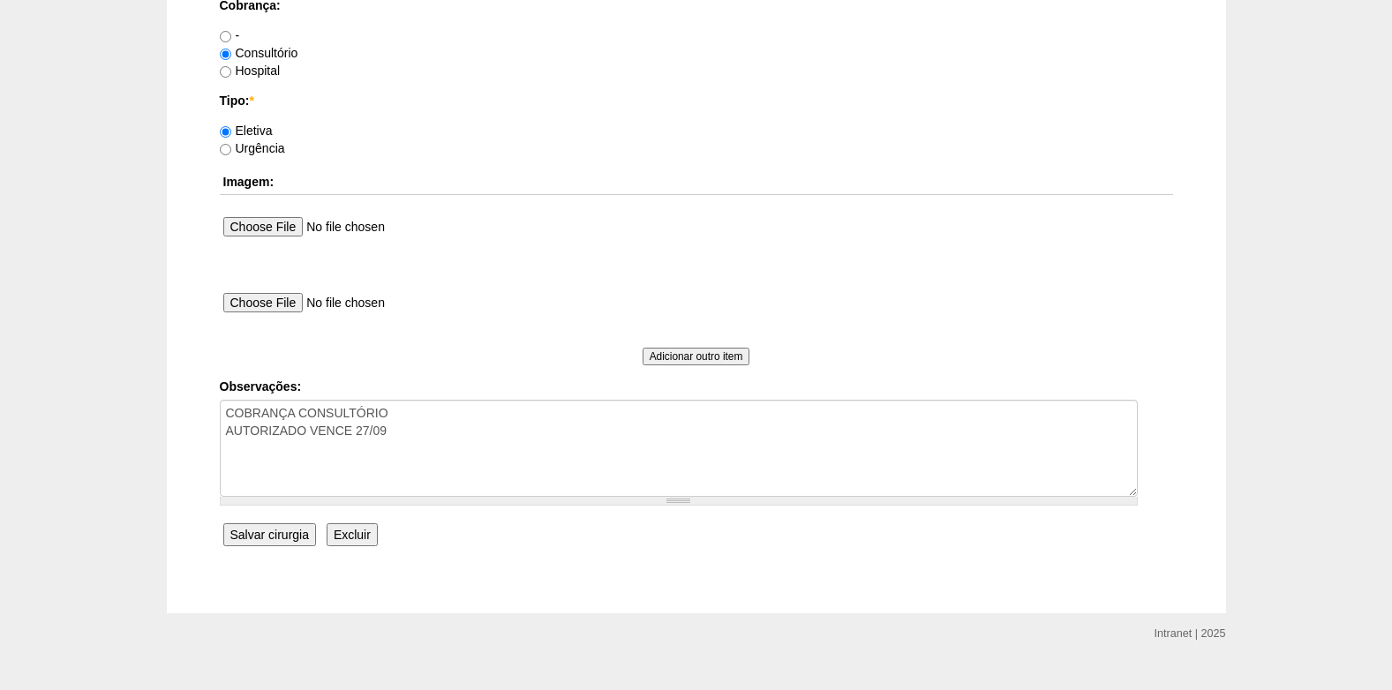
scroll to position [1584, 0]
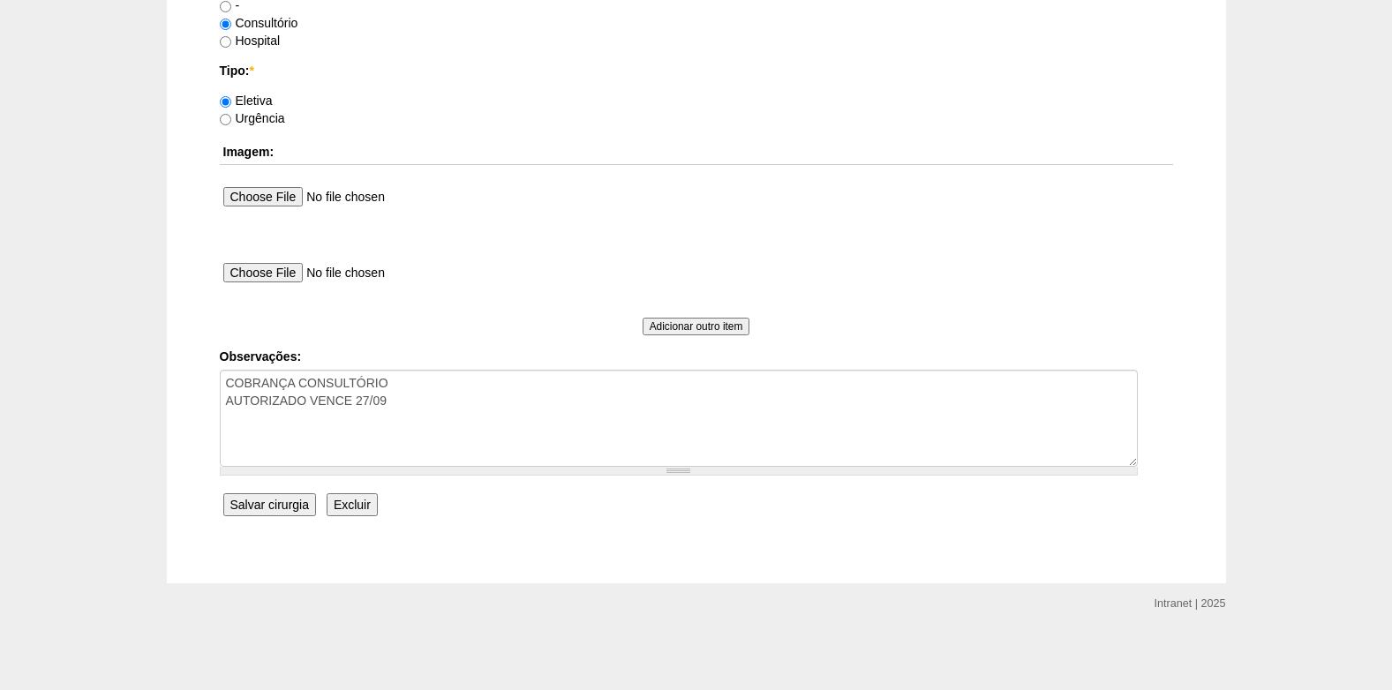
click at [267, 508] on input "Salvar cirurgia" at bounding box center [269, 504] width 93 height 23
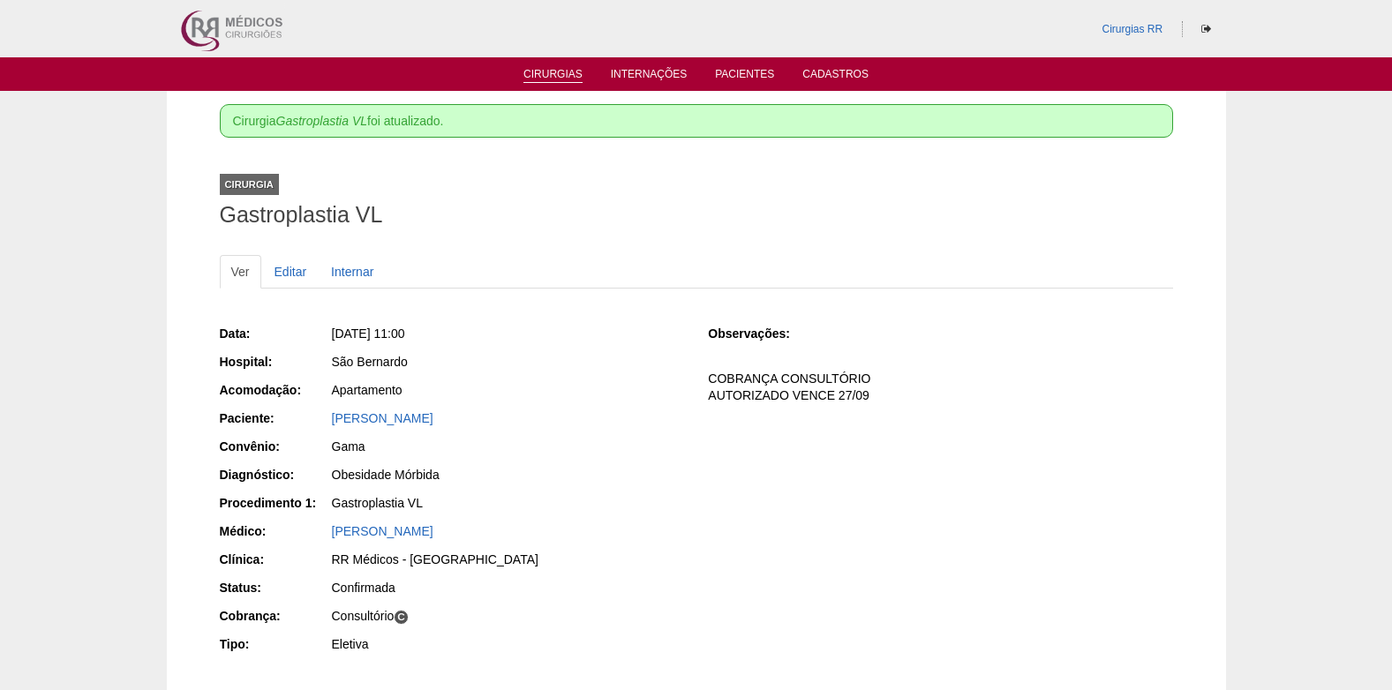
click at [537, 78] on link "Cirurgias" at bounding box center [552, 75] width 59 height 15
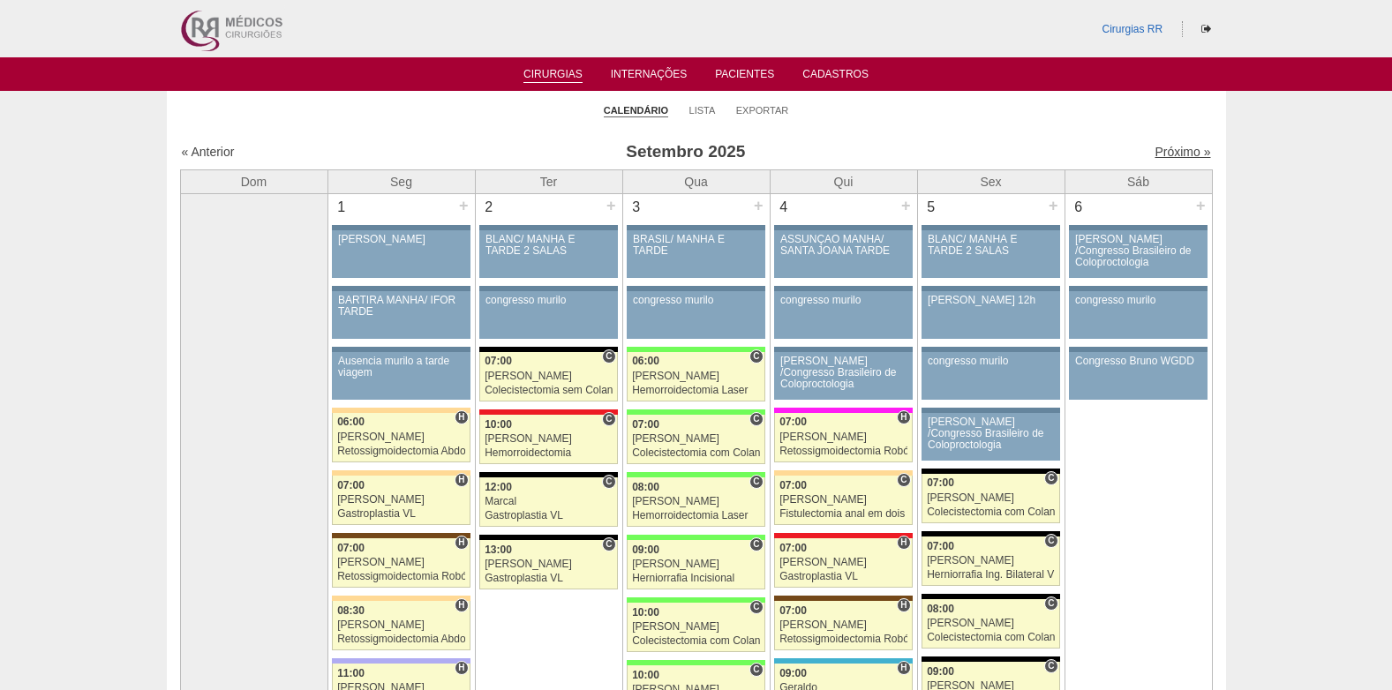
click at [1173, 153] on link "Próximo »" at bounding box center [1182, 152] width 56 height 14
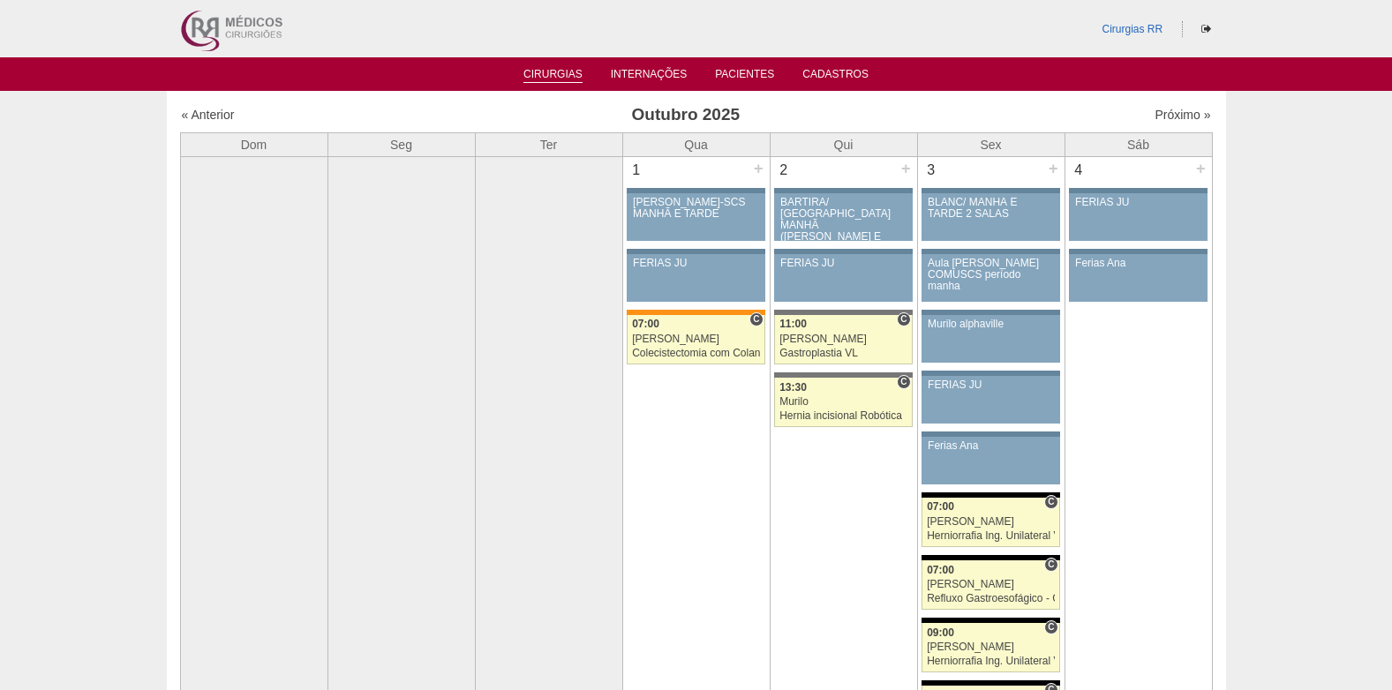
click at [550, 79] on link "Cirurgias" at bounding box center [552, 75] width 59 height 15
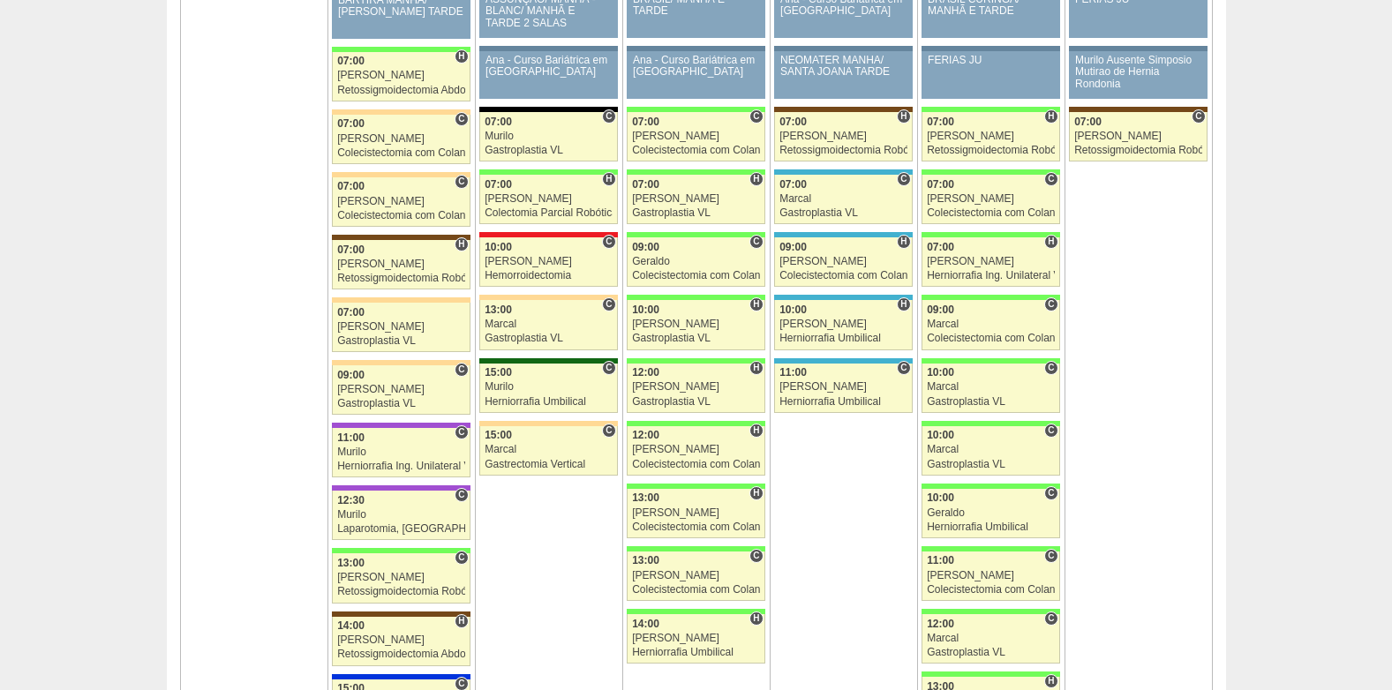
scroll to position [2736, 0]
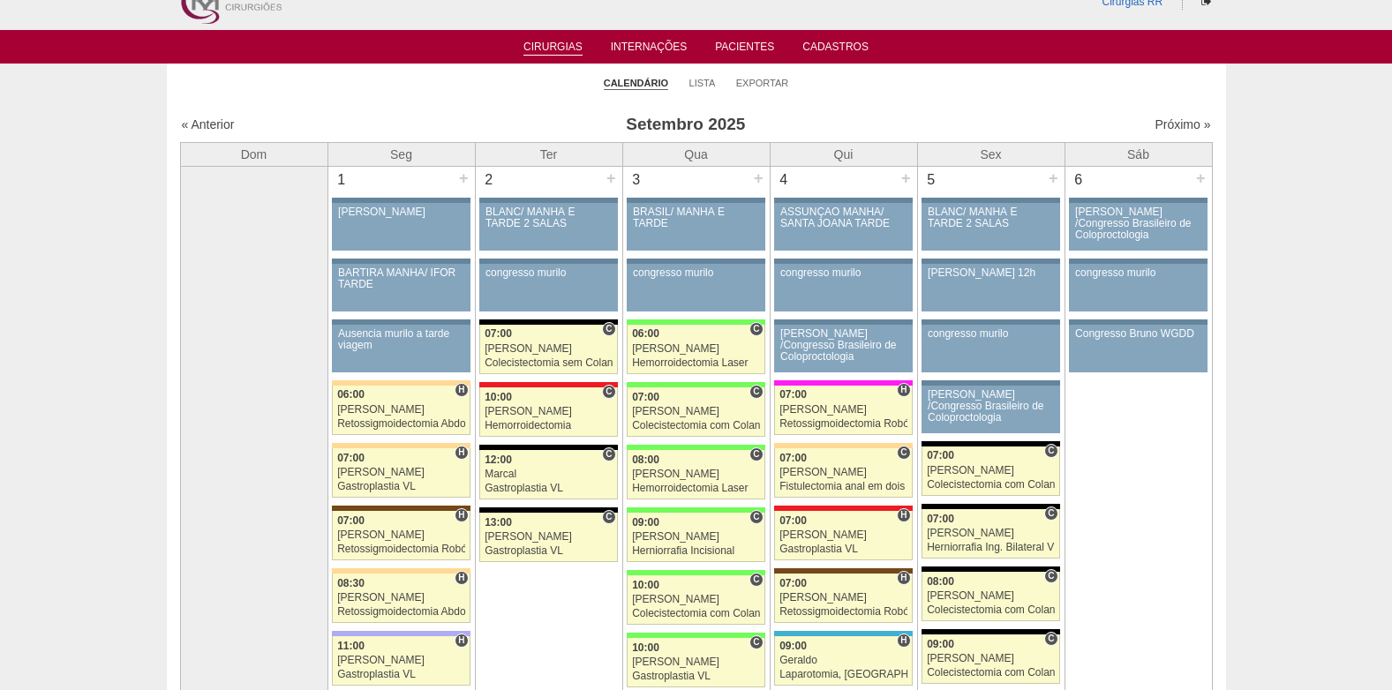
scroll to position [0, 0]
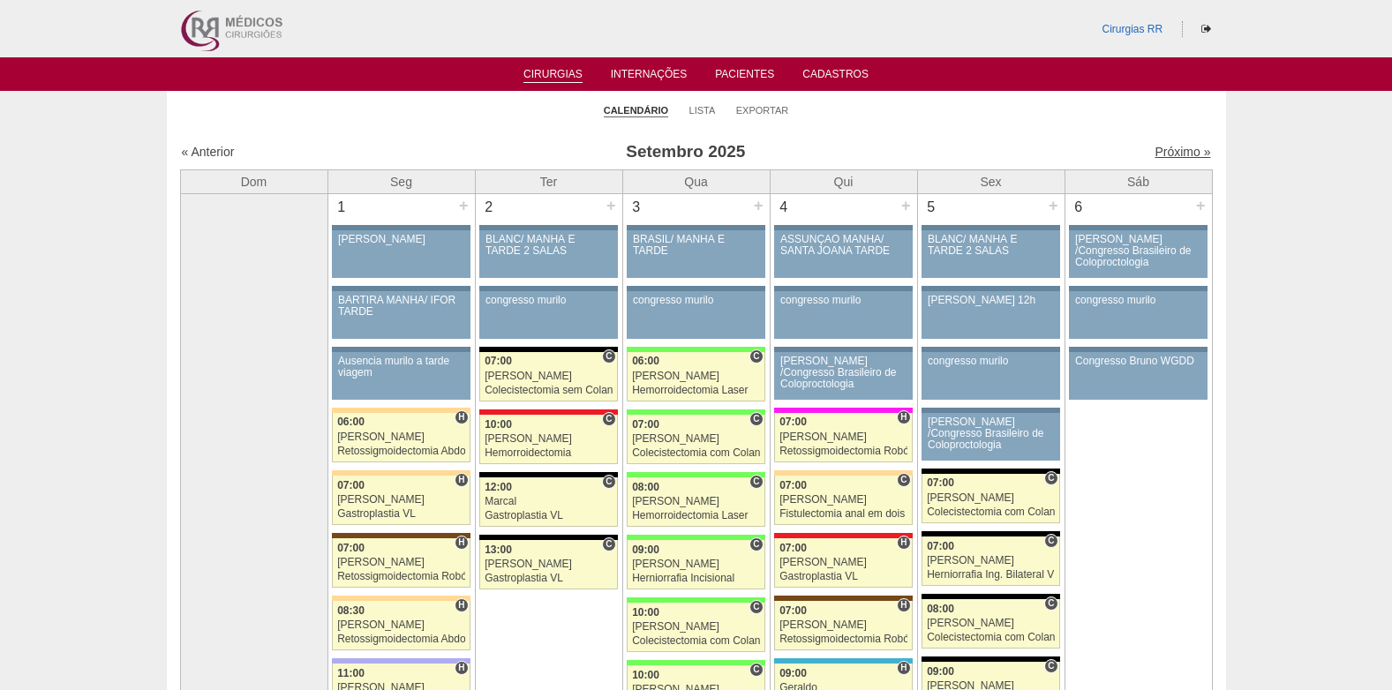
click at [1154, 149] on link "Próximo »" at bounding box center [1182, 152] width 56 height 14
click at [748, 77] on link "Pacientes" at bounding box center [744, 75] width 59 height 15
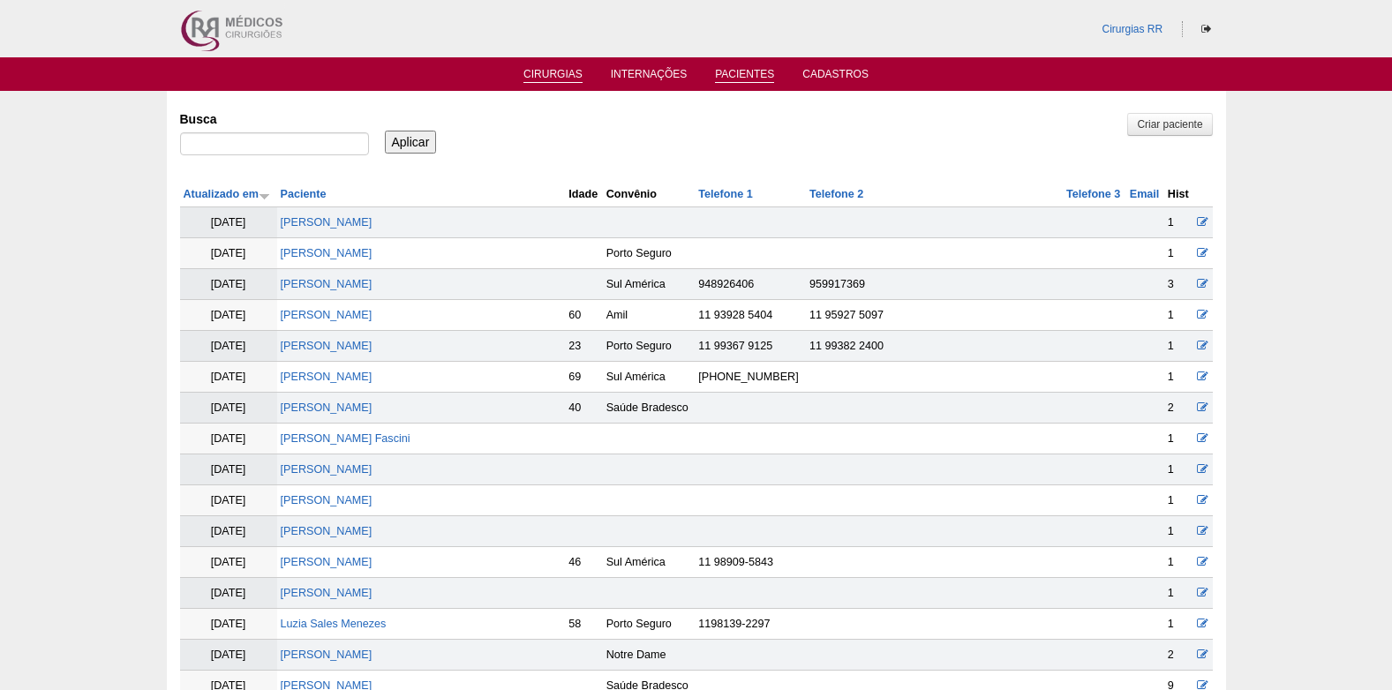
click at [551, 77] on link "Cirurgias" at bounding box center [552, 75] width 59 height 15
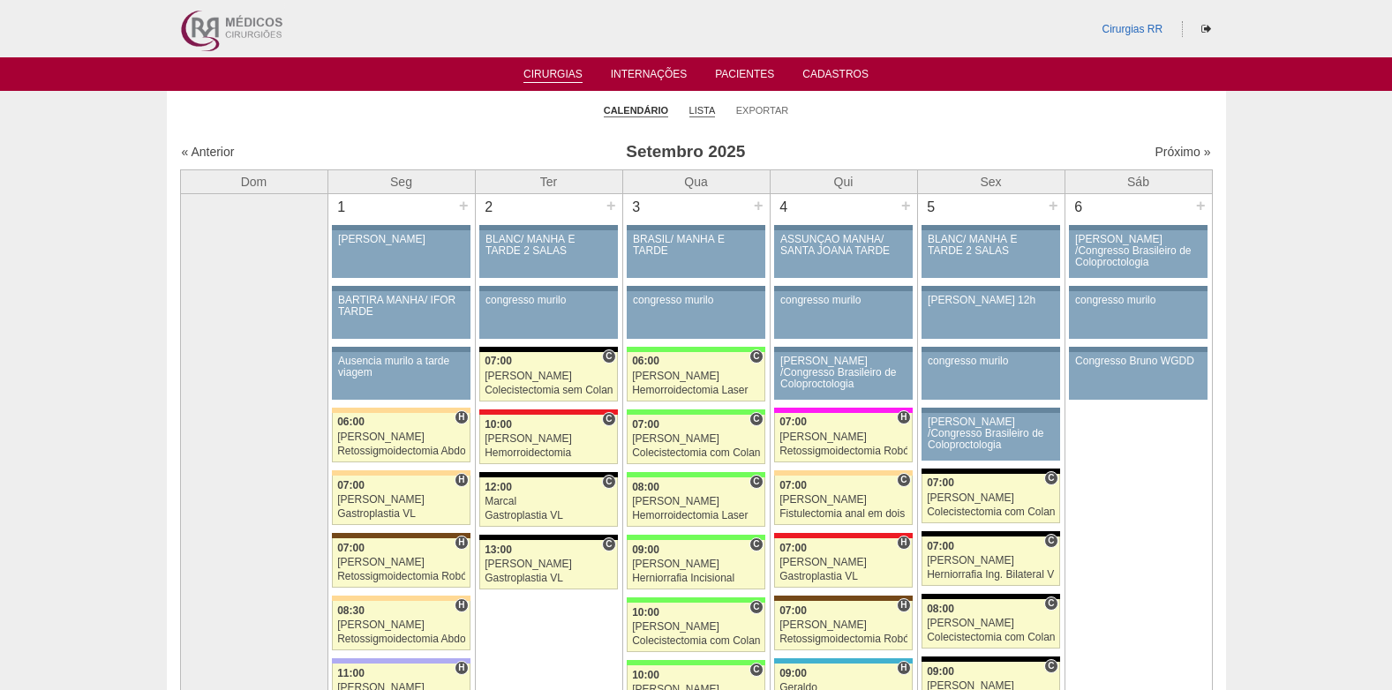
click at [698, 111] on link "Lista" at bounding box center [702, 110] width 26 height 13
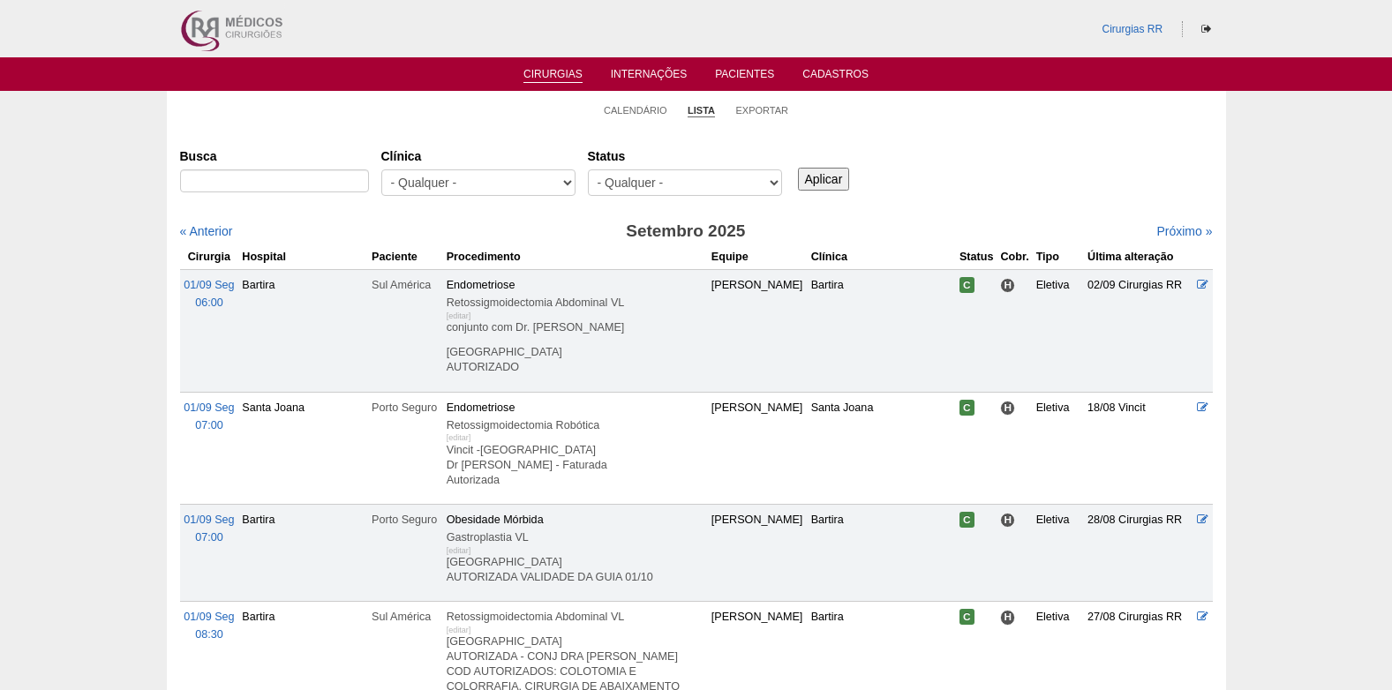
click at [678, 181] on select "- Qualquer - Reservada Confirmada Suspensa Cancelada" at bounding box center [685, 182] width 194 height 26
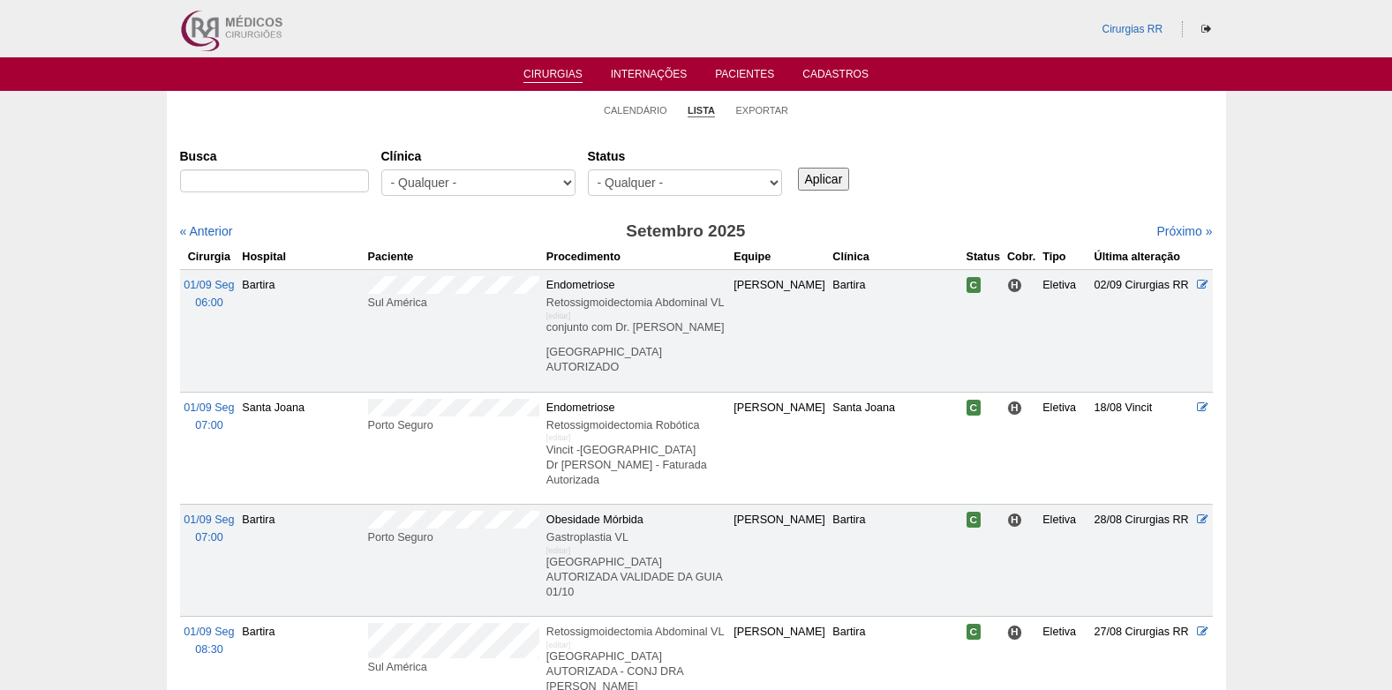
select select "resr"
click at [588, 169] on select "- Qualquer - Reservada Confirmada Suspensa Cancelada" at bounding box center [685, 182] width 194 height 26
click at [825, 184] on input "Aplicar" at bounding box center [824, 179] width 52 height 23
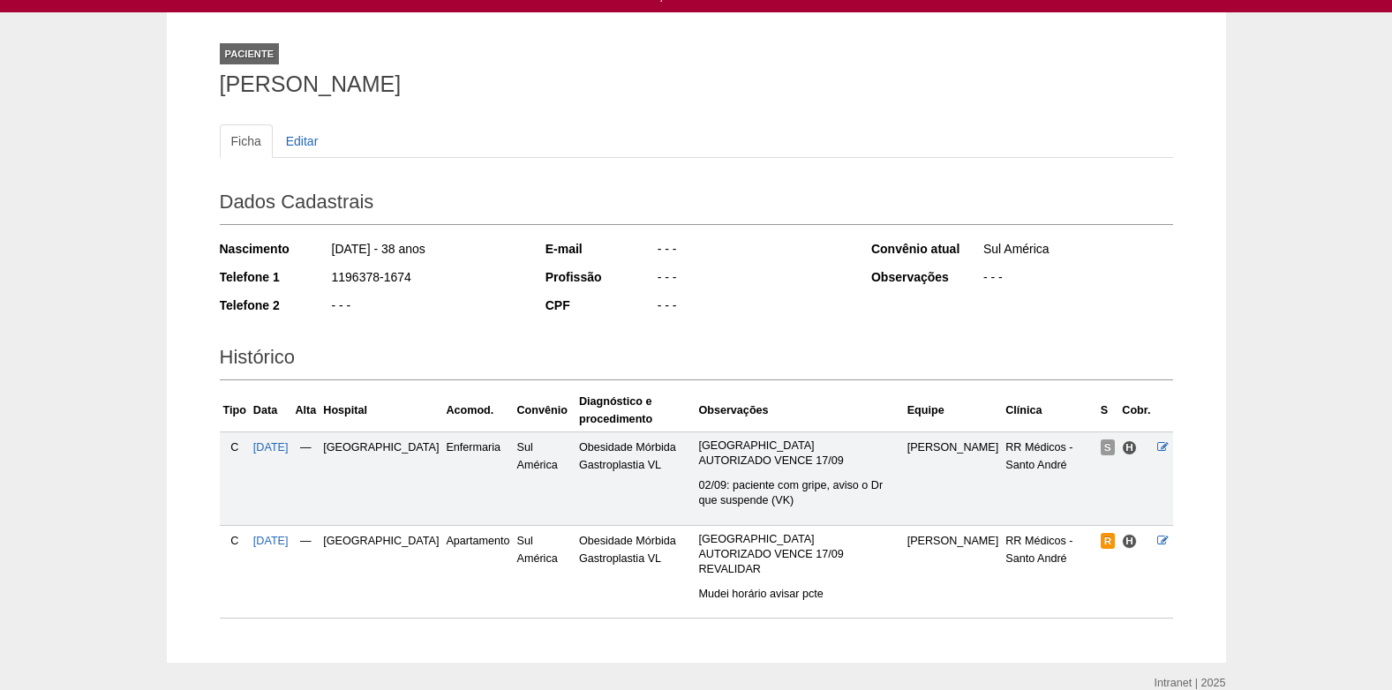
scroll to position [143, 0]
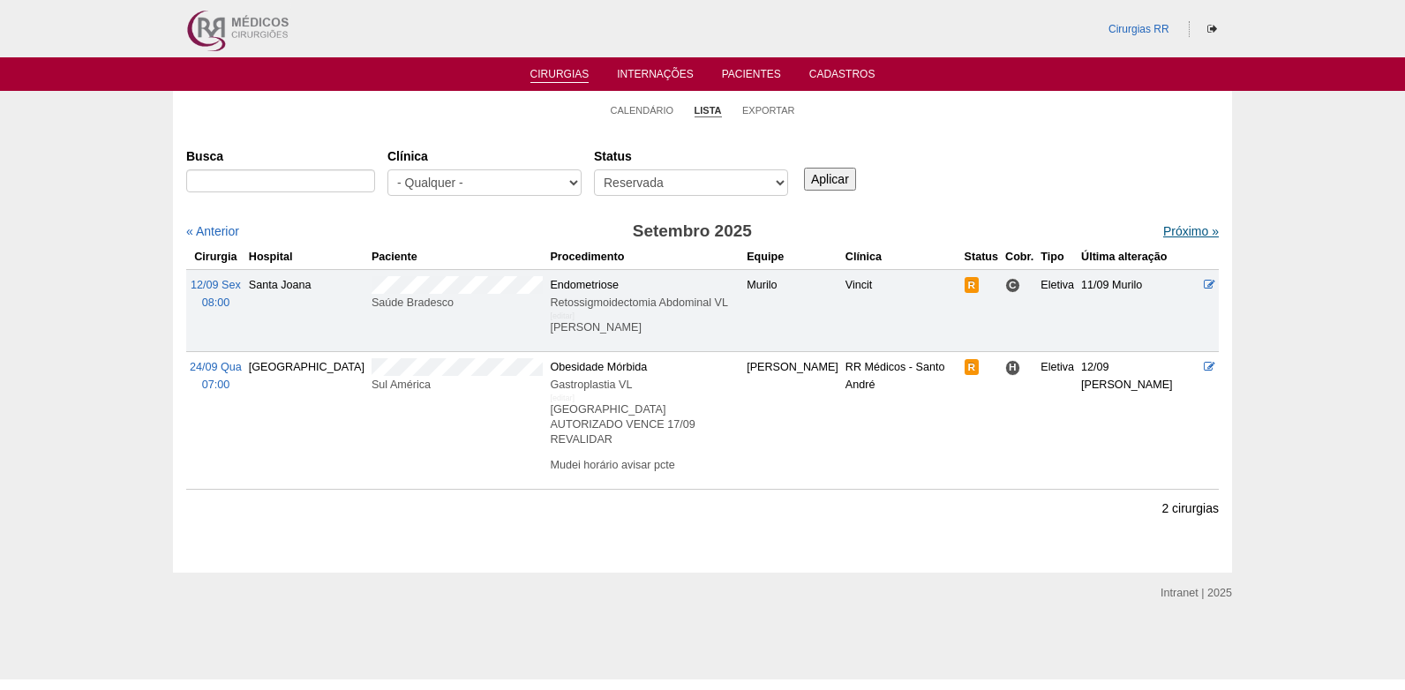
click at [1185, 232] on link "Próximo »" at bounding box center [1191, 231] width 56 height 14
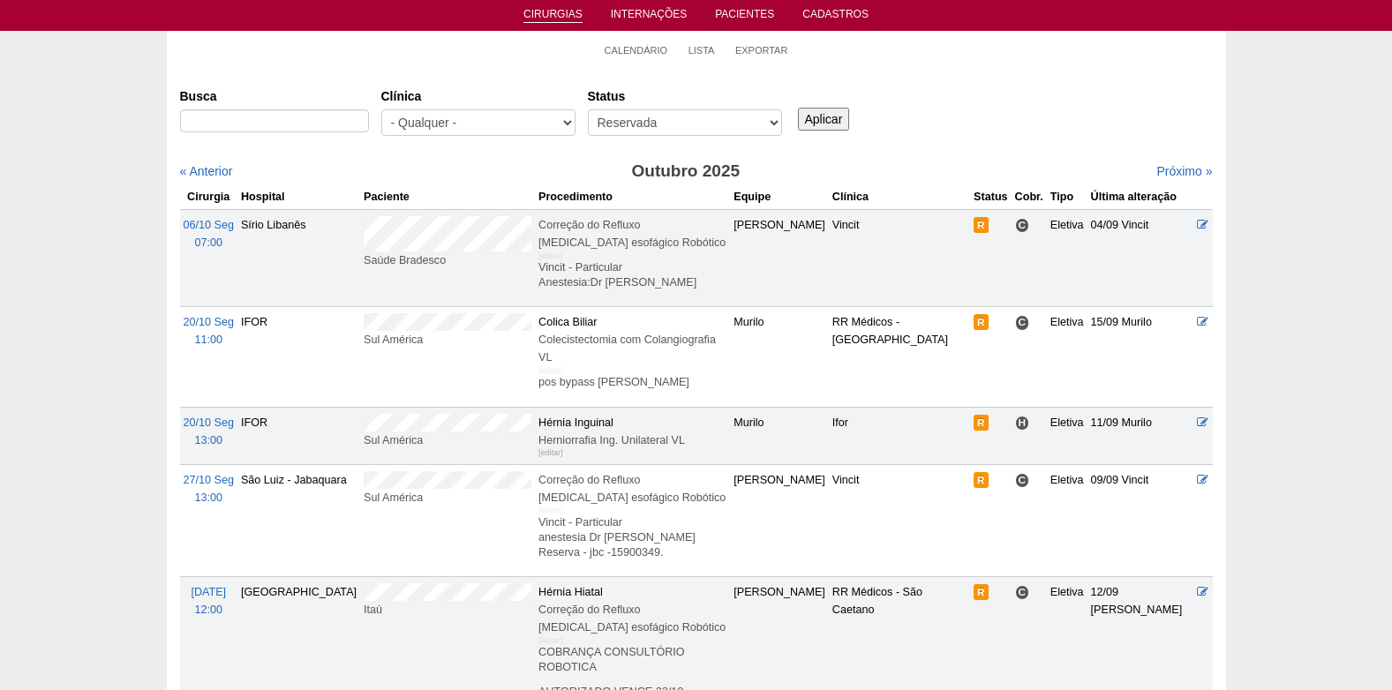
scroll to position [177, 0]
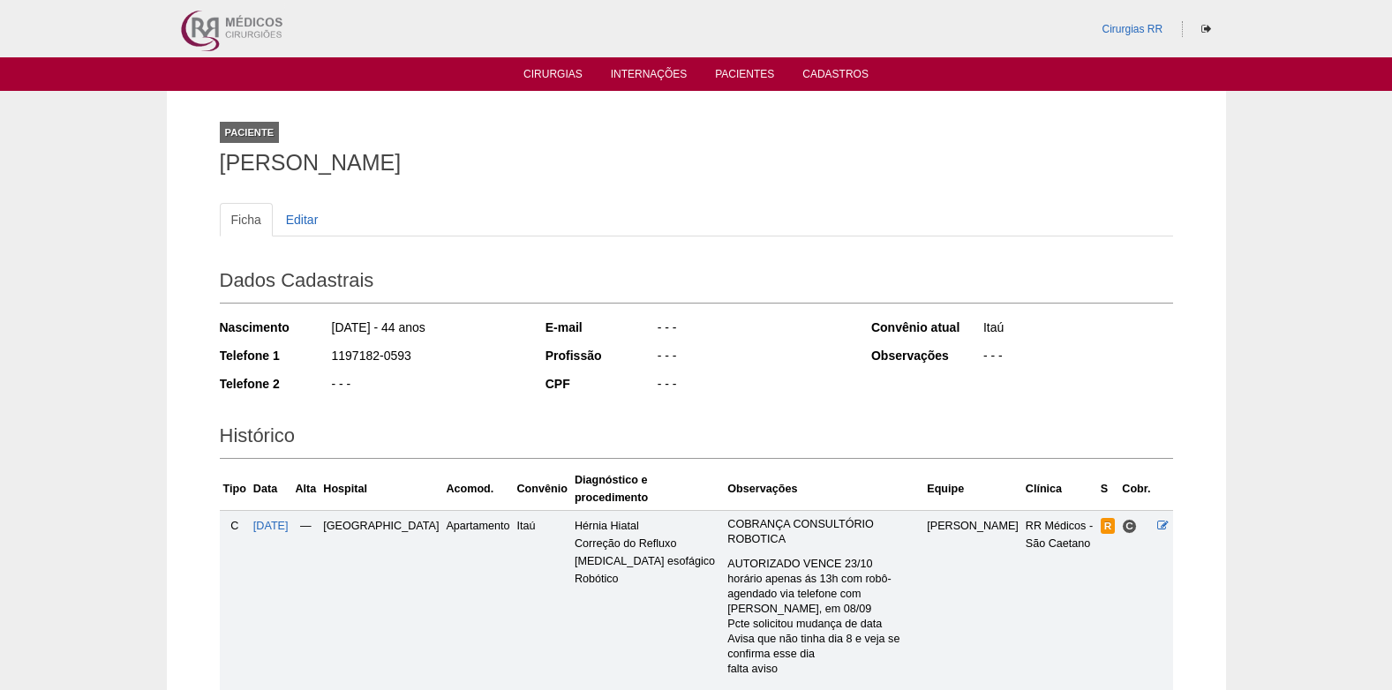
drag, startPoint x: 212, startPoint y: 160, endPoint x: 418, endPoint y: 183, distance: 207.8
click at [418, 183] on div "Paciente Deivis Costa Mello Ficha Editar Dados Cadastrais Nascimento 22/03/1981…" at bounding box center [697, 414] width 980 height 647
copy h1 "Deivis Costa Mello"
click at [289, 520] on span "29/10/2025" at bounding box center [270, 526] width 35 height 12
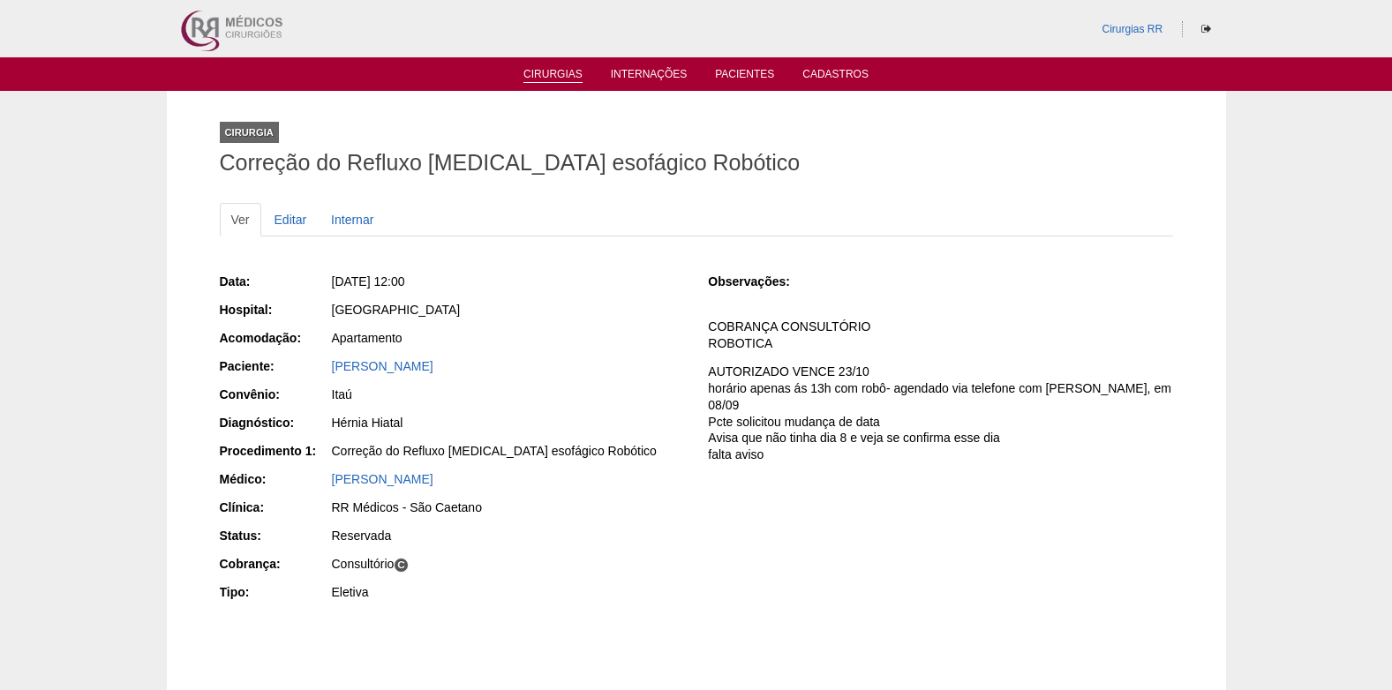
click at [563, 71] on link "Cirurgias" at bounding box center [552, 75] width 59 height 15
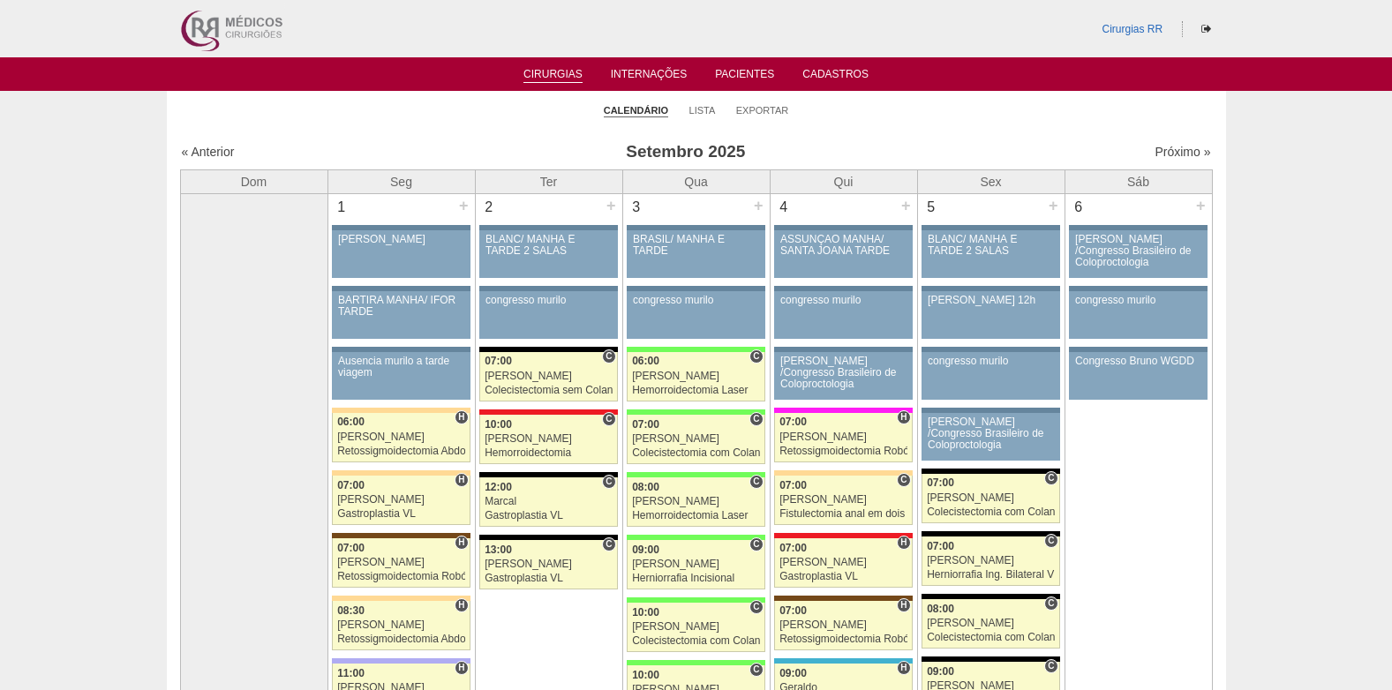
click at [1155, 143] on div "Próximo »" at bounding box center [1087, 152] width 247 height 18
click at [1168, 166] on div "« Anterior Setembro 2025 Próximo »" at bounding box center [696, 155] width 1033 height 28
click at [1167, 154] on link "Próximo »" at bounding box center [1182, 152] width 56 height 14
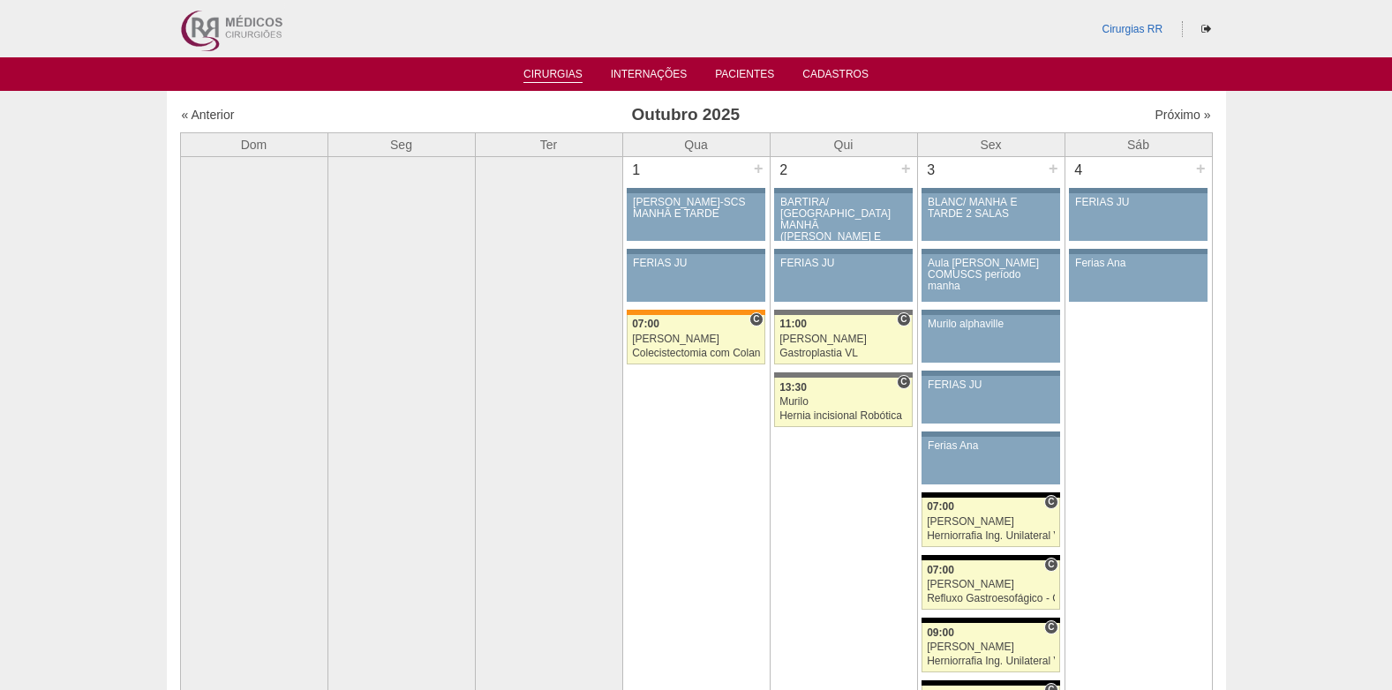
click at [534, 71] on link "Cirurgias" at bounding box center [552, 75] width 59 height 15
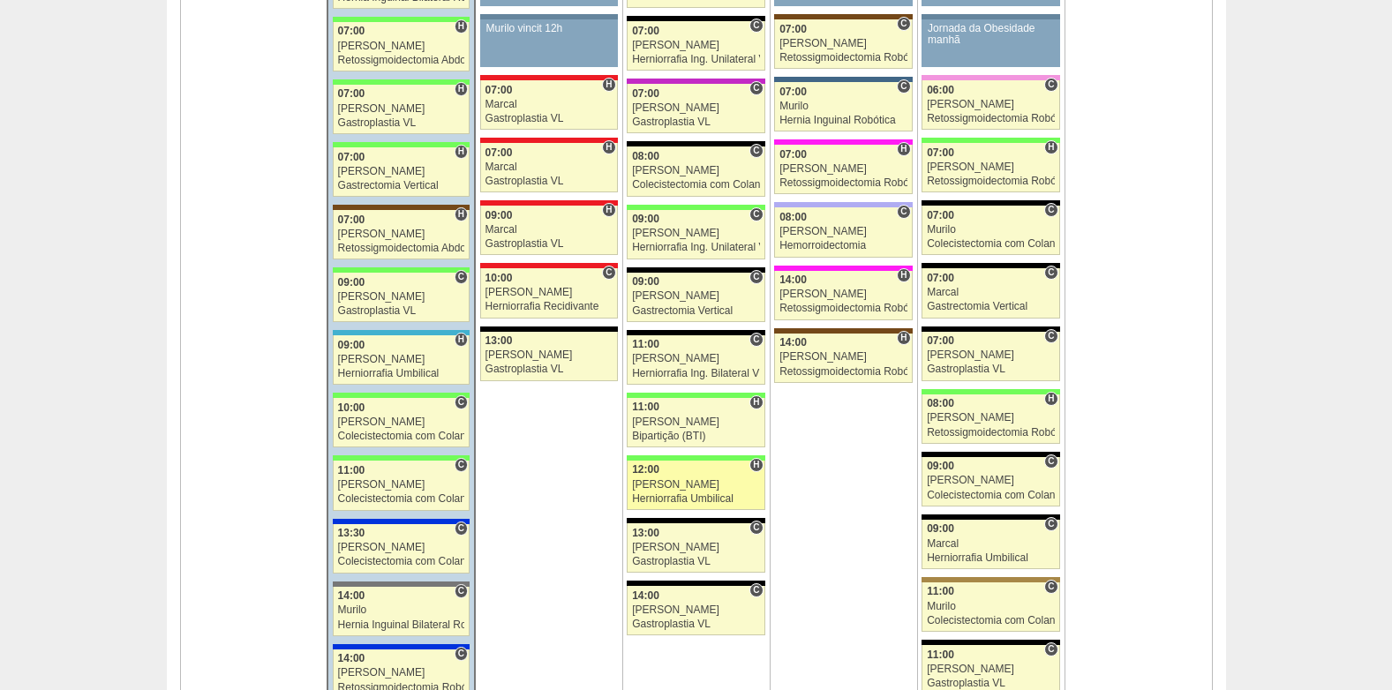
scroll to position [1942, 0]
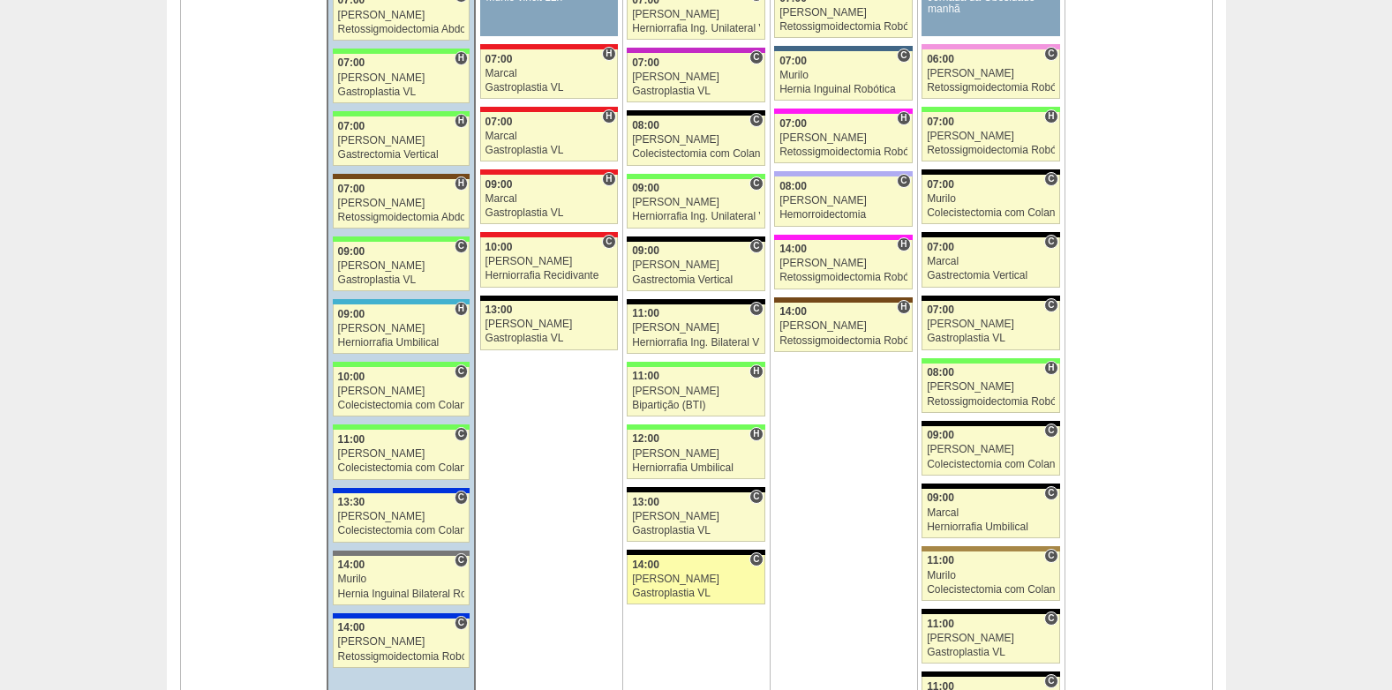
click at [656, 571] on link "88783 Paulo Regina C 14:00 Paulo Regina Gastroplastia VL Hospital Blanc RR Médi…" at bounding box center [696, 579] width 138 height 49
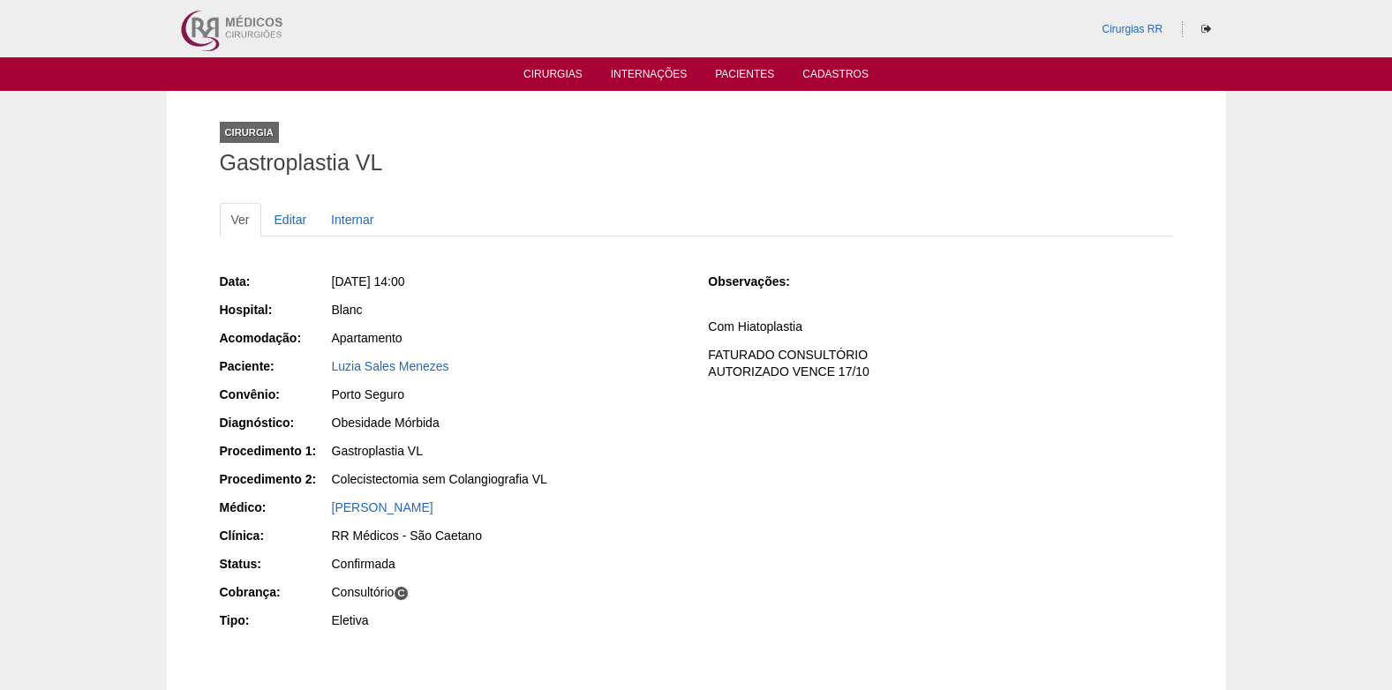
drag, startPoint x: 464, startPoint y: 368, endPoint x: 320, endPoint y: 370, distance: 143.9
click at [320, 370] on div "Paciente: Luzia Sales Menezes" at bounding box center [452, 368] width 464 height 22
copy div "Paciente: [PERSON_NAME]"
click at [545, 71] on link "Cirurgias" at bounding box center [552, 75] width 59 height 15
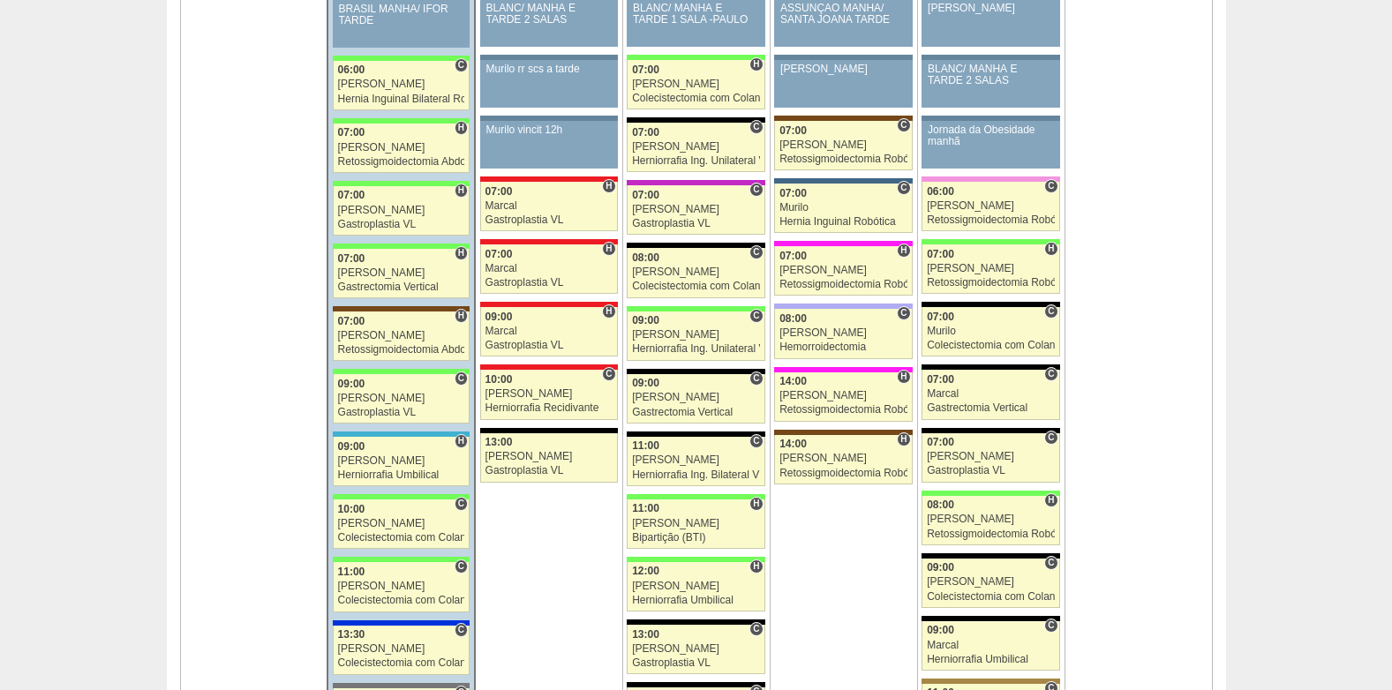
scroll to position [1853, 0]
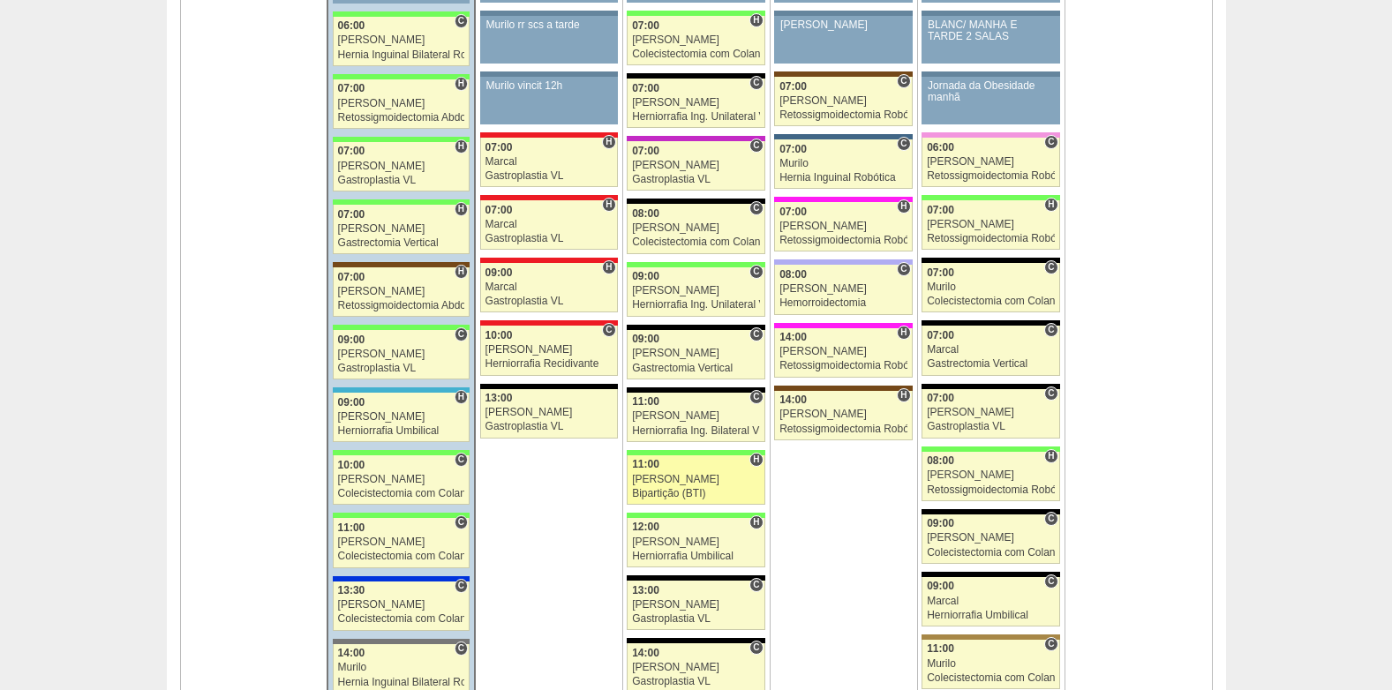
click at [658, 483] on div "[PERSON_NAME]" at bounding box center [696, 479] width 128 height 11
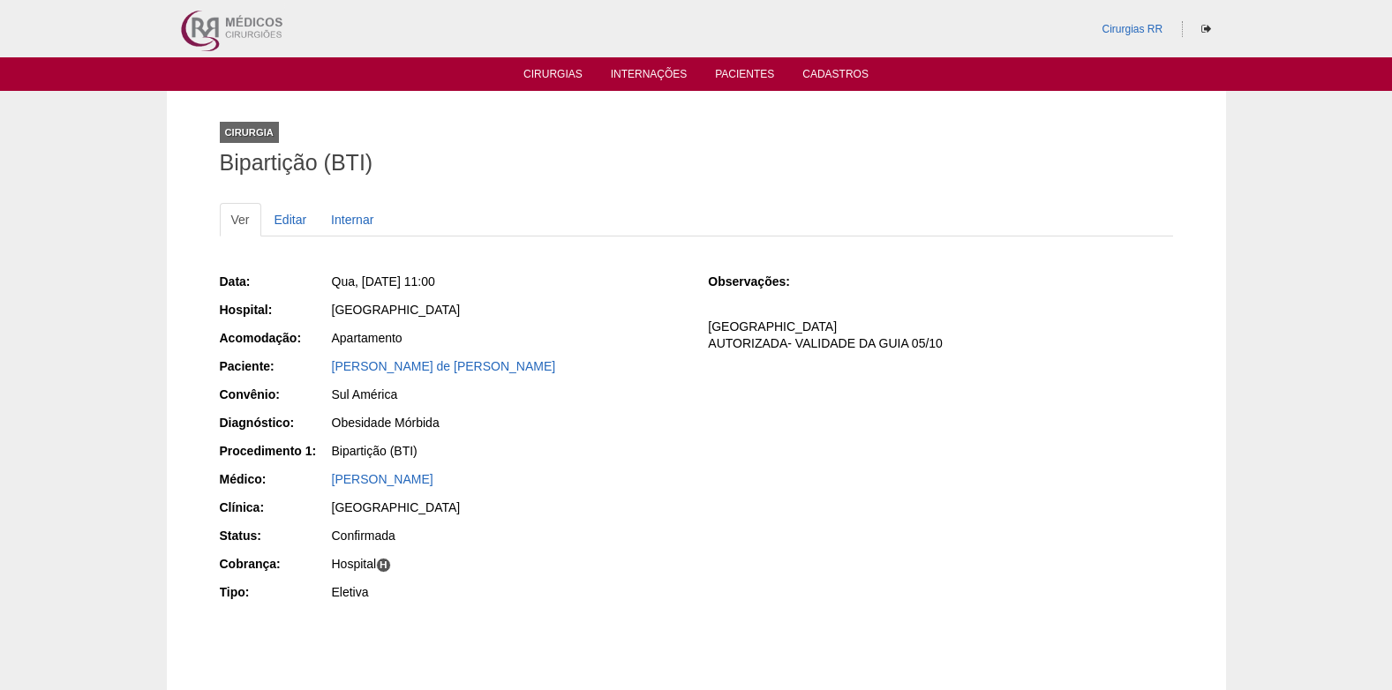
drag, startPoint x: 548, startPoint y: 376, endPoint x: 333, endPoint y: 374, distance: 215.4
click at [333, 374] on div "Reomar Amaro de Oliveira Junior" at bounding box center [507, 368] width 354 height 22
copy link "Reomar Amaro de Oliveira Junior"
click at [534, 72] on link "Cirurgias" at bounding box center [552, 75] width 59 height 15
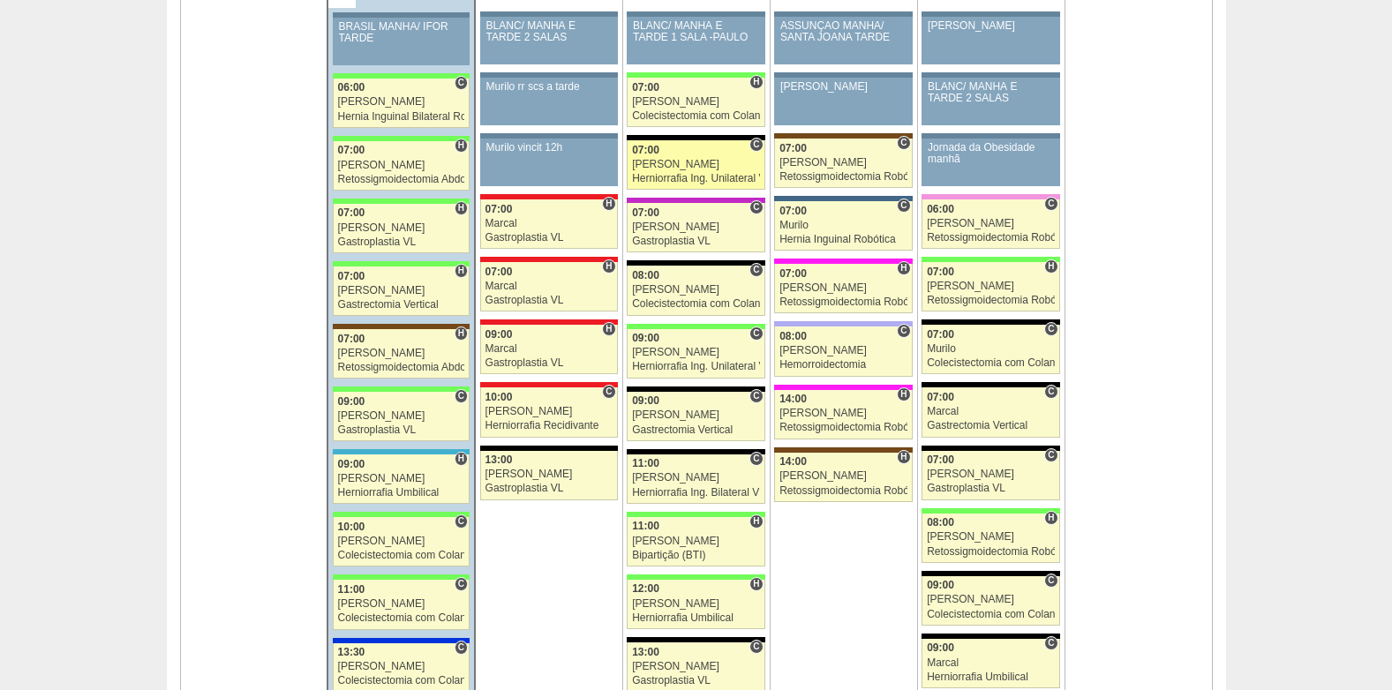
scroll to position [1765, 0]
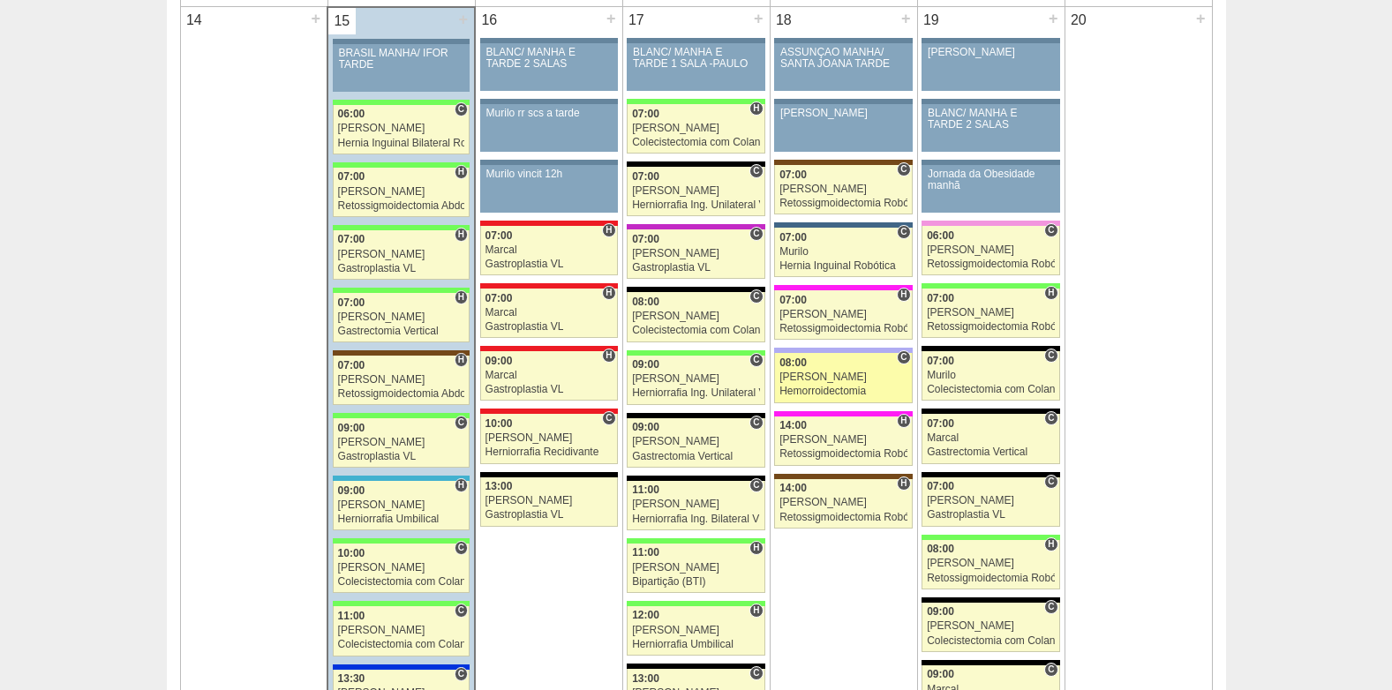
click at [822, 380] on div "[PERSON_NAME]" at bounding box center [843, 377] width 128 height 11
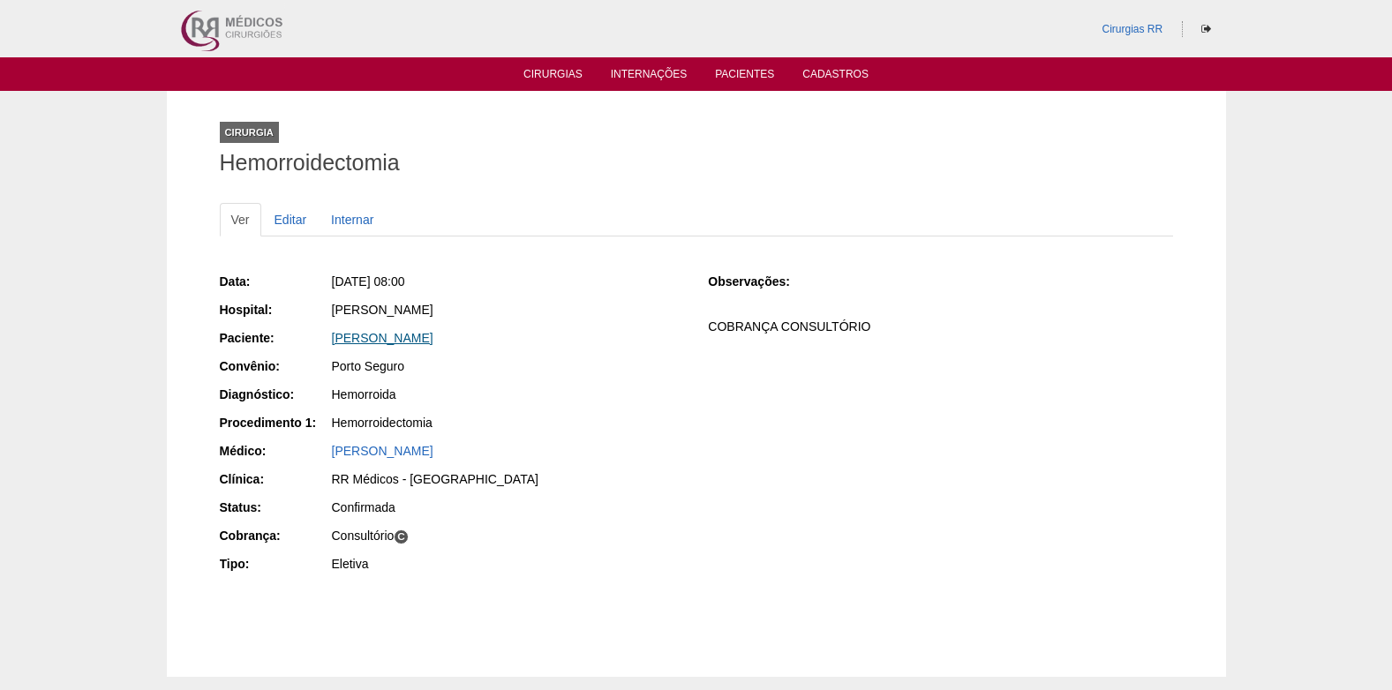
click at [433, 343] on link "ANDRESSA GOMES DE LIMA OLIVEIRA" at bounding box center [382, 338] width 101 height 14
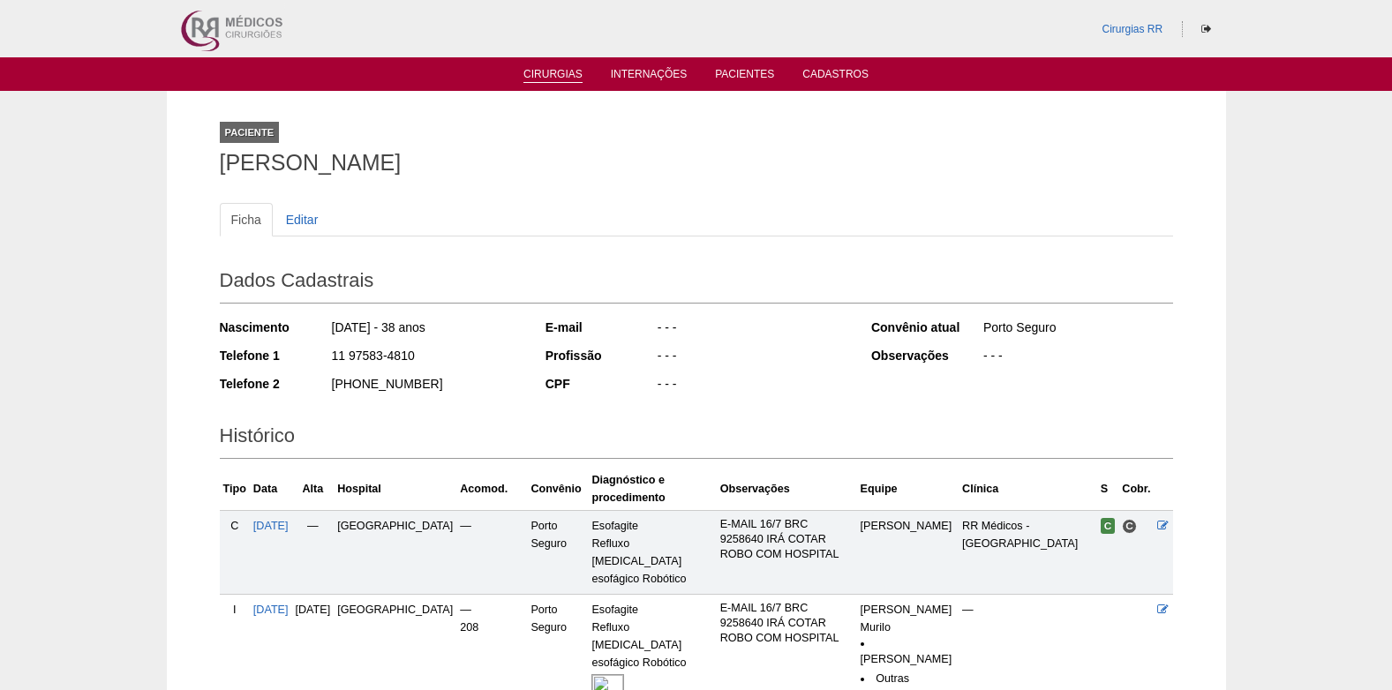
click at [549, 80] on link "Cirurgias" at bounding box center [552, 75] width 59 height 15
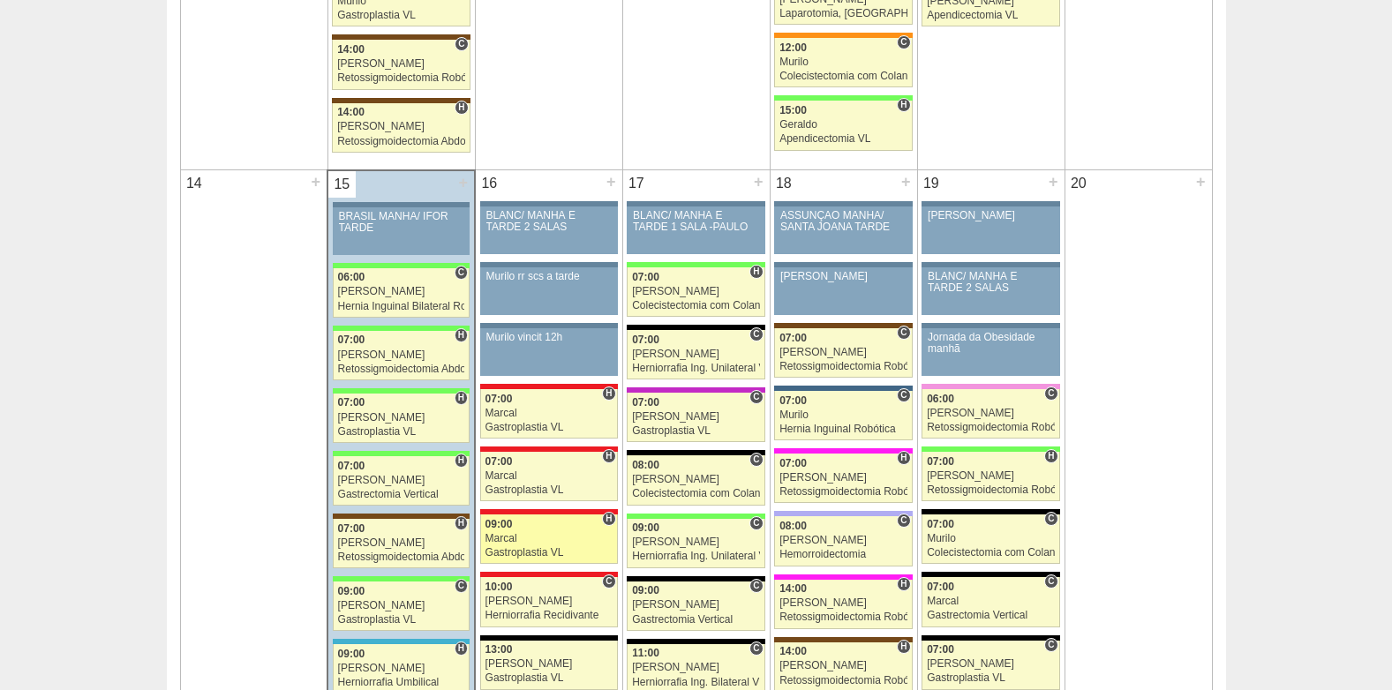
scroll to position [1765, 0]
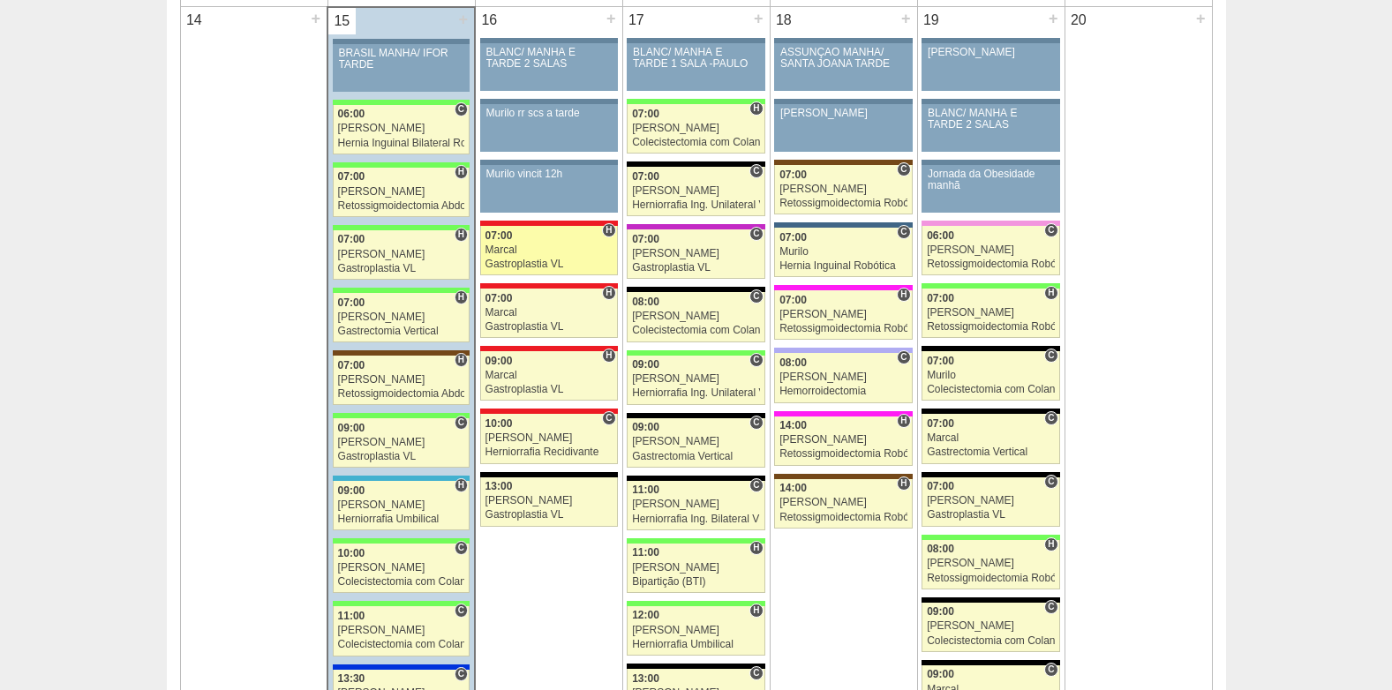
click at [544, 253] on div "Marcal" at bounding box center [548, 249] width 127 height 11
